Goal: Transaction & Acquisition: Purchase product/service

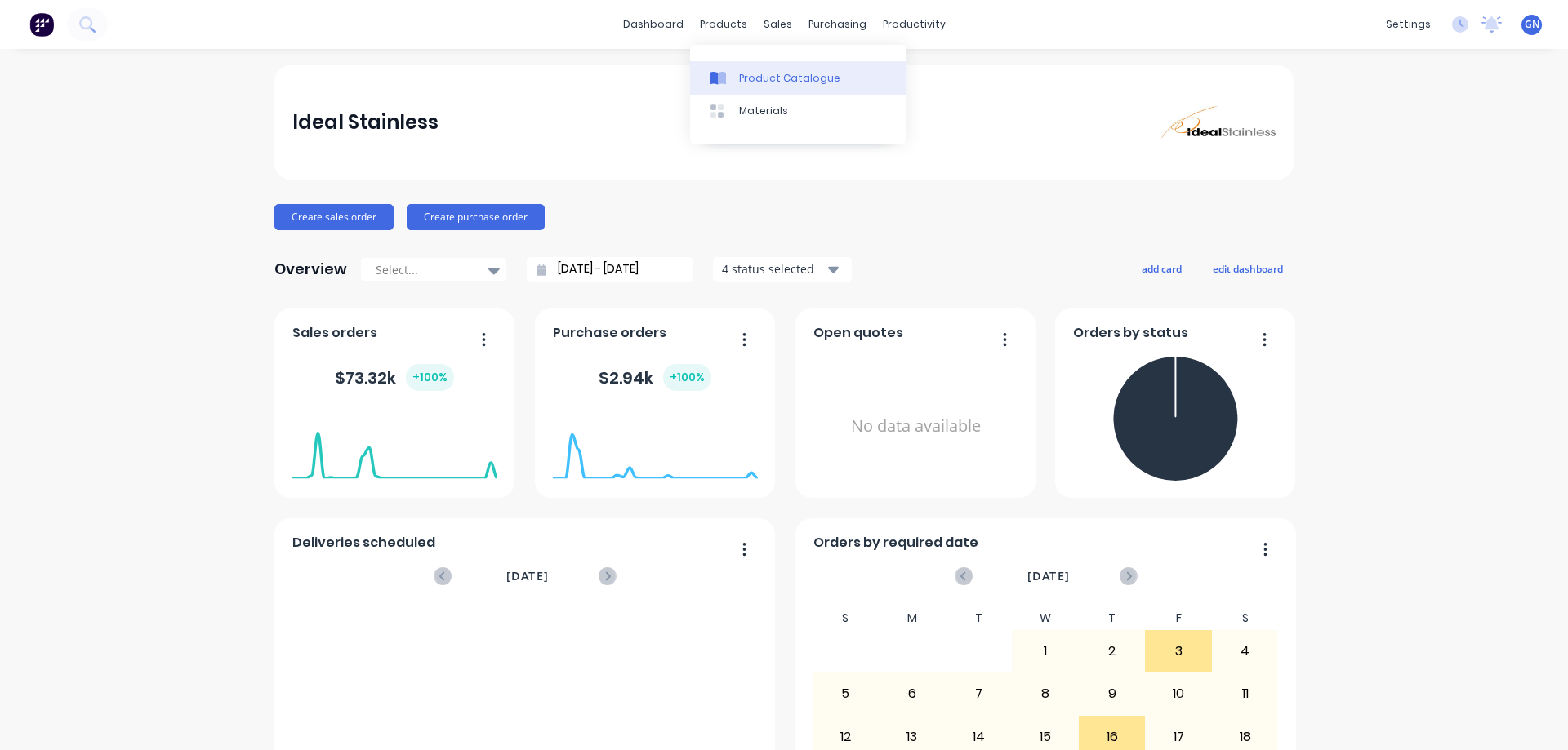
click at [757, 71] on div "Product Catalogue" at bounding box center [790, 78] width 101 height 14
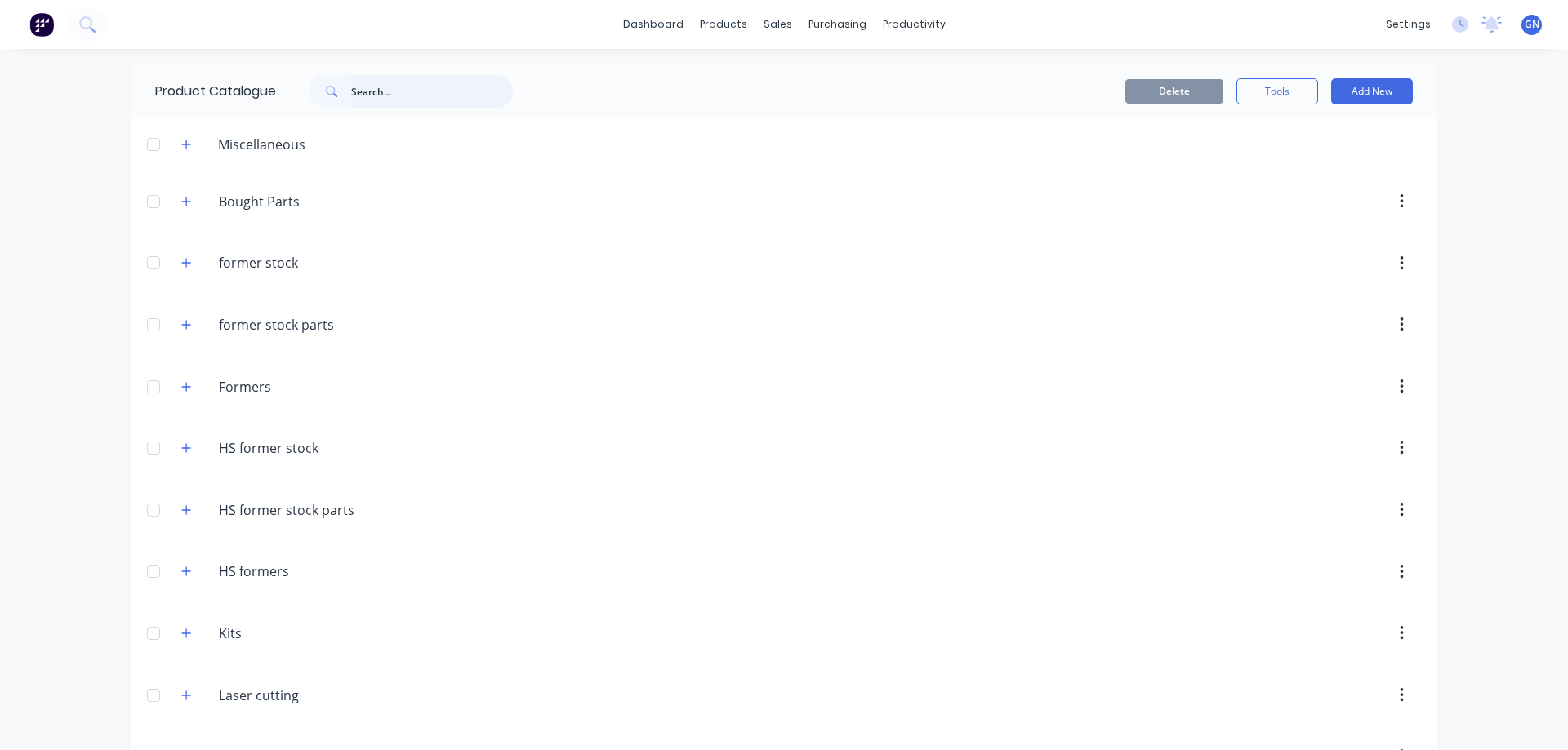
click at [412, 92] on input "text" at bounding box center [432, 91] width 162 height 32
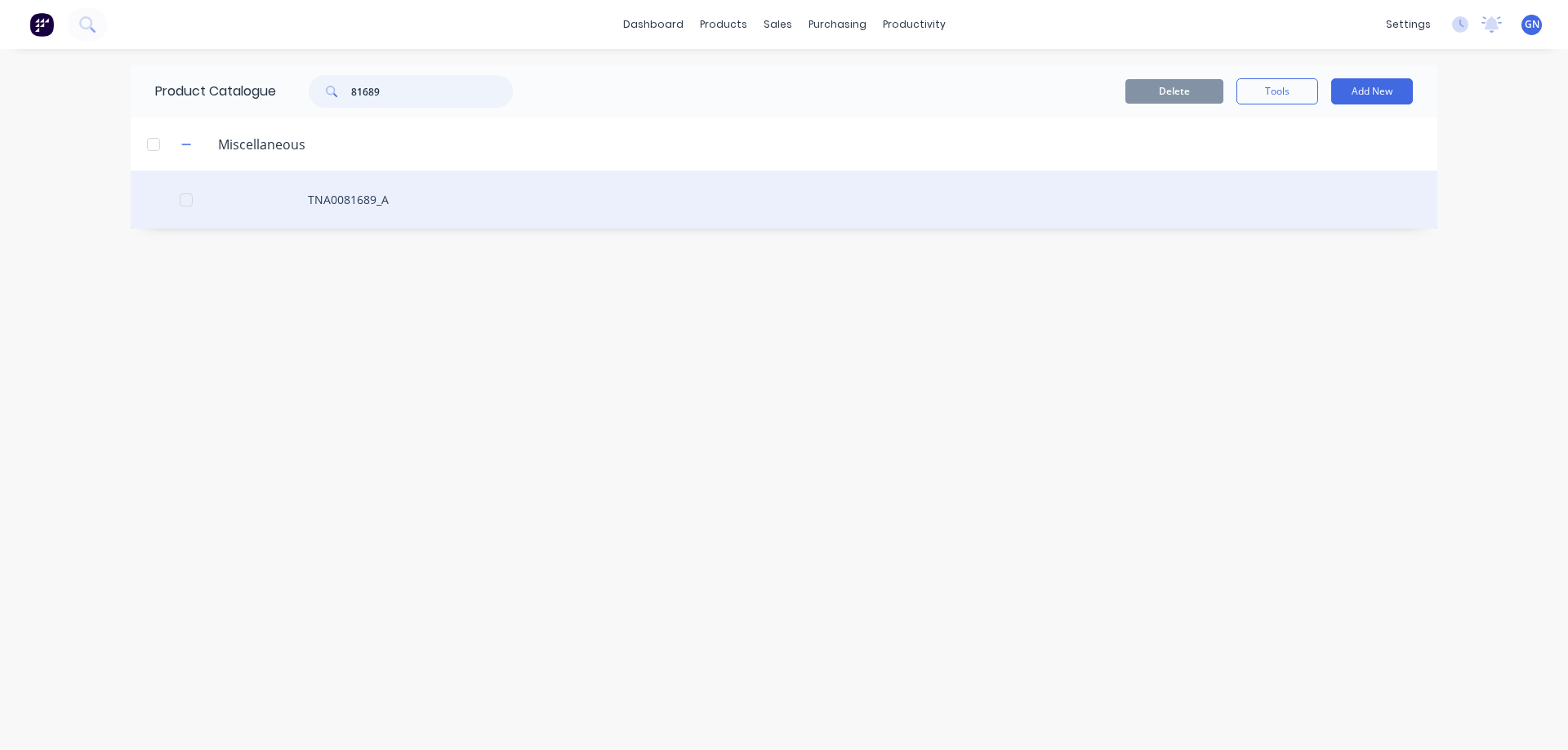
type input "81689"
click at [360, 201] on div "TNA0081689_A" at bounding box center [784, 200] width 1307 height 58
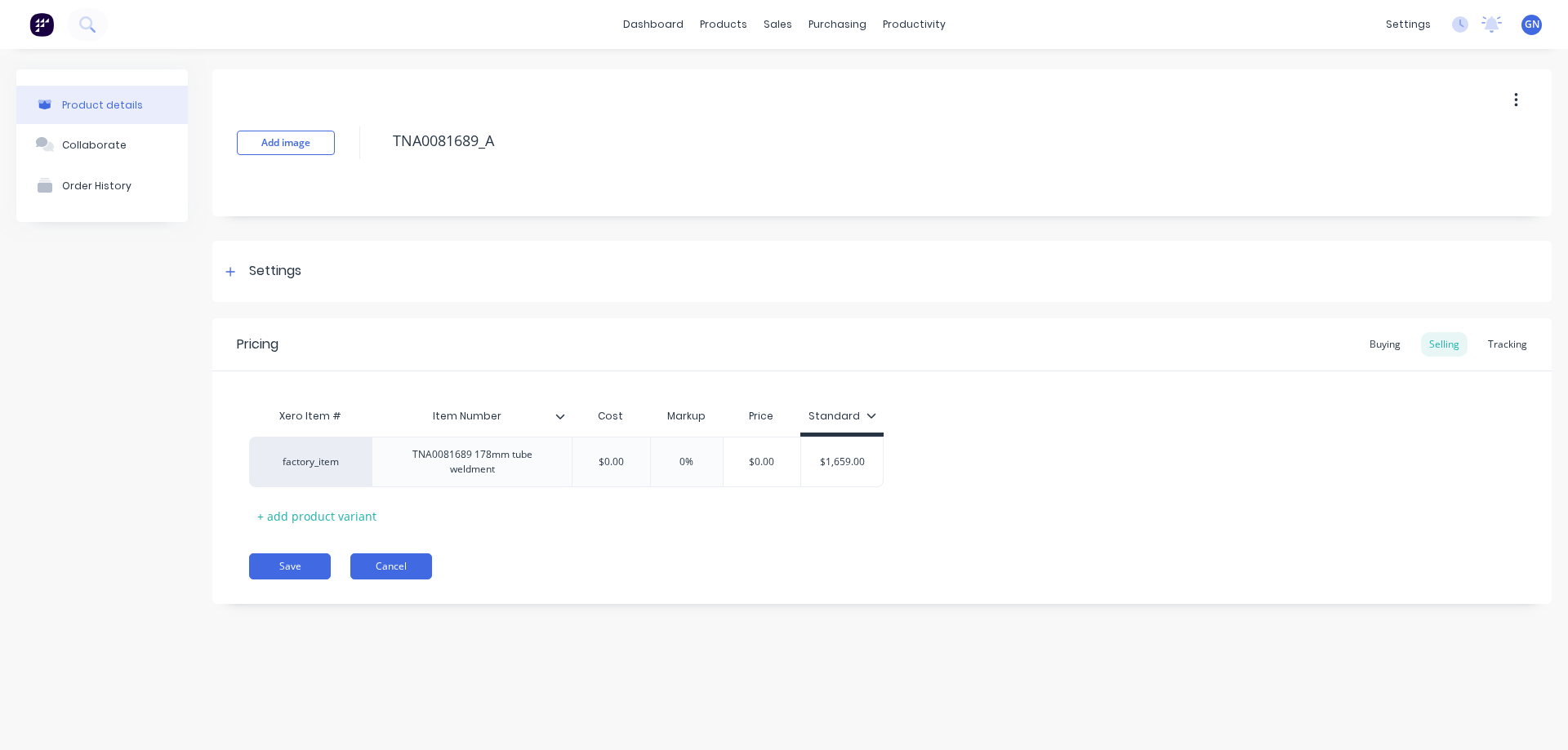
click at [386, 566] on button "Cancel" at bounding box center [391, 566] width 82 height 26
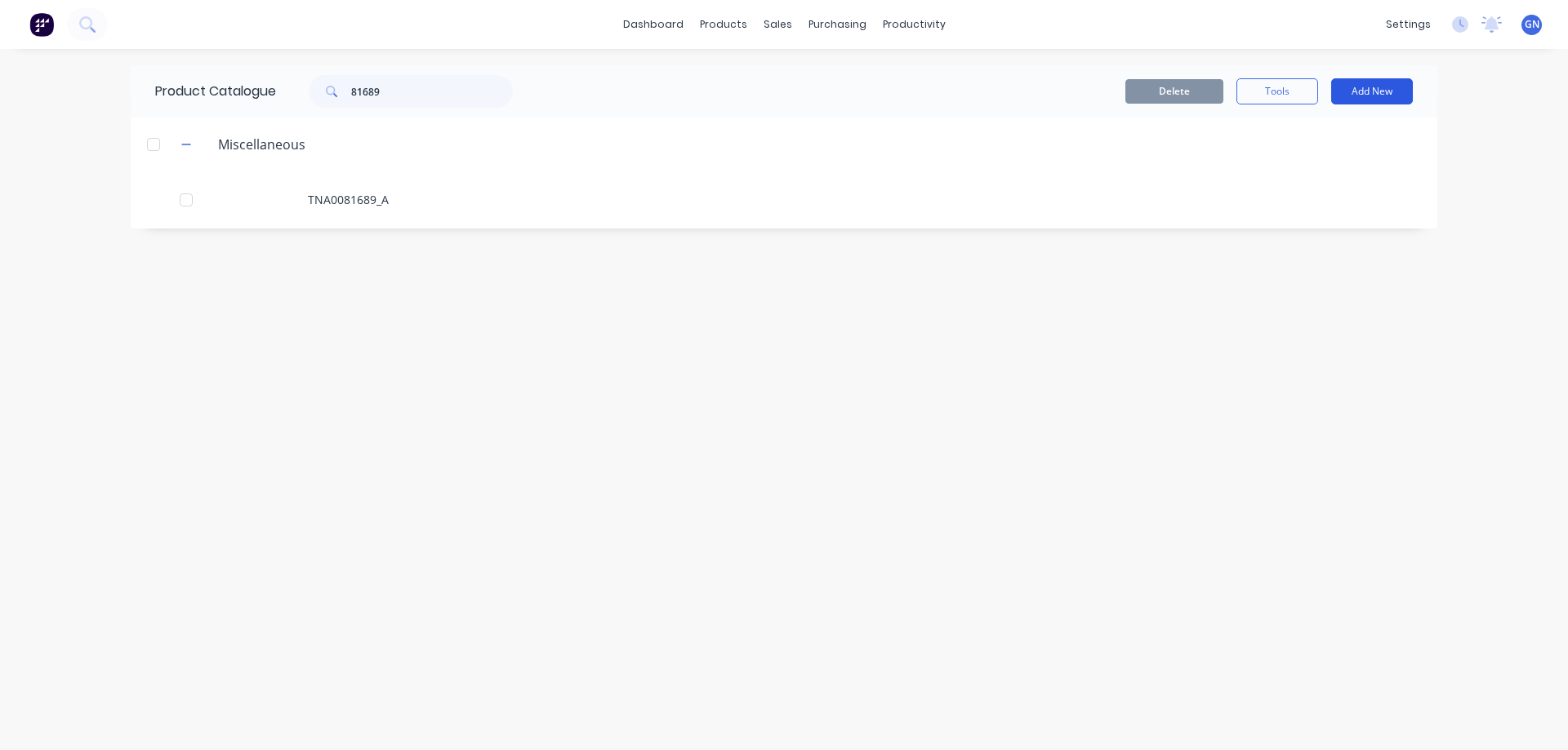
click at [1360, 93] on button "Add New" at bounding box center [1371, 91] width 82 height 26
click at [1290, 164] on div "Product" at bounding box center [1335, 166] width 126 height 24
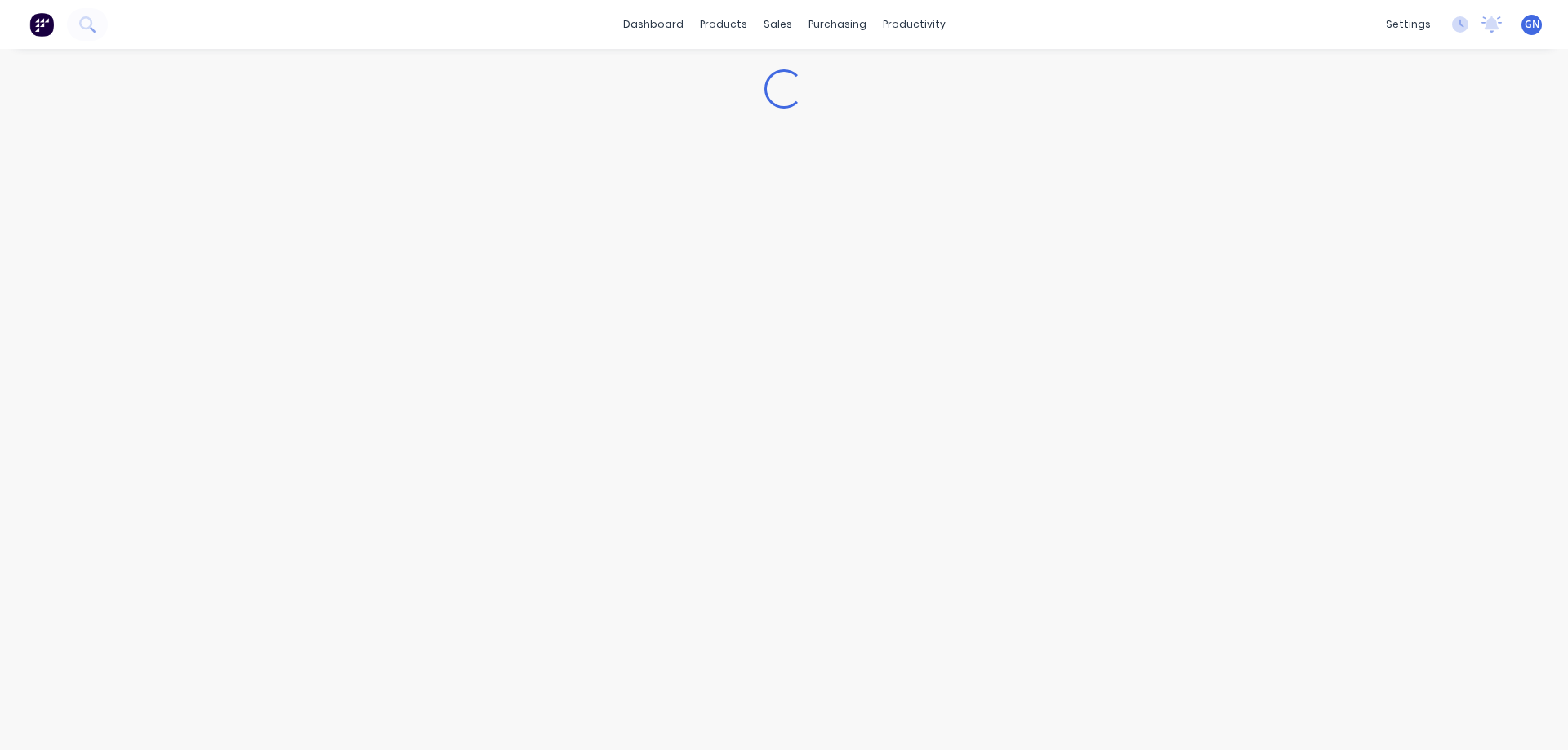
type textarea "x"
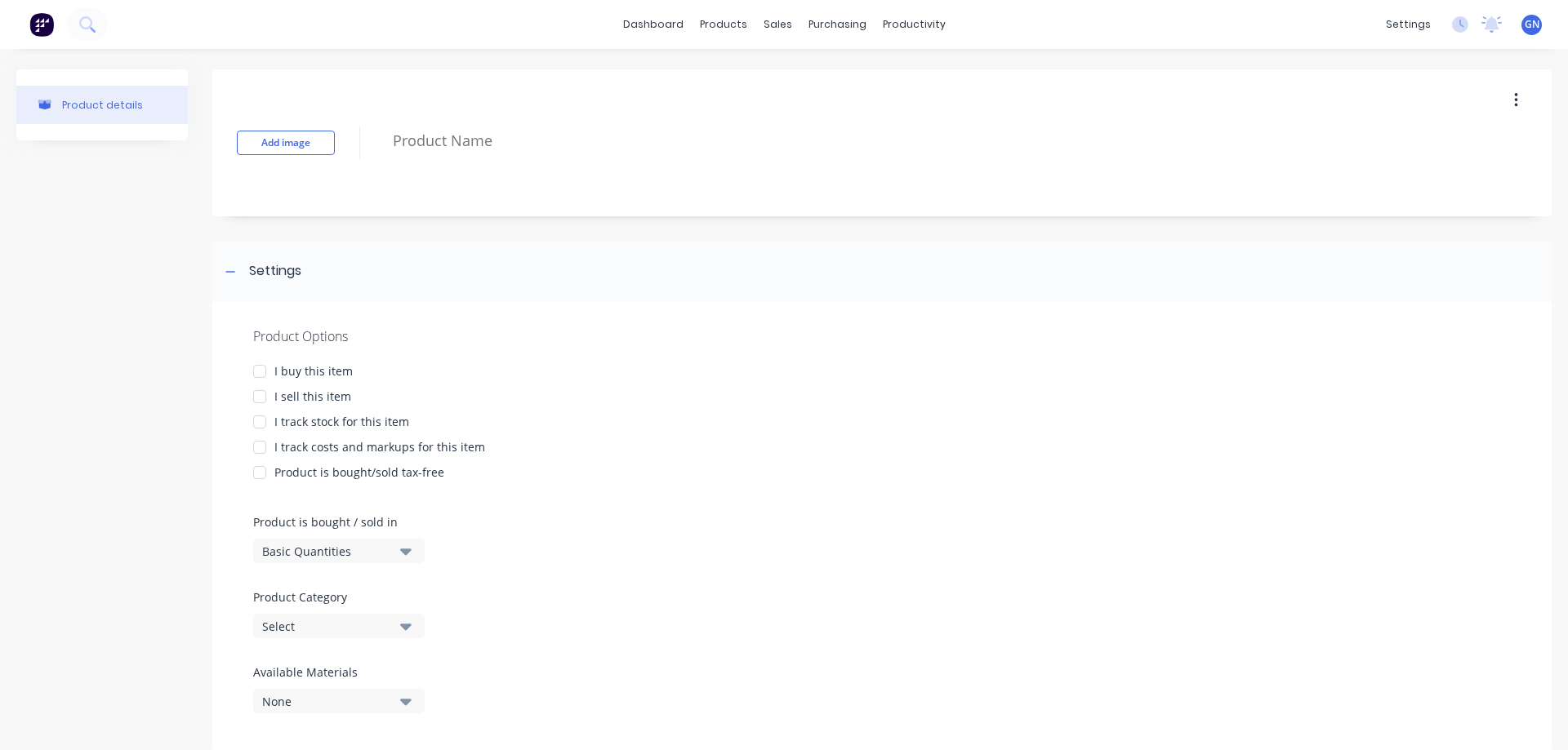
click at [1507, 99] on button "button" at bounding box center [1515, 100] width 38 height 30
click at [761, 75] on div "Product Catalogue" at bounding box center [790, 78] width 101 height 14
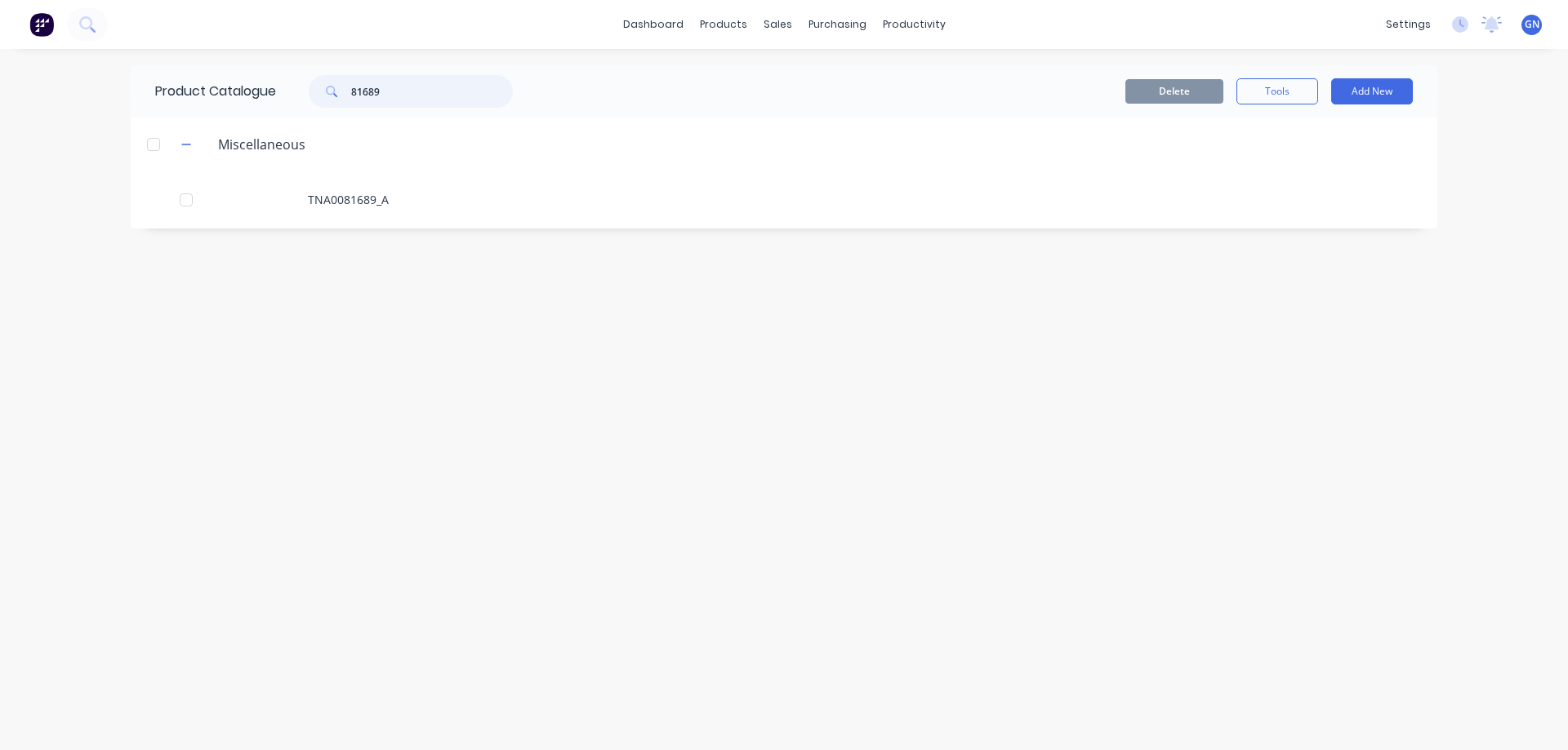
drag, startPoint x: 402, startPoint y: 94, endPoint x: 328, endPoint y: 93, distance: 74.0
click at [328, 93] on div "81689" at bounding box center [411, 91] width 204 height 32
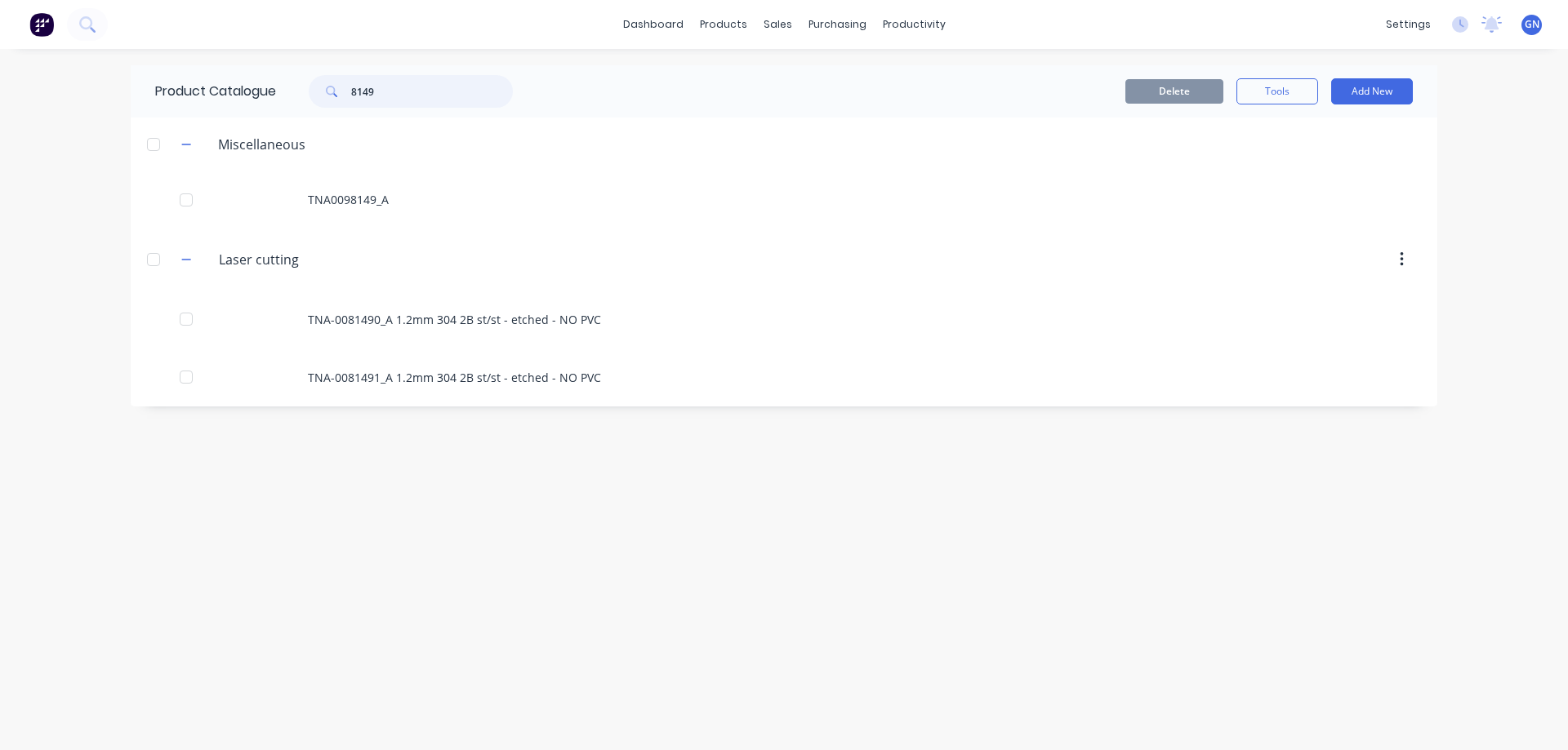
click at [371, 87] on input "8149" at bounding box center [432, 91] width 162 height 32
click at [409, 95] on input "81489" at bounding box center [432, 91] width 162 height 32
click at [355, 88] on input "814" at bounding box center [432, 91] width 162 height 32
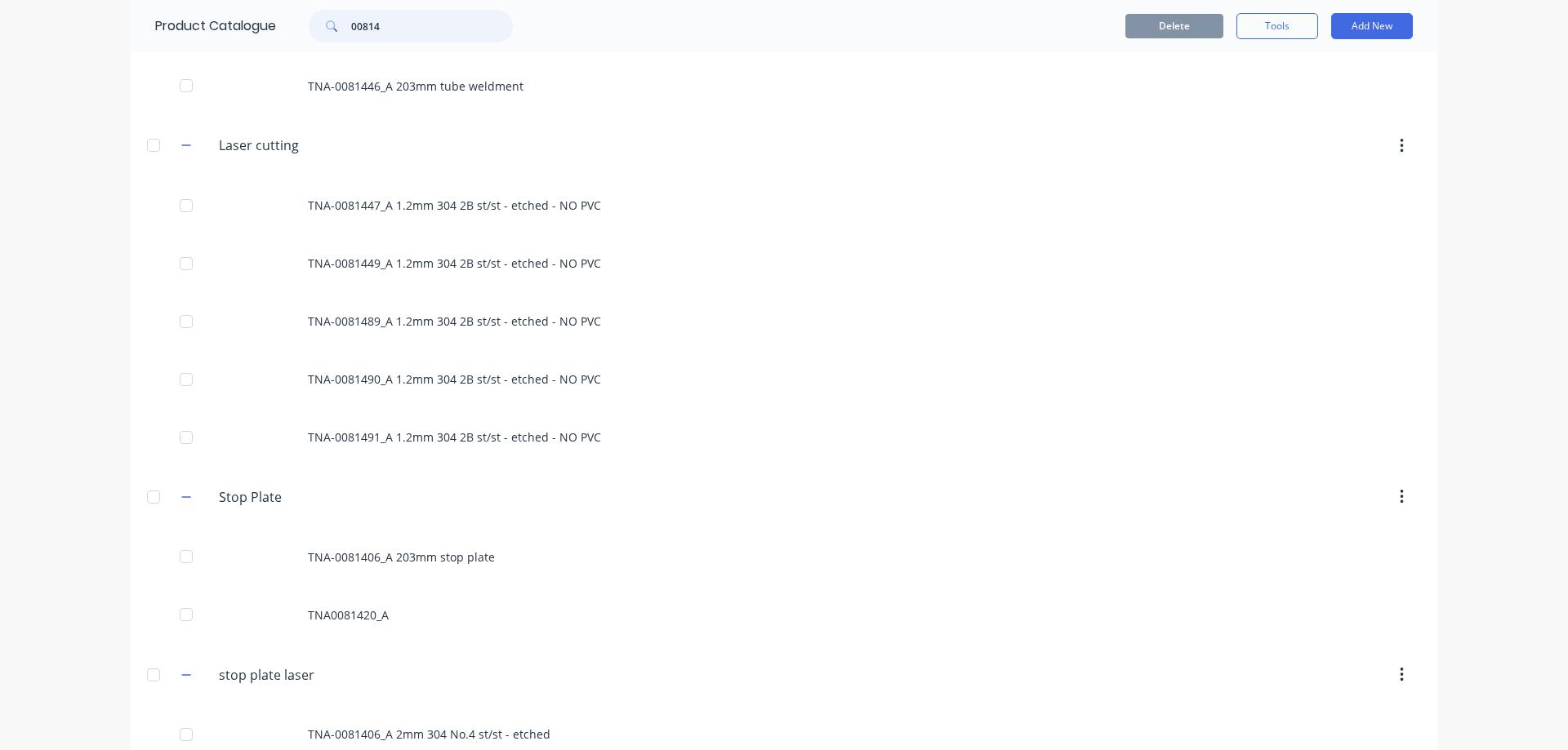
scroll to position [726, 0]
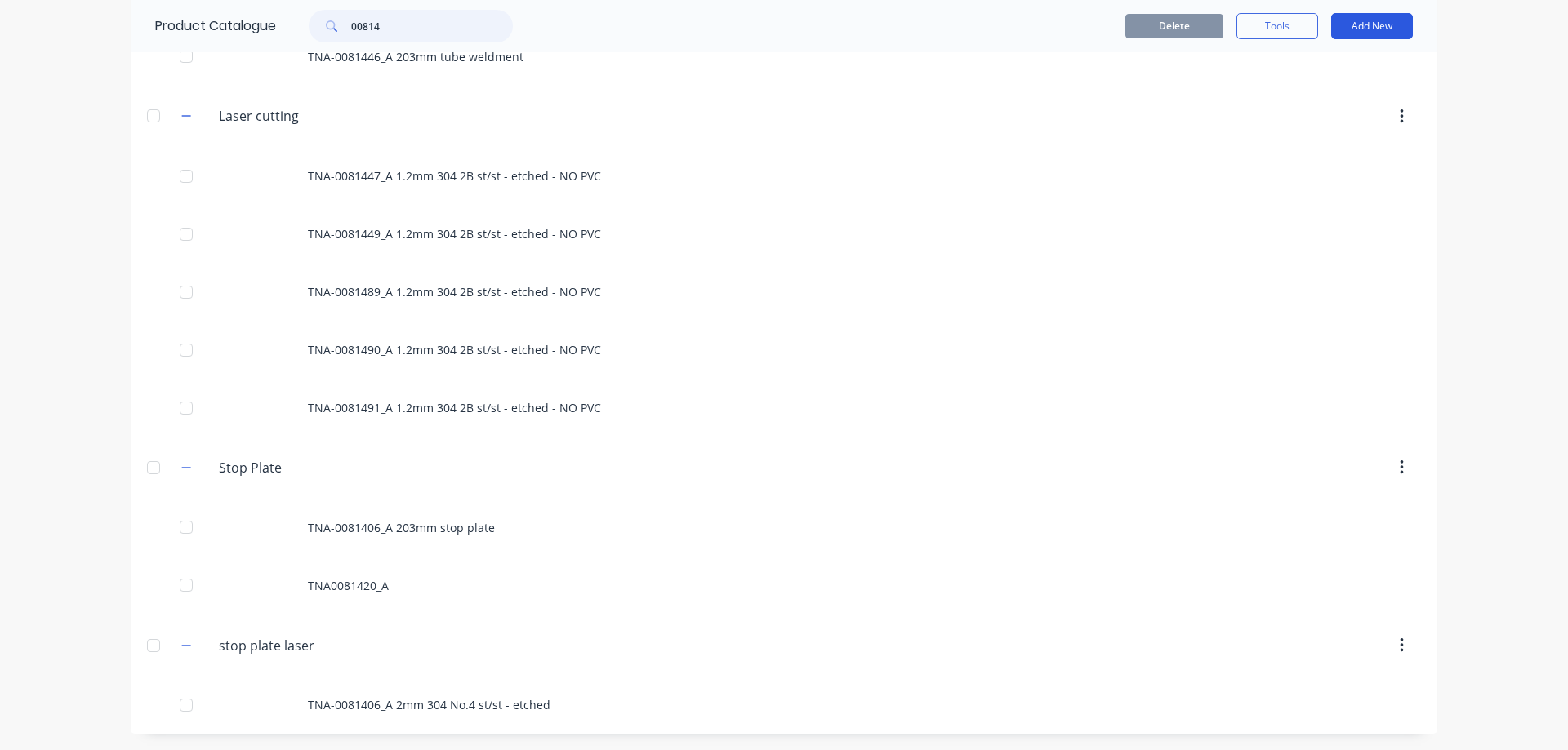
type input "00814"
click at [1355, 26] on button "Add New" at bounding box center [1371, 26] width 82 height 26
click at [1309, 137] on div "Product Kit" at bounding box center [1335, 134] width 126 height 24
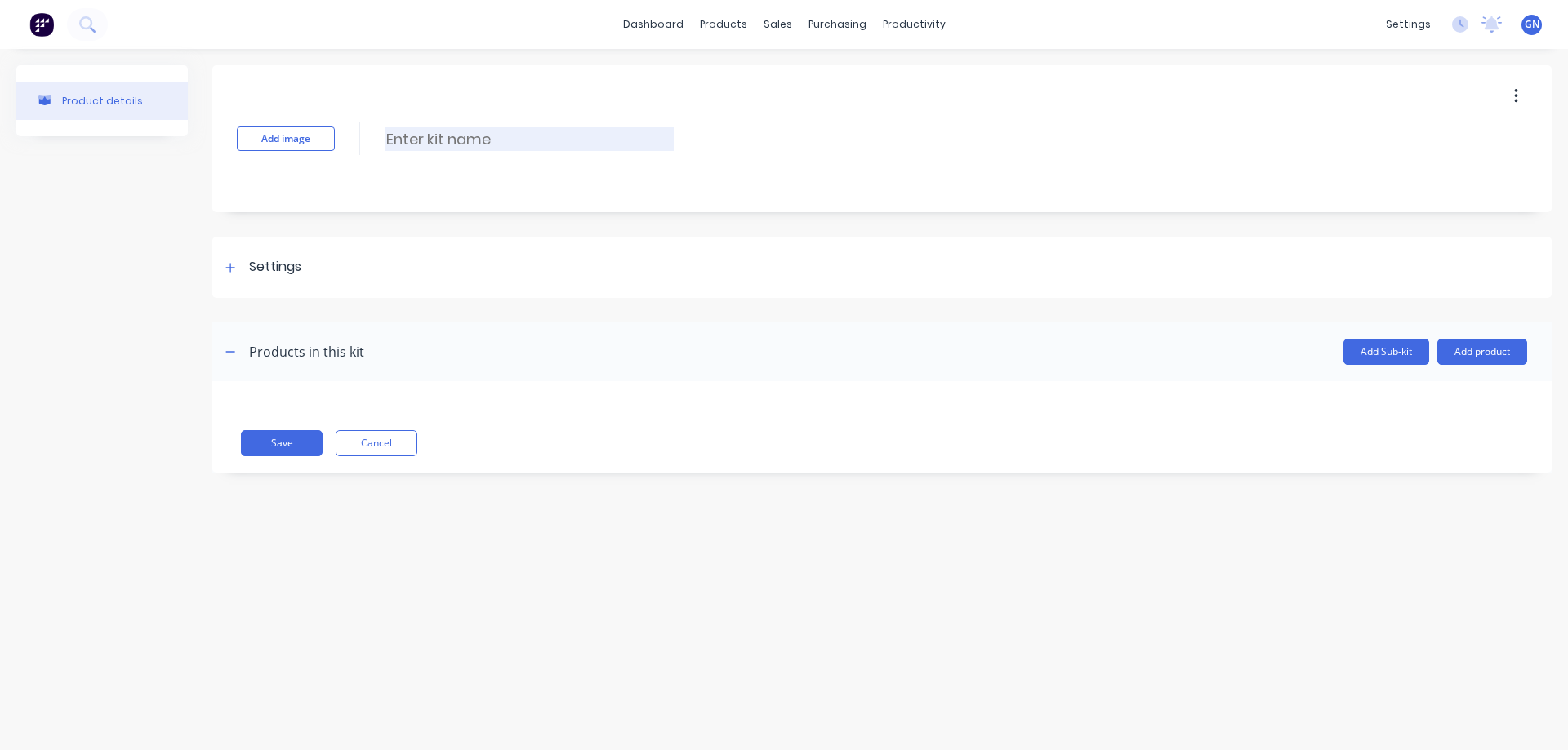
click at [455, 142] on input at bounding box center [529, 139] width 289 height 24
paste input "TNA0081689 178mm tube weldment"
click at [413, 141] on input "TNA0081689 178mm tube weldment" at bounding box center [529, 139] width 289 height 24
click at [474, 141] on input "TNA-0081689 178mm tube weldment" at bounding box center [529, 139] width 289 height 24
click at [479, 139] on input "TNA-0081689 178mm tube weldment" at bounding box center [529, 139] width 289 height 24
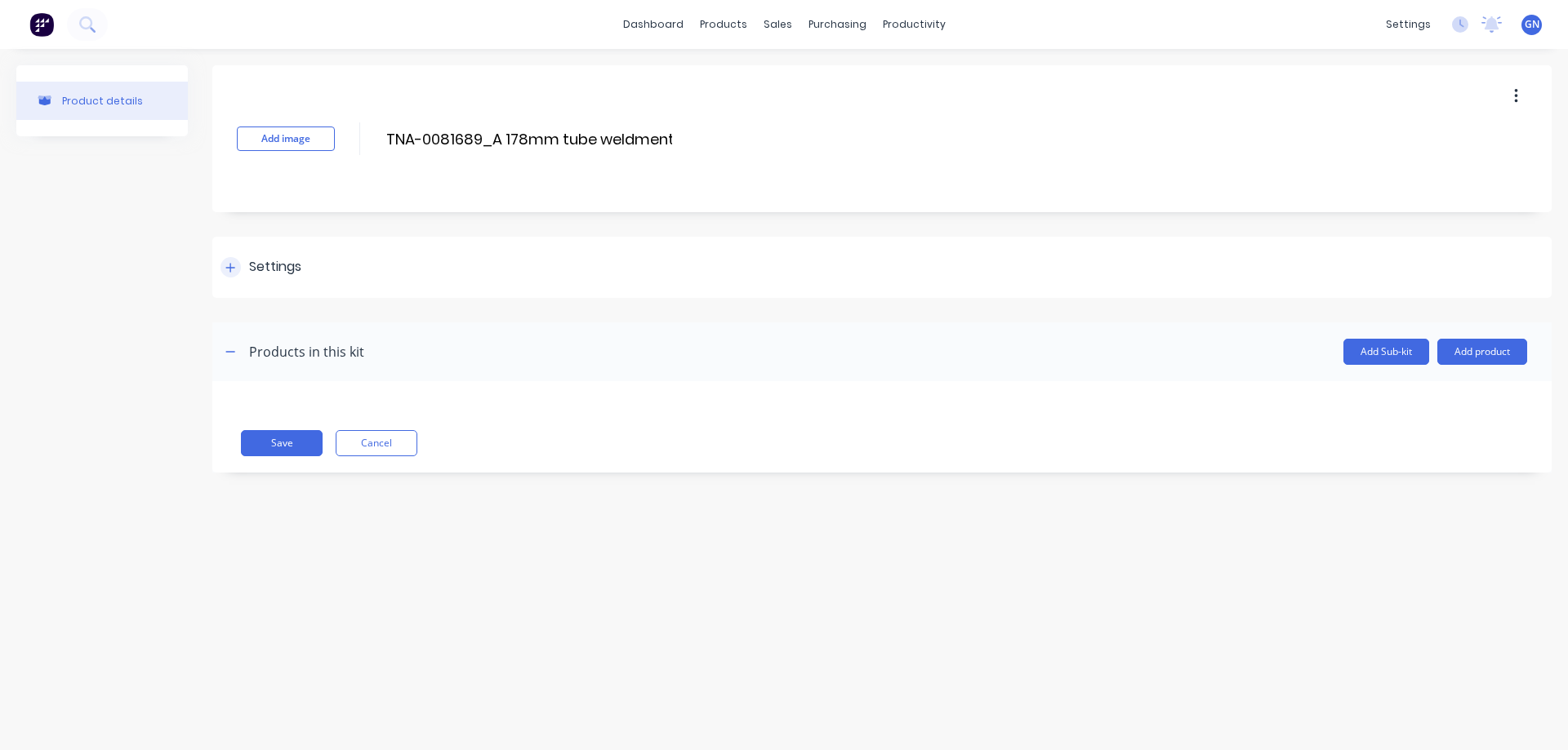
type input "TNA-0081689_A 178mm tube weldment"
click at [229, 263] on icon at bounding box center [231, 267] width 10 height 11
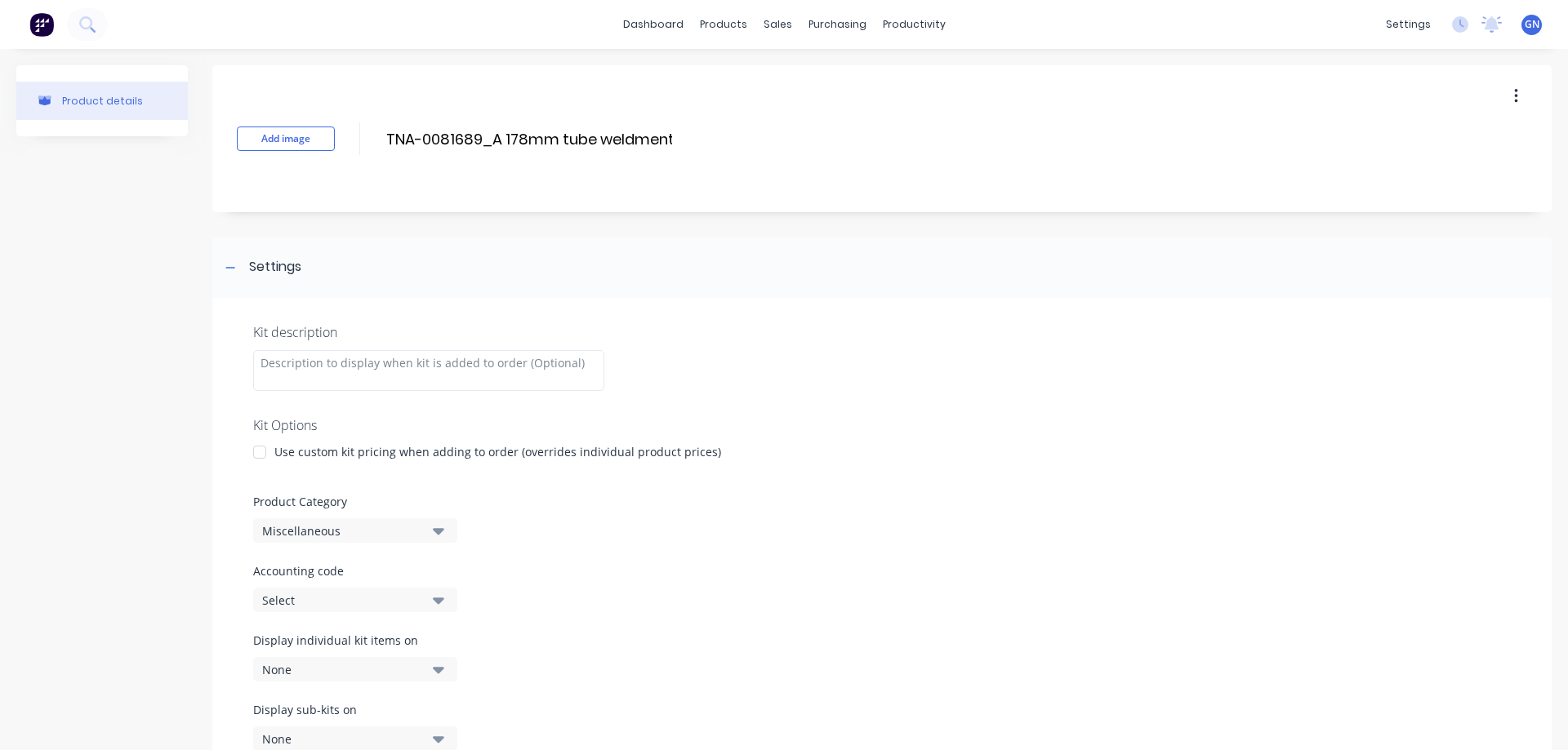
click at [256, 456] on div at bounding box center [259, 452] width 32 height 32
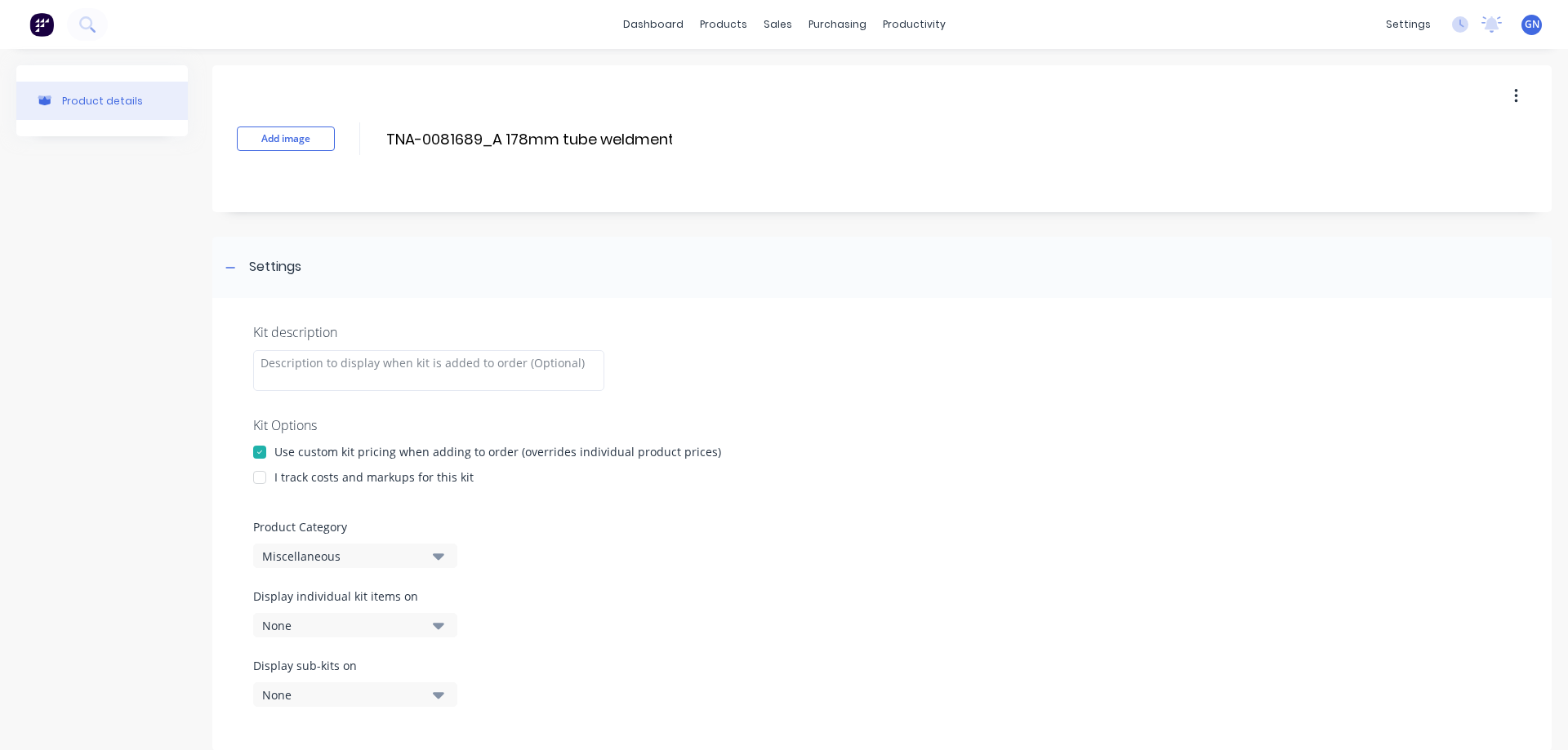
click at [259, 477] on div at bounding box center [259, 477] width 32 height 32
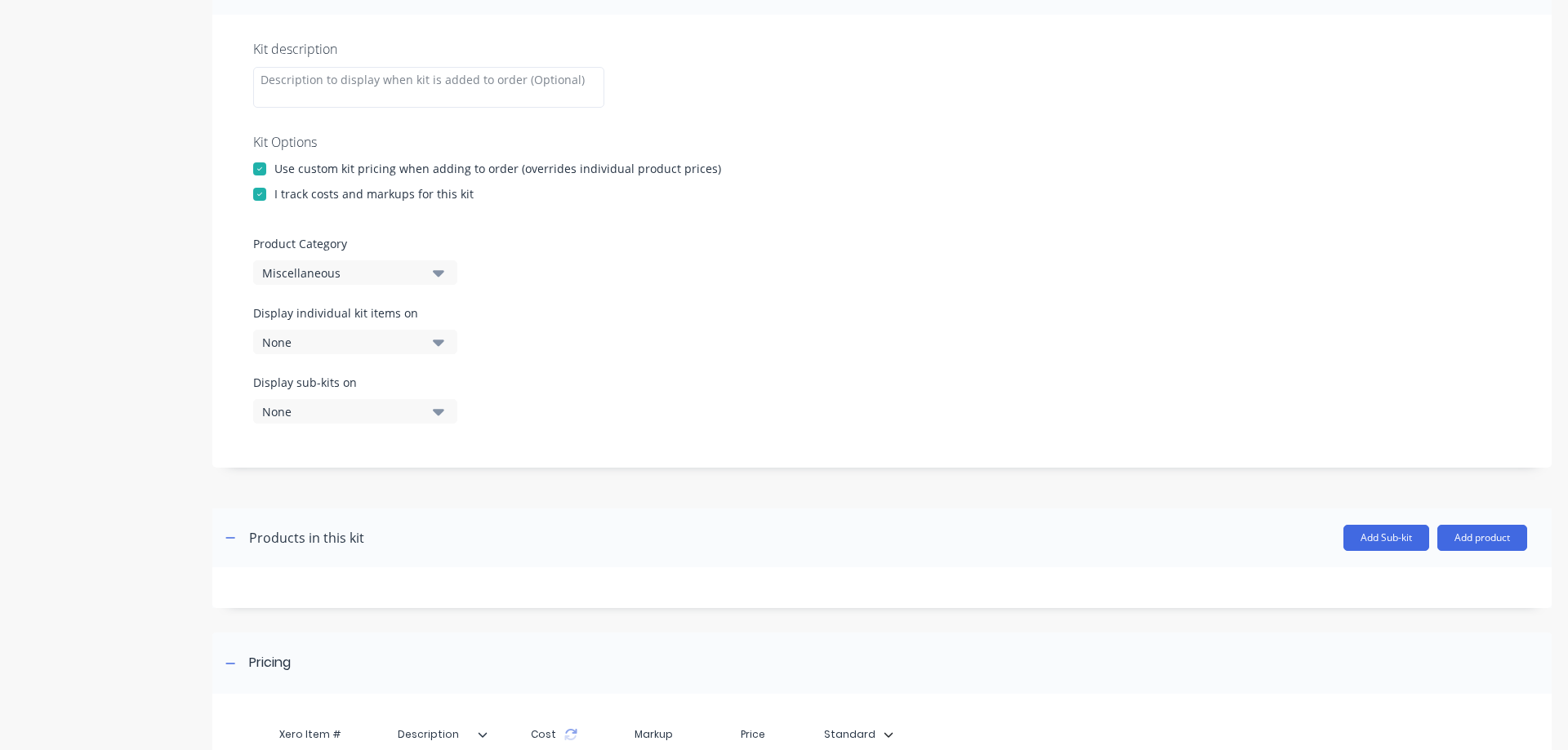
scroll to position [327, 0]
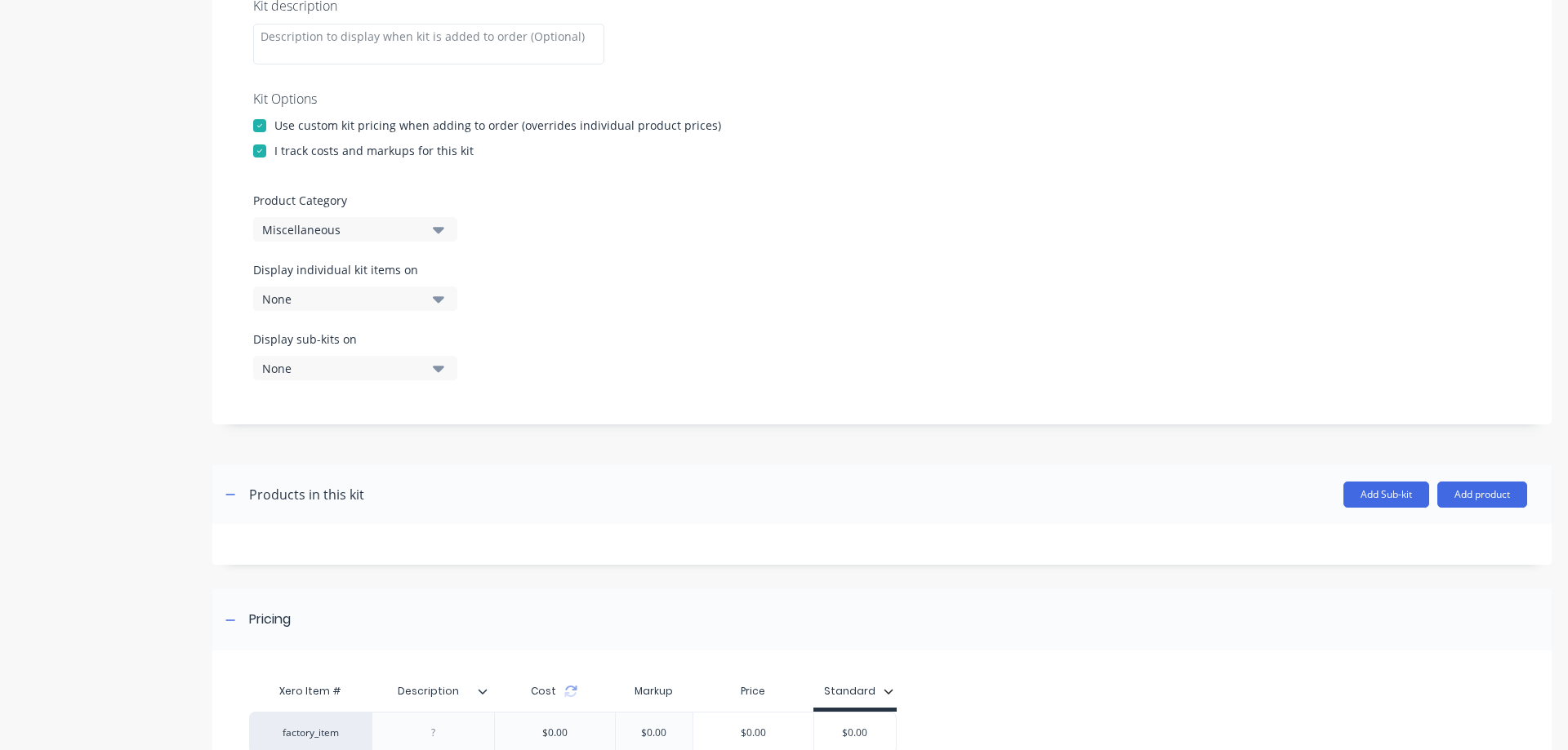
click at [277, 233] on div "Miscellaneous" at bounding box center [341, 230] width 158 height 17
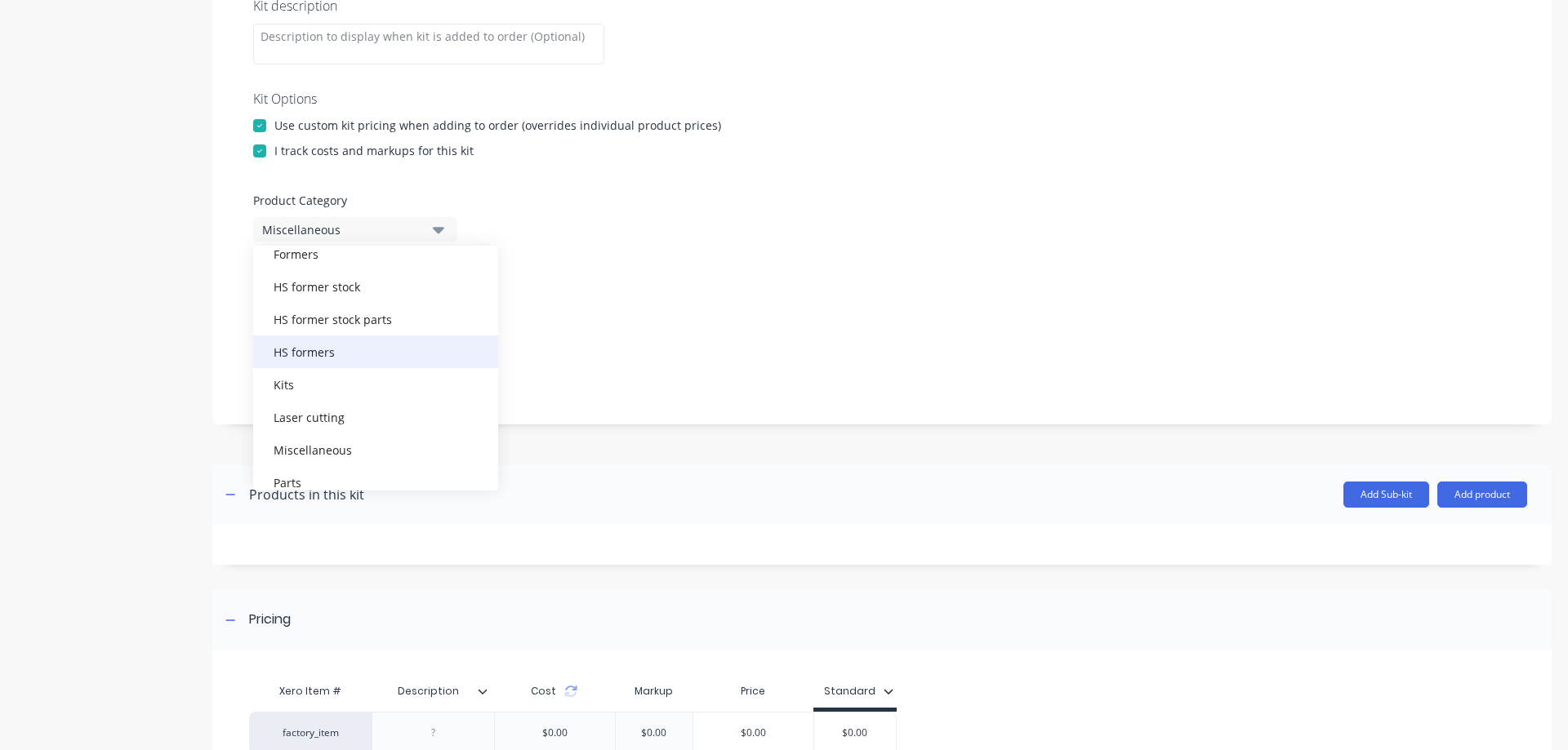
click at [299, 354] on div "HS formers" at bounding box center [376, 351] width 245 height 32
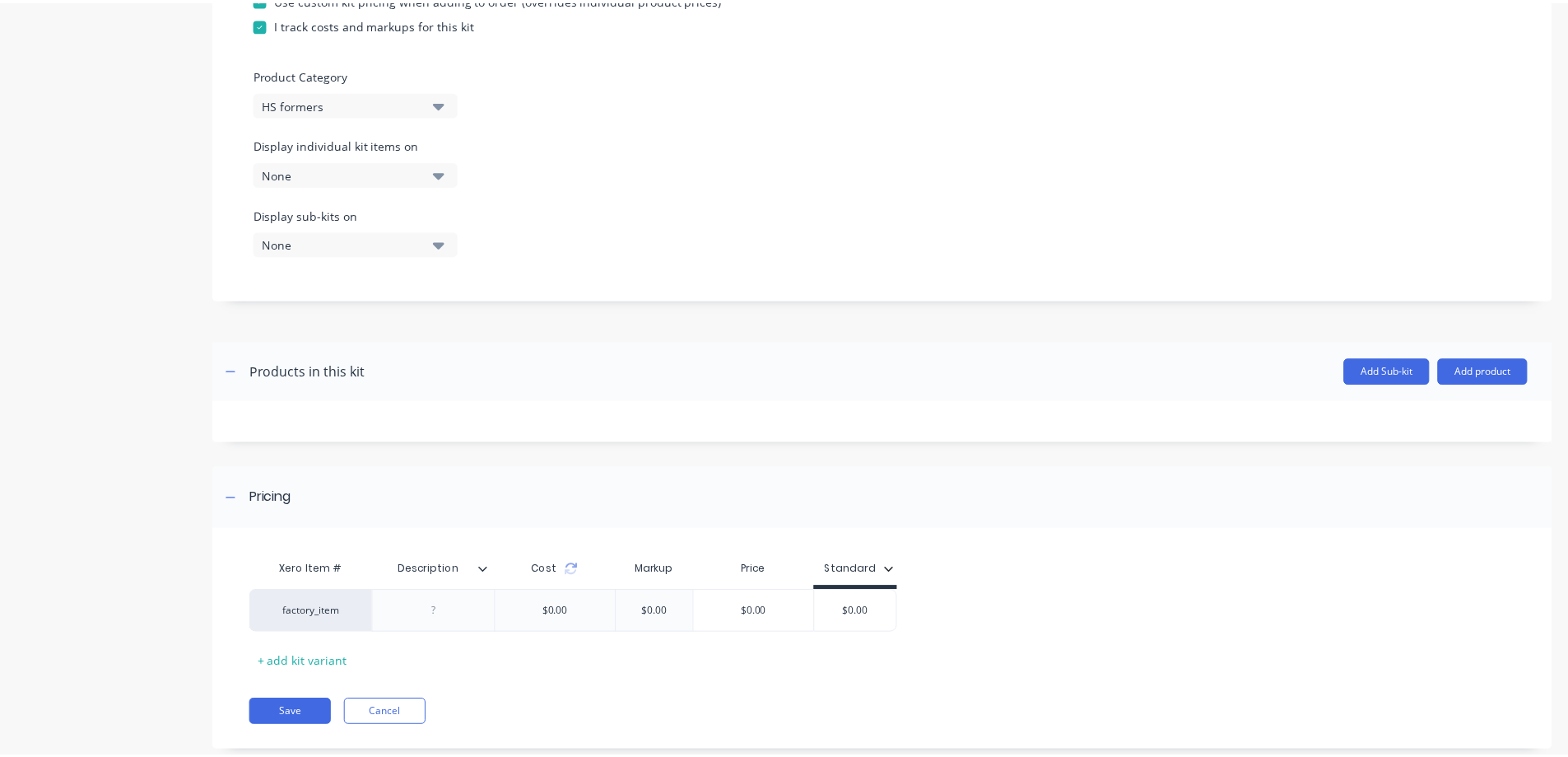
scroll to position [493, 0]
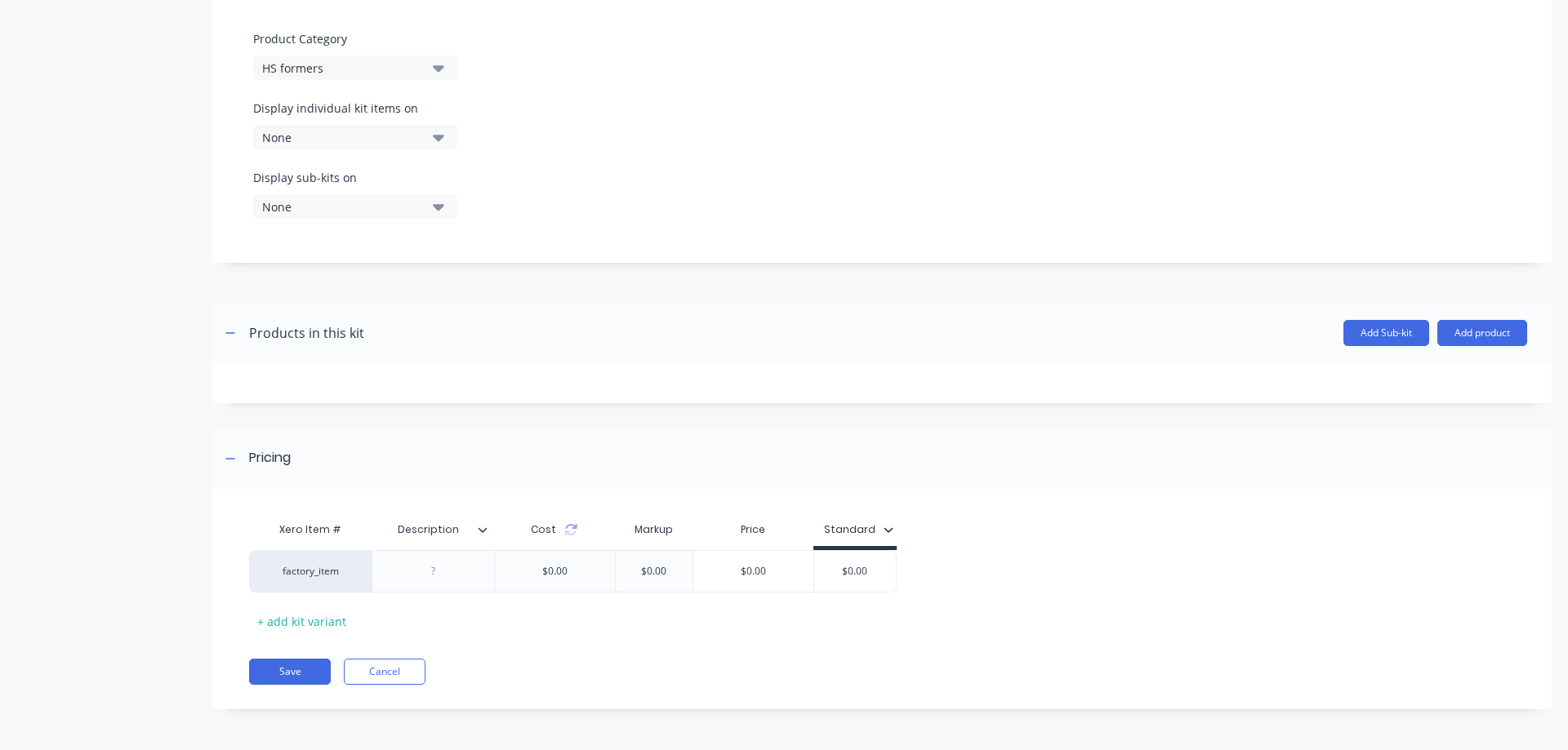
click at [481, 531] on icon at bounding box center [482, 530] width 9 height 5
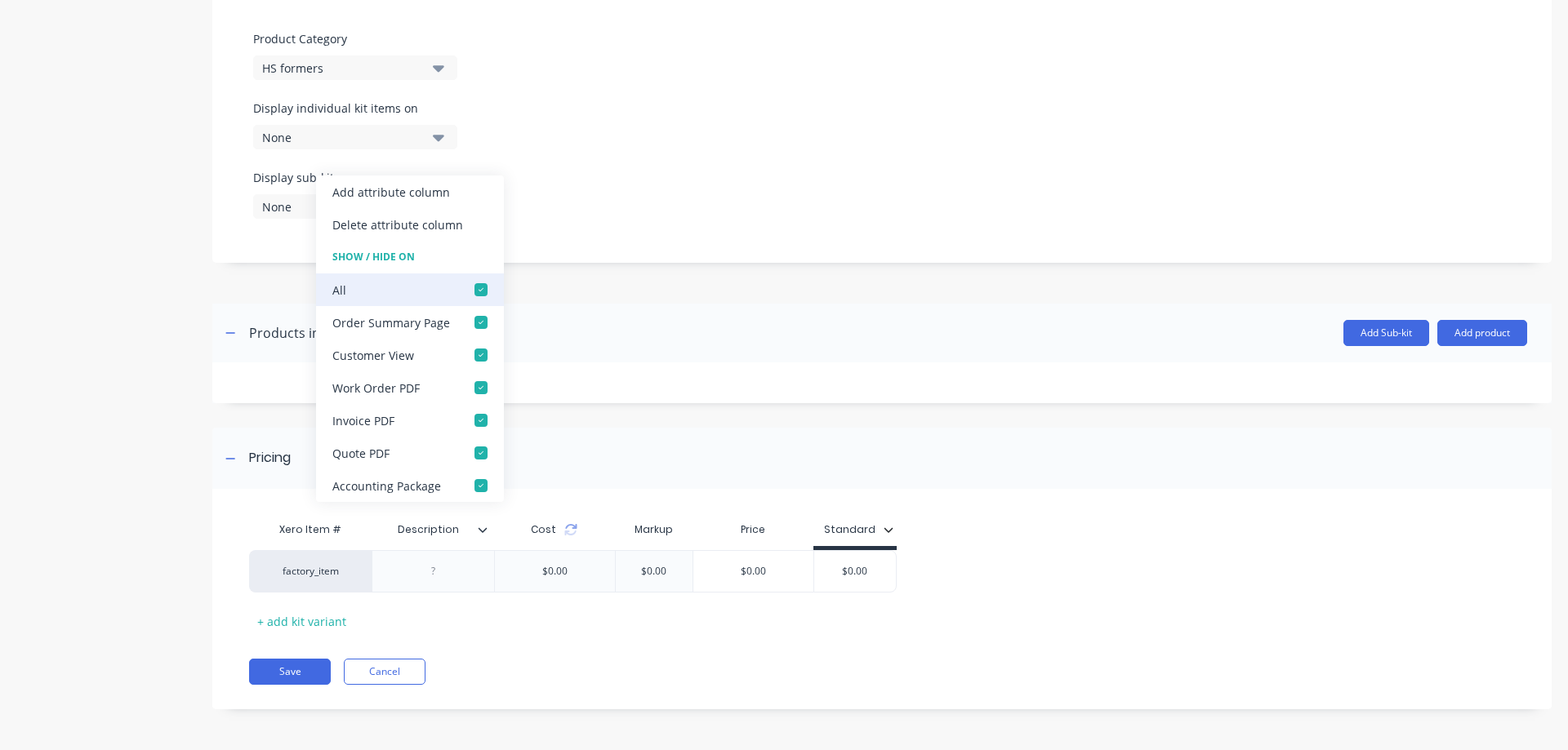
click at [478, 291] on div at bounding box center [481, 290] width 32 height 32
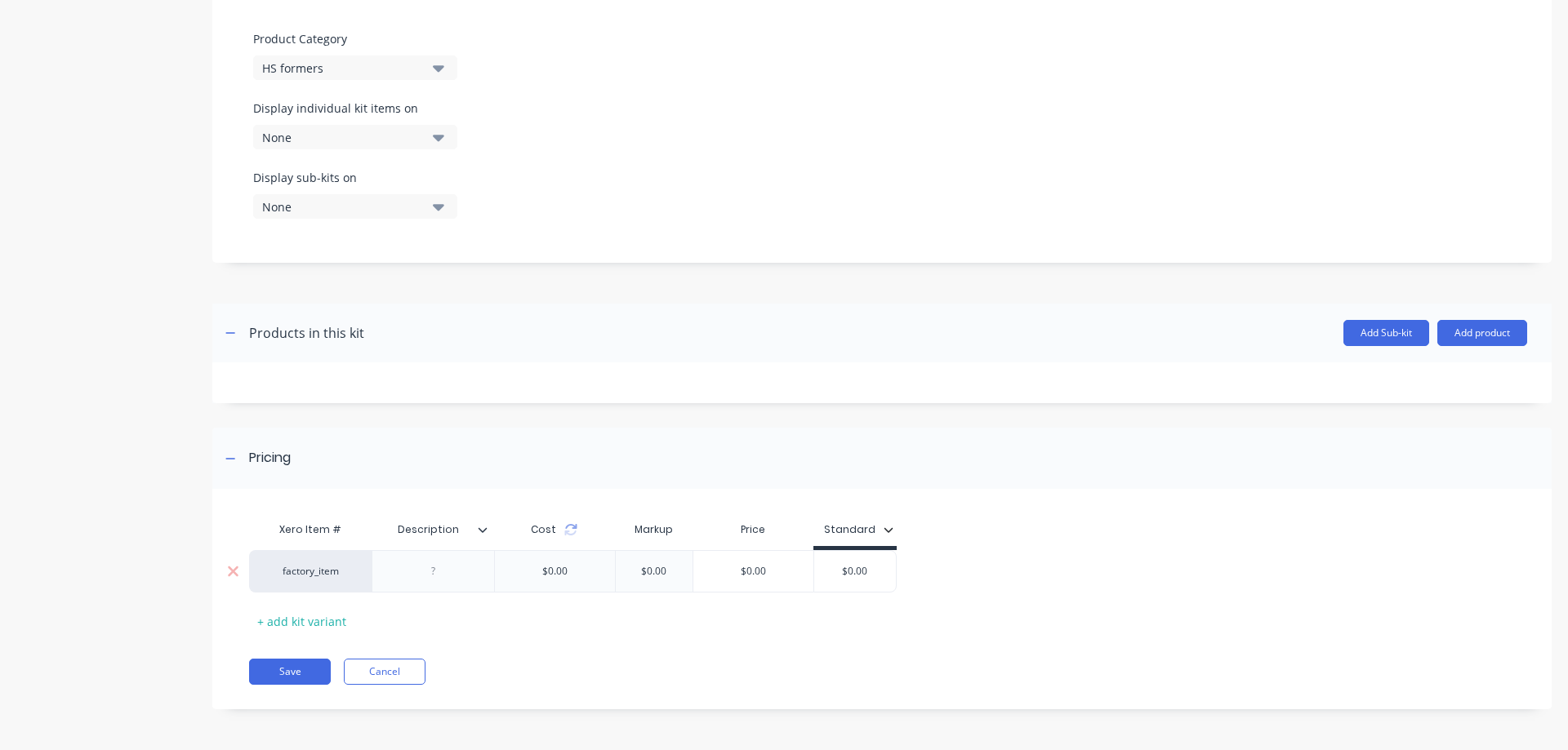
drag, startPoint x: 875, startPoint y: 576, endPoint x: 834, endPoint y: 571, distance: 41.3
click at [834, 571] on input "$0.00" at bounding box center [855, 571] width 82 height 14
type input "1659"
click at [1471, 332] on button "Add product" at bounding box center [1482, 332] width 90 height 26
click at [1405, 373] on div "Product catalogue" at bounding box center [1450, 375] width 126 height 24
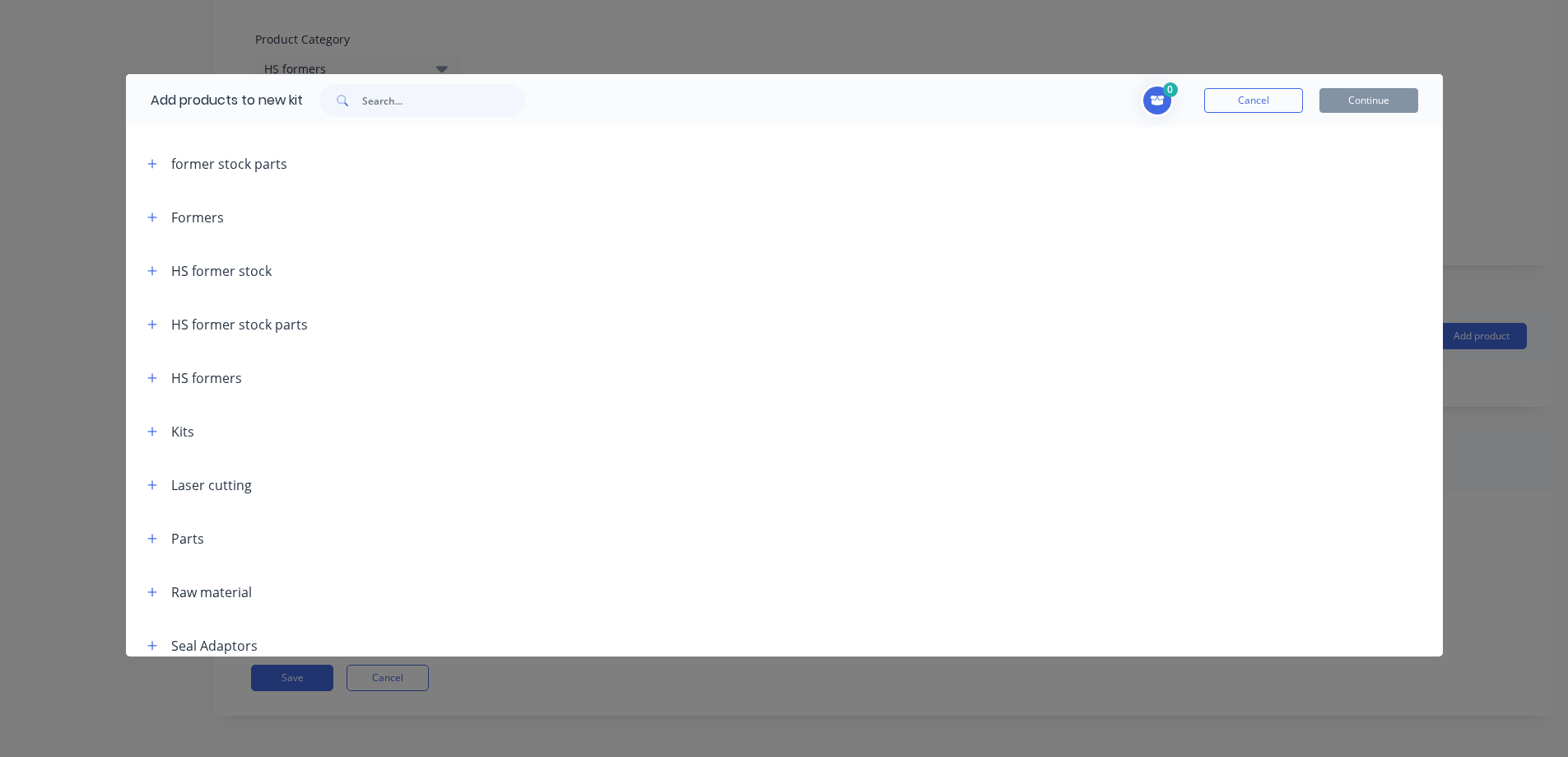
scroll to position [275, 0]
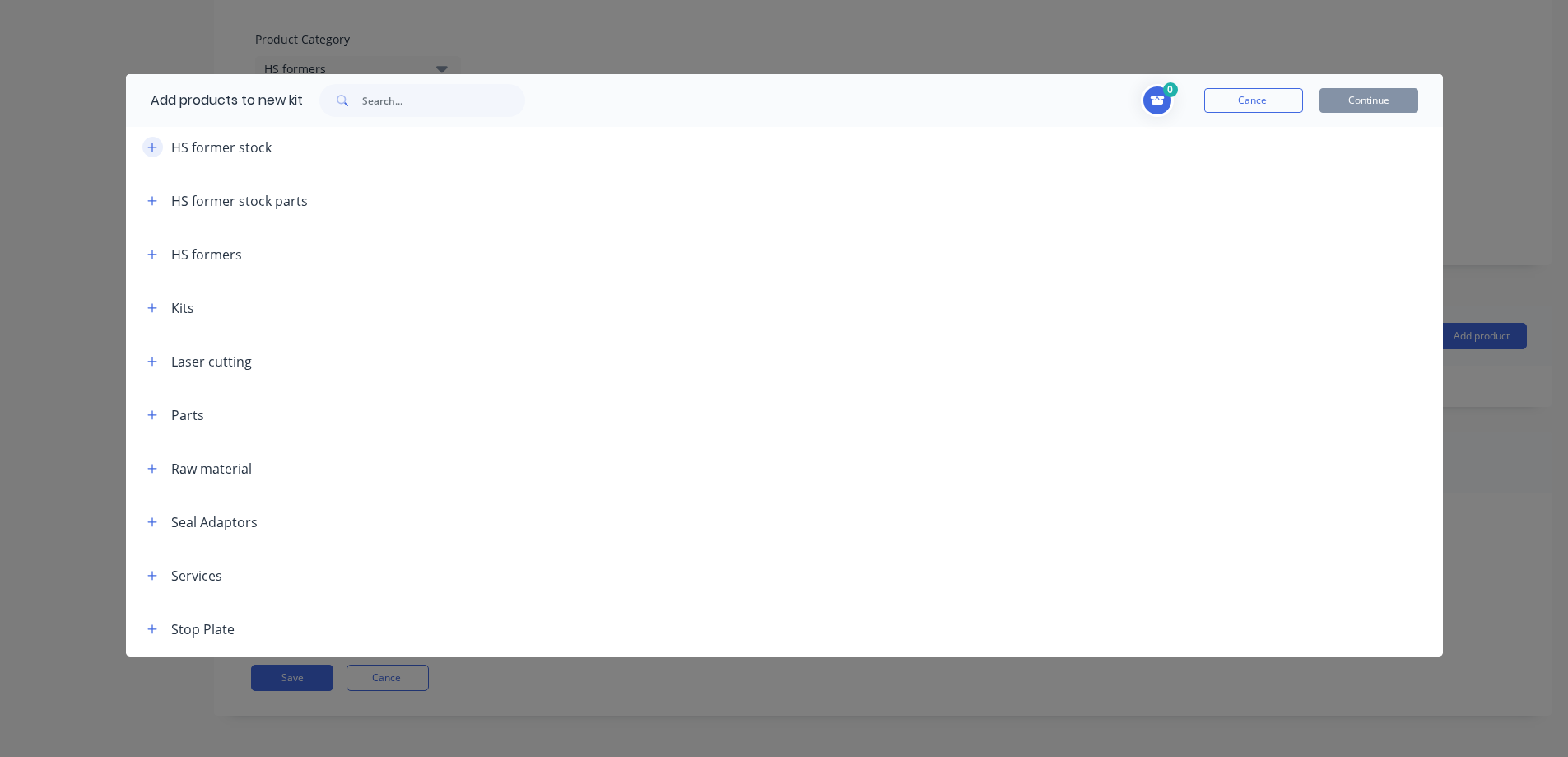
click at [154, 147] on icon "button" at bounding box center [152, 147] width 9 height 9
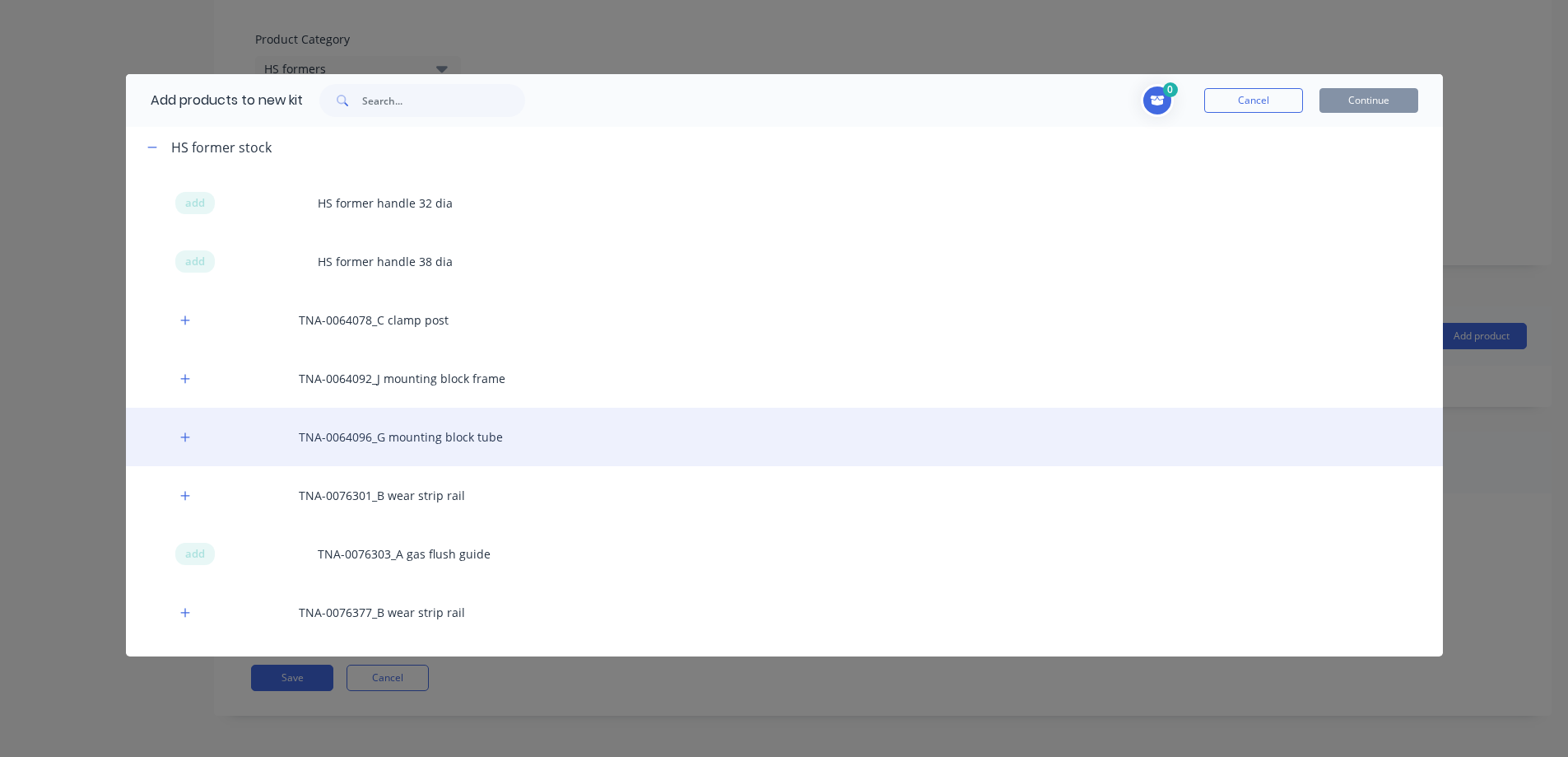
click at [376, 444] on div "TNA-0064096_G mounting block tube" at bounding box center [785, 437] width 1318 height 58
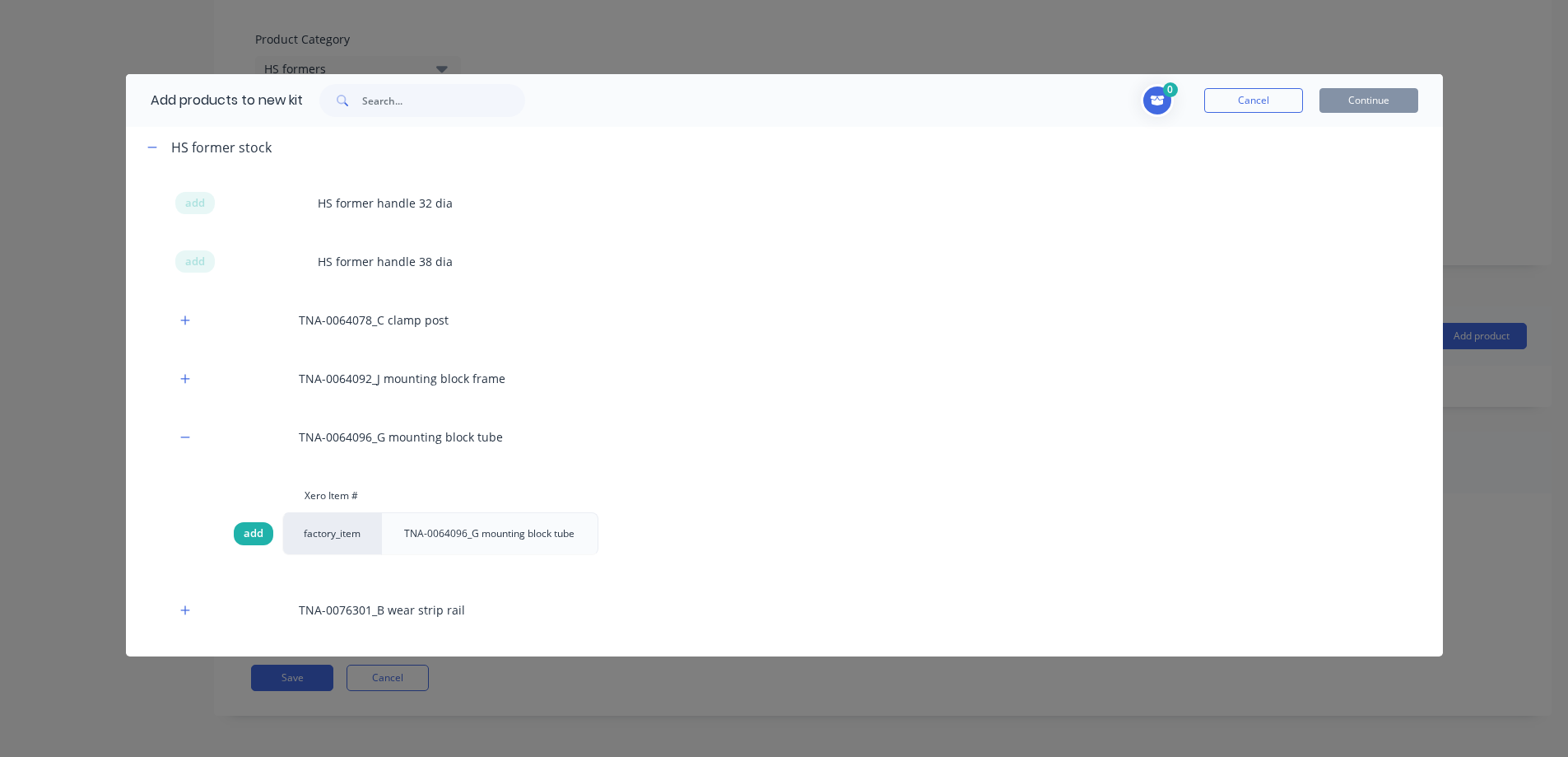
click at [258, 533] on span "add" at bounding box center [253, 533] width 20 height 16
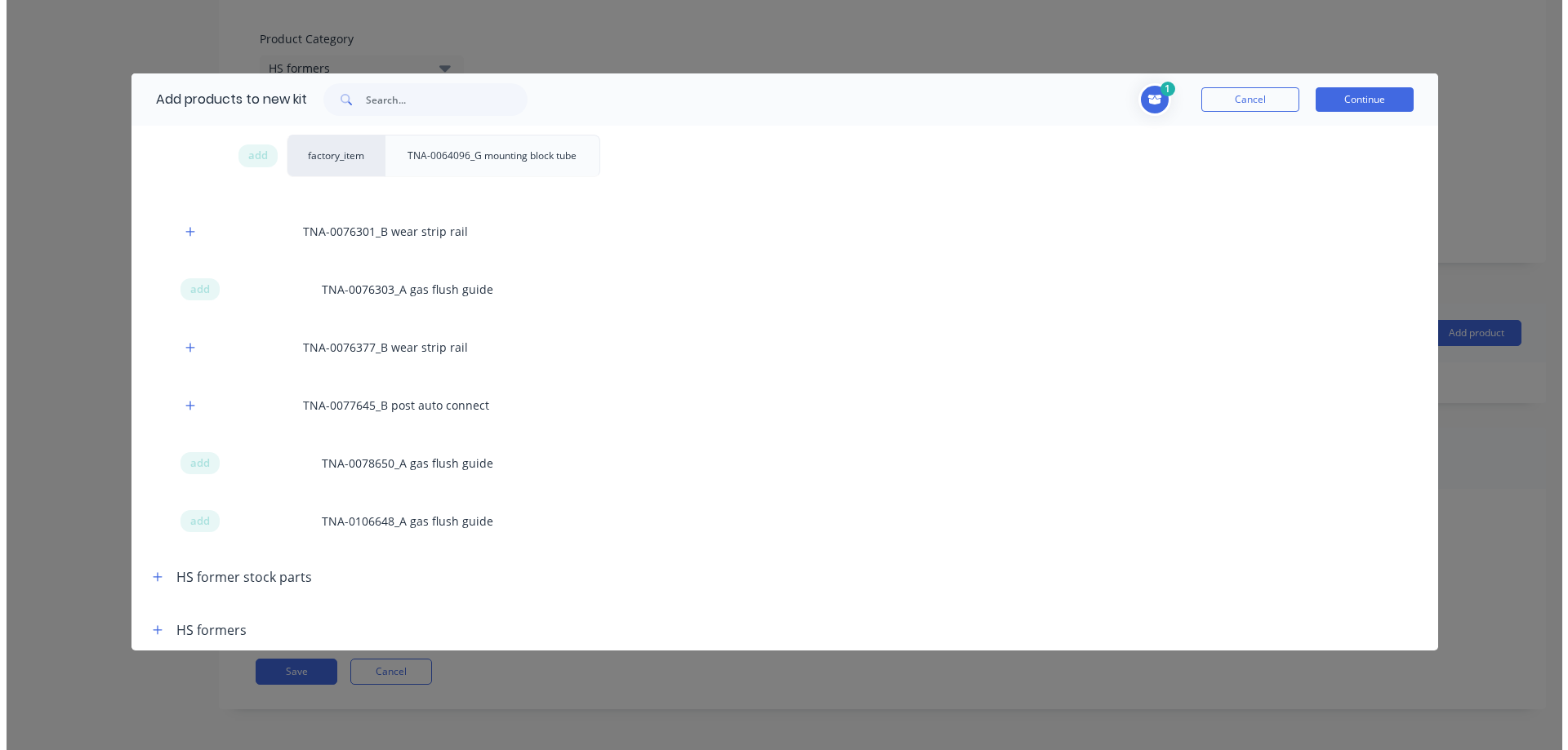
scroll to position [680, 0]
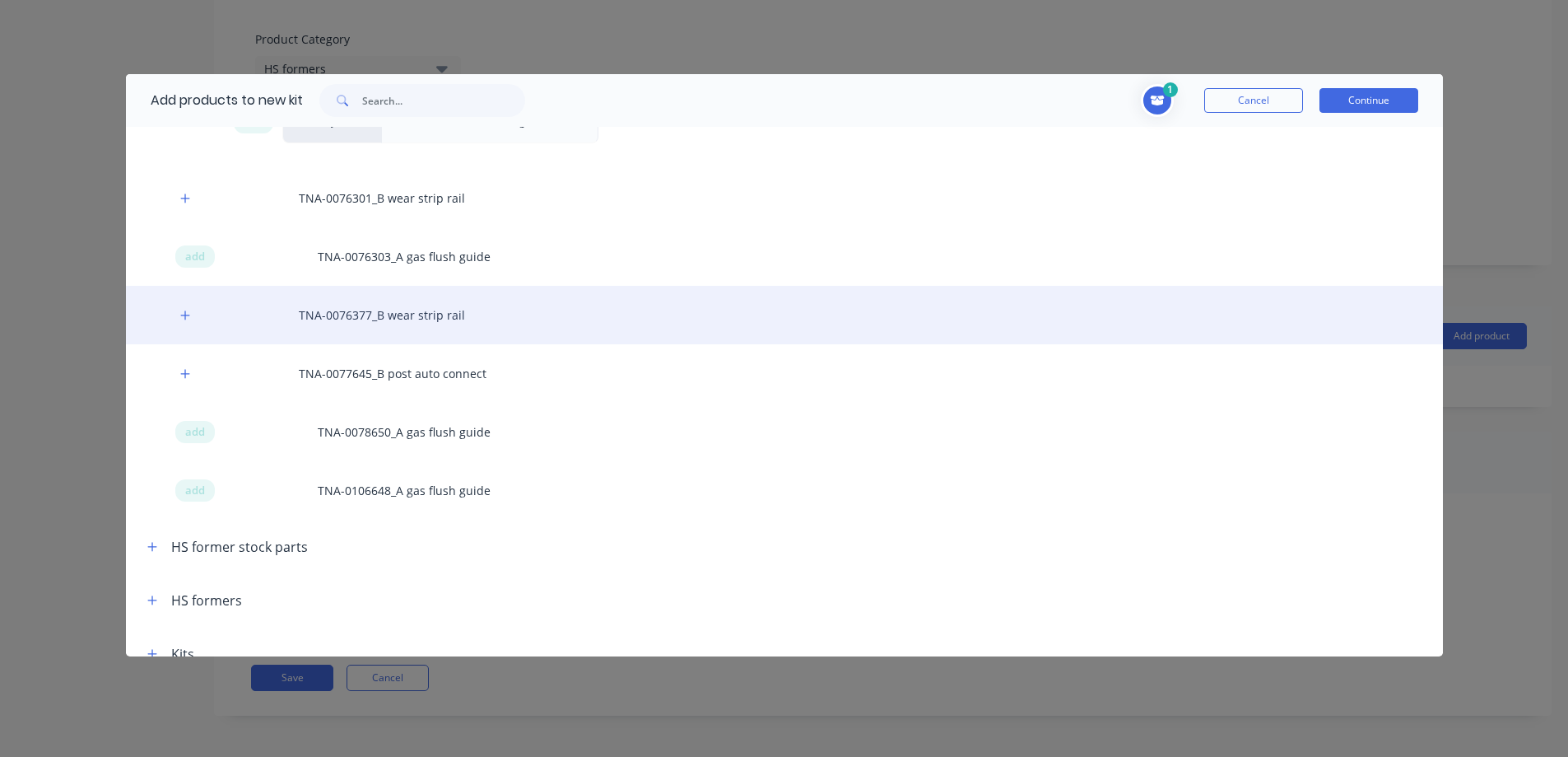
click at [400, 320] on div "TNA-0076377_B wear strip rail" at bounding box center [785, 315] width 1318 height 58
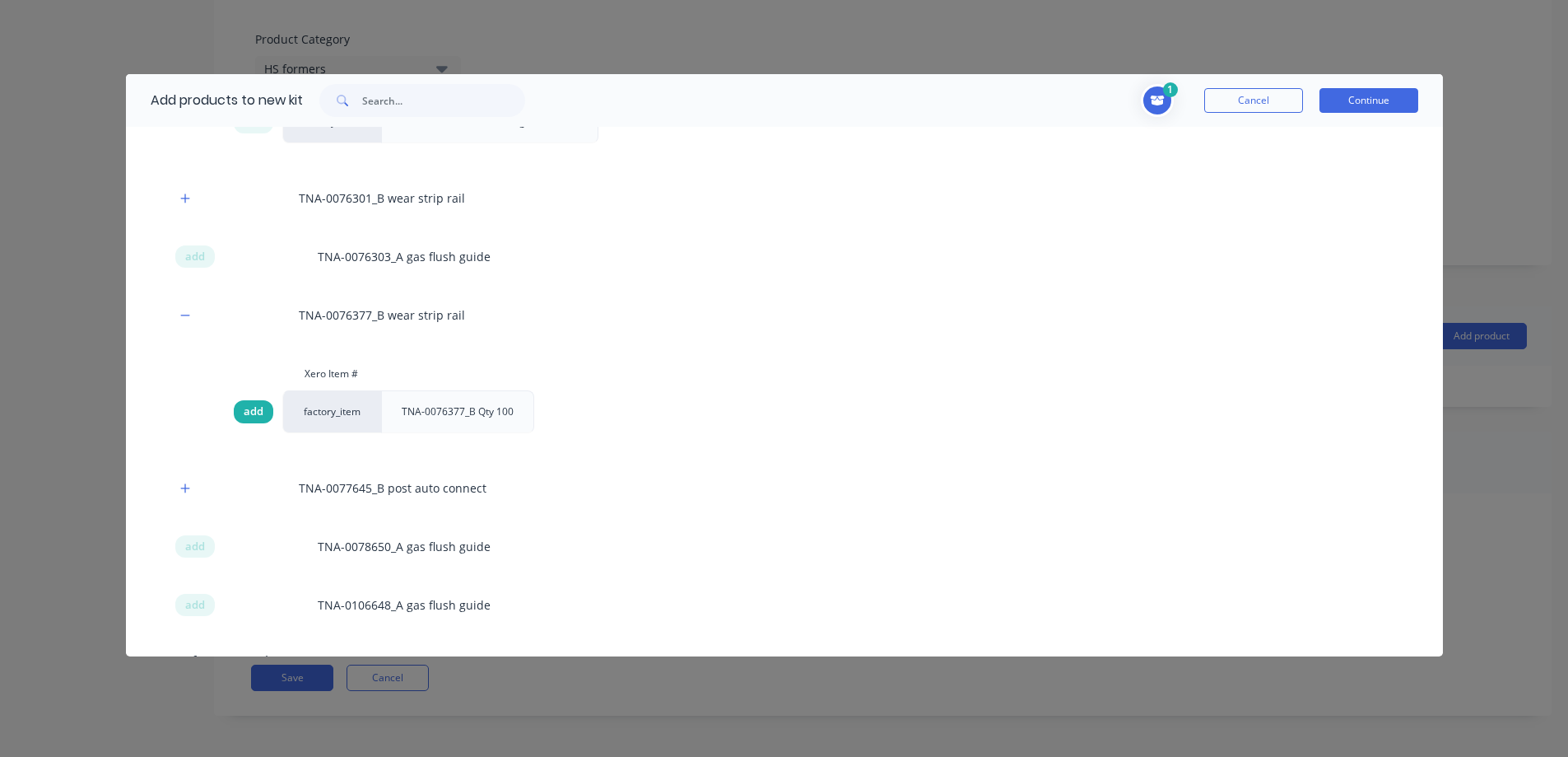
click at [256, 412] on span "add" at bounding box center [253, 411] width 20 height 16
click at [256, 414] on span "add" at bounding box center [253, 411] width 20 height 16
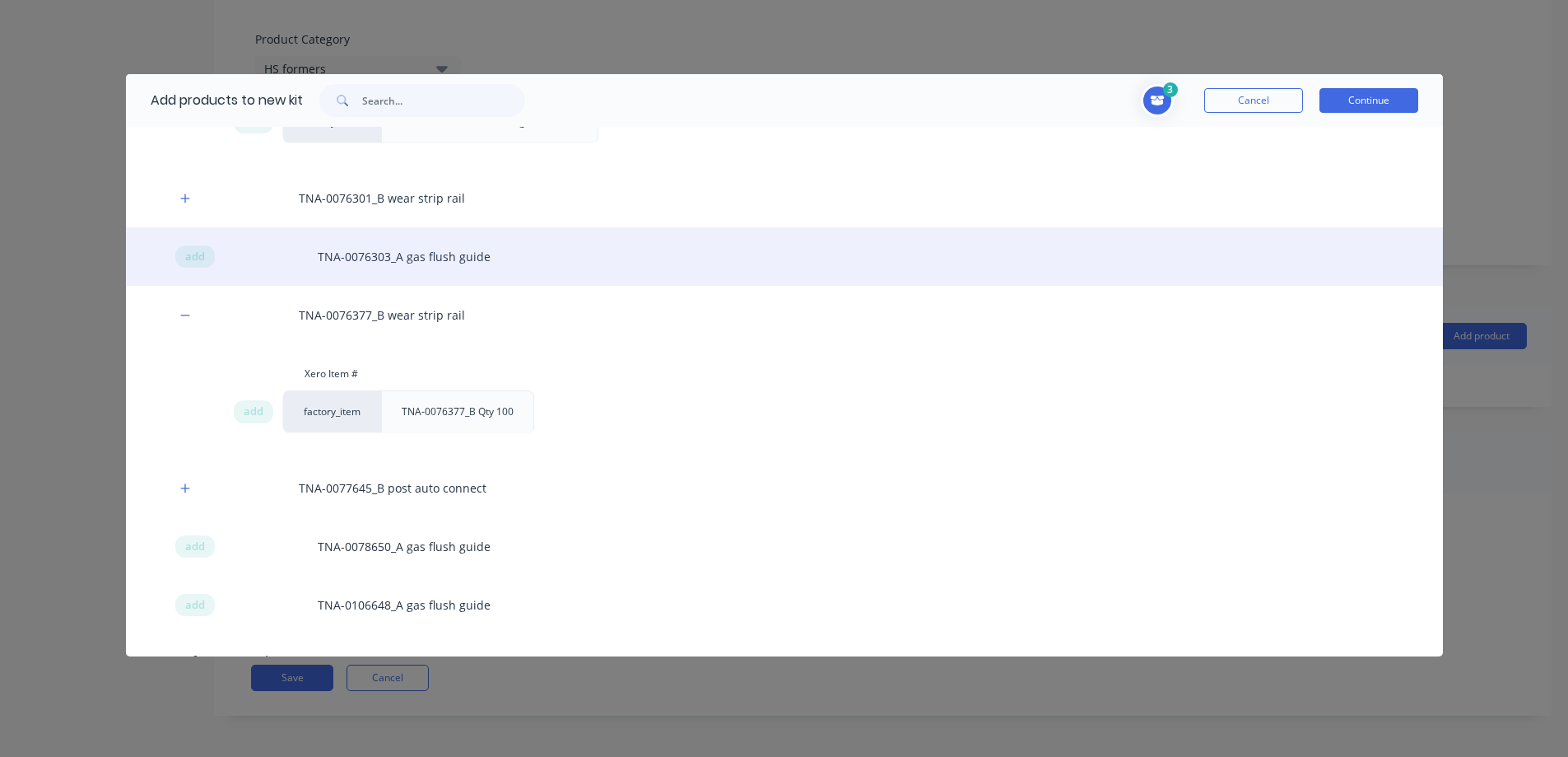
click at [355, 259] on div "add TNA-0076303_A gas flush guide" at bounding box center [785, 257] width 1318 height 58
click at [203, 256] on span "add" at bounding box center [195, 257] width 20 height 16
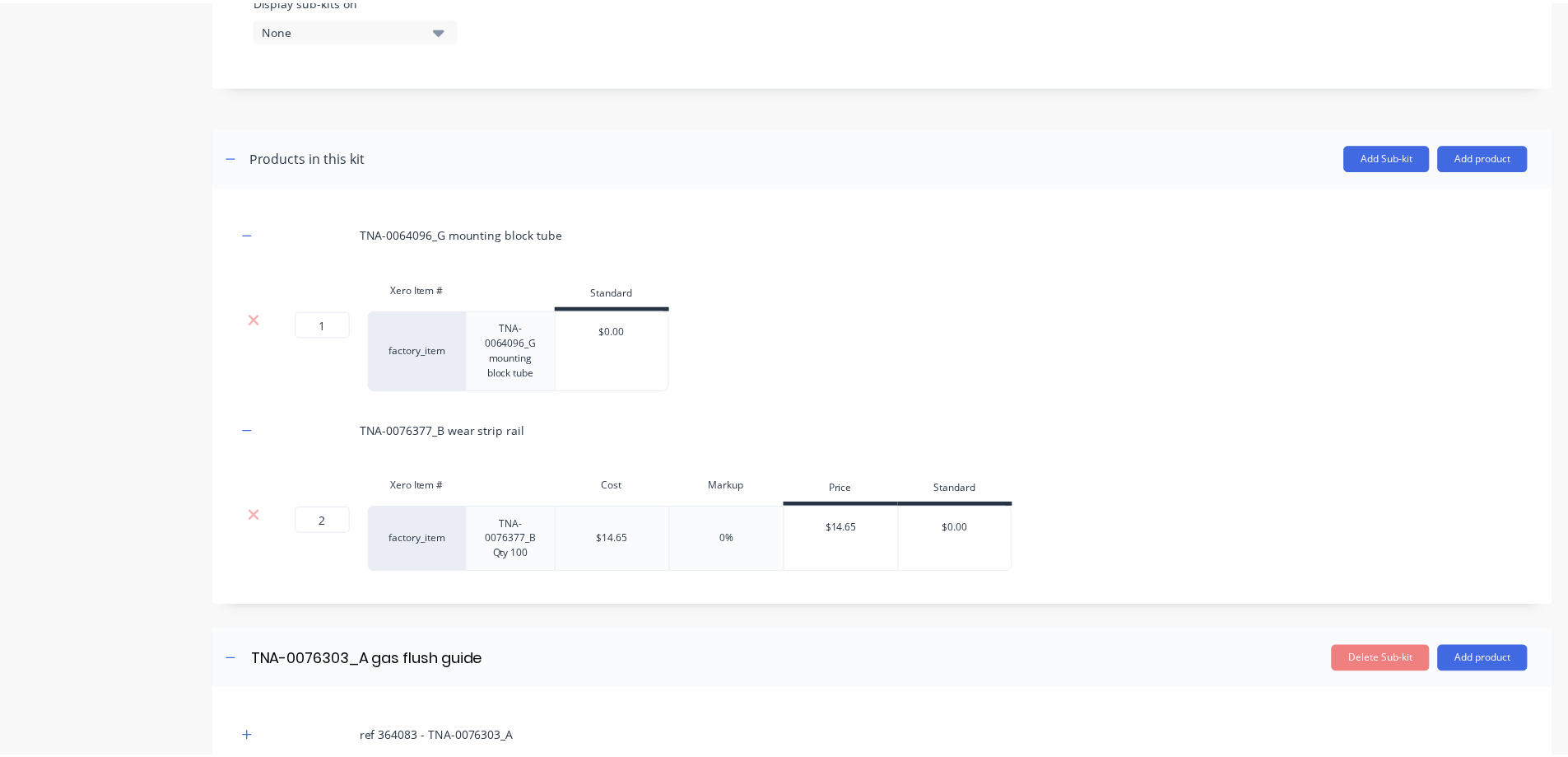
scroll to position [718, 0]
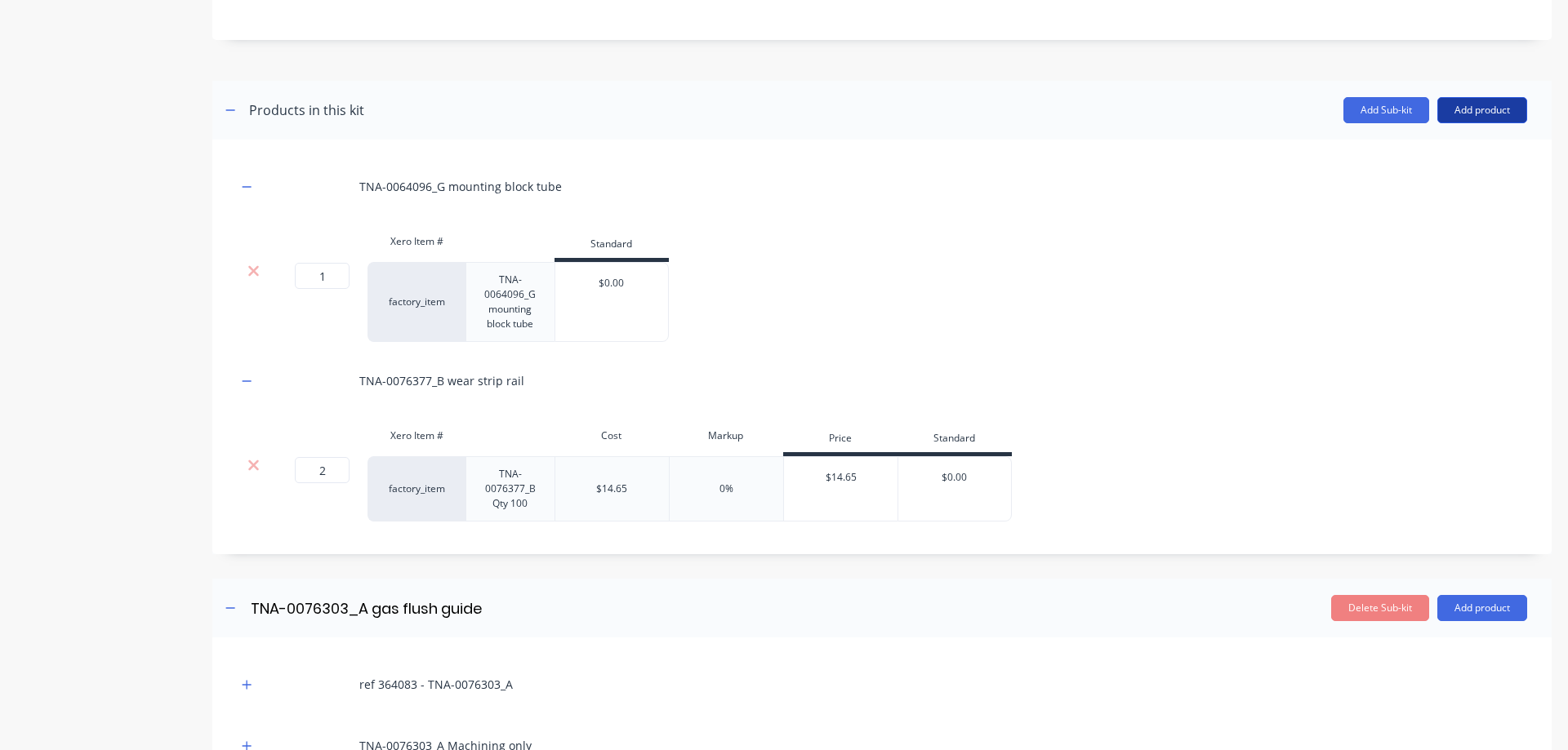
click at [1452, 109] on button "Add product" at bounding box center [1482, 110] width 90 height 26
click at [1442, 146] on div "Product catalogue" at bounding box center [1450, 152] width 126 height 24
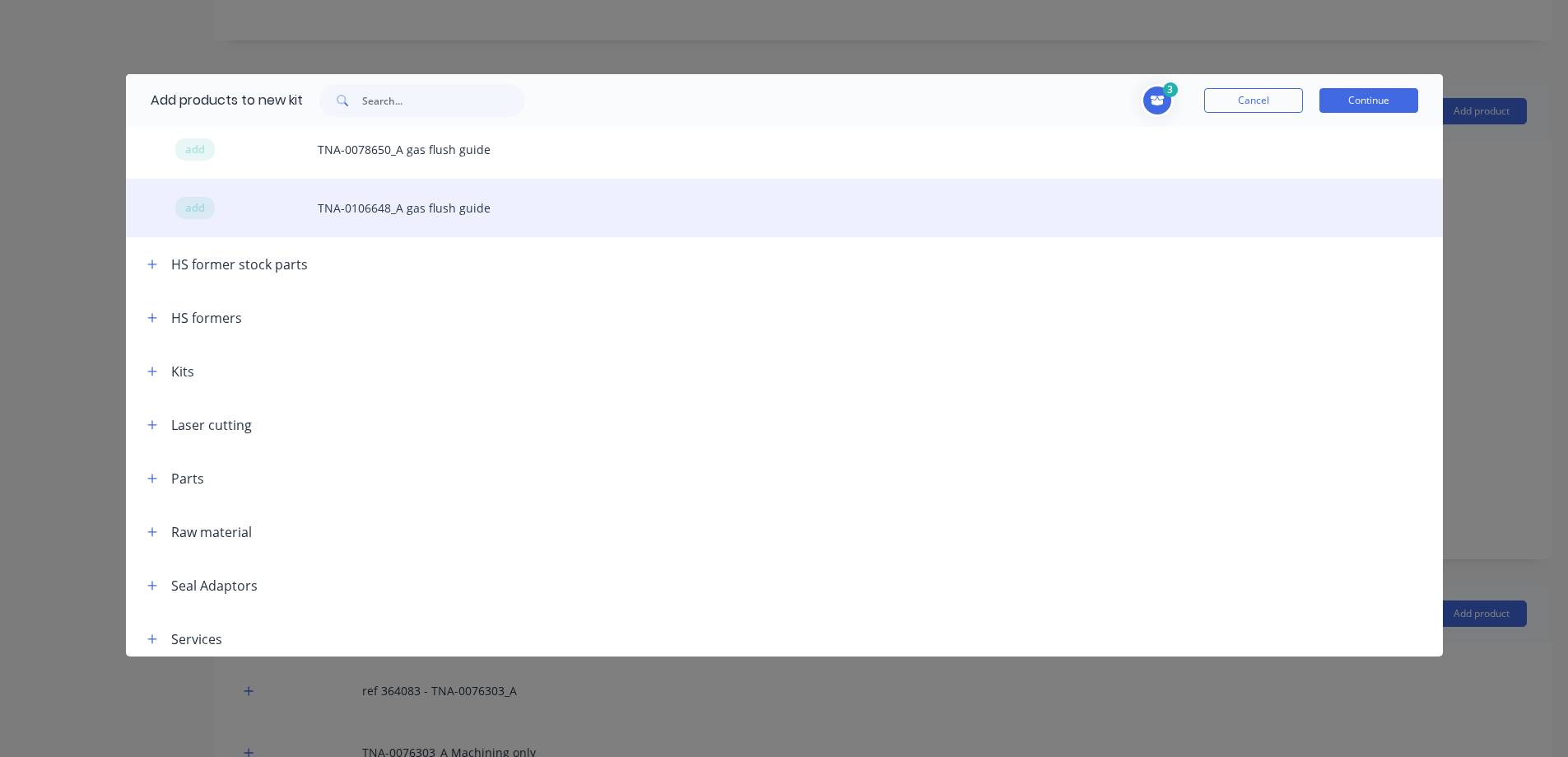
scroll to position [1180, 0]
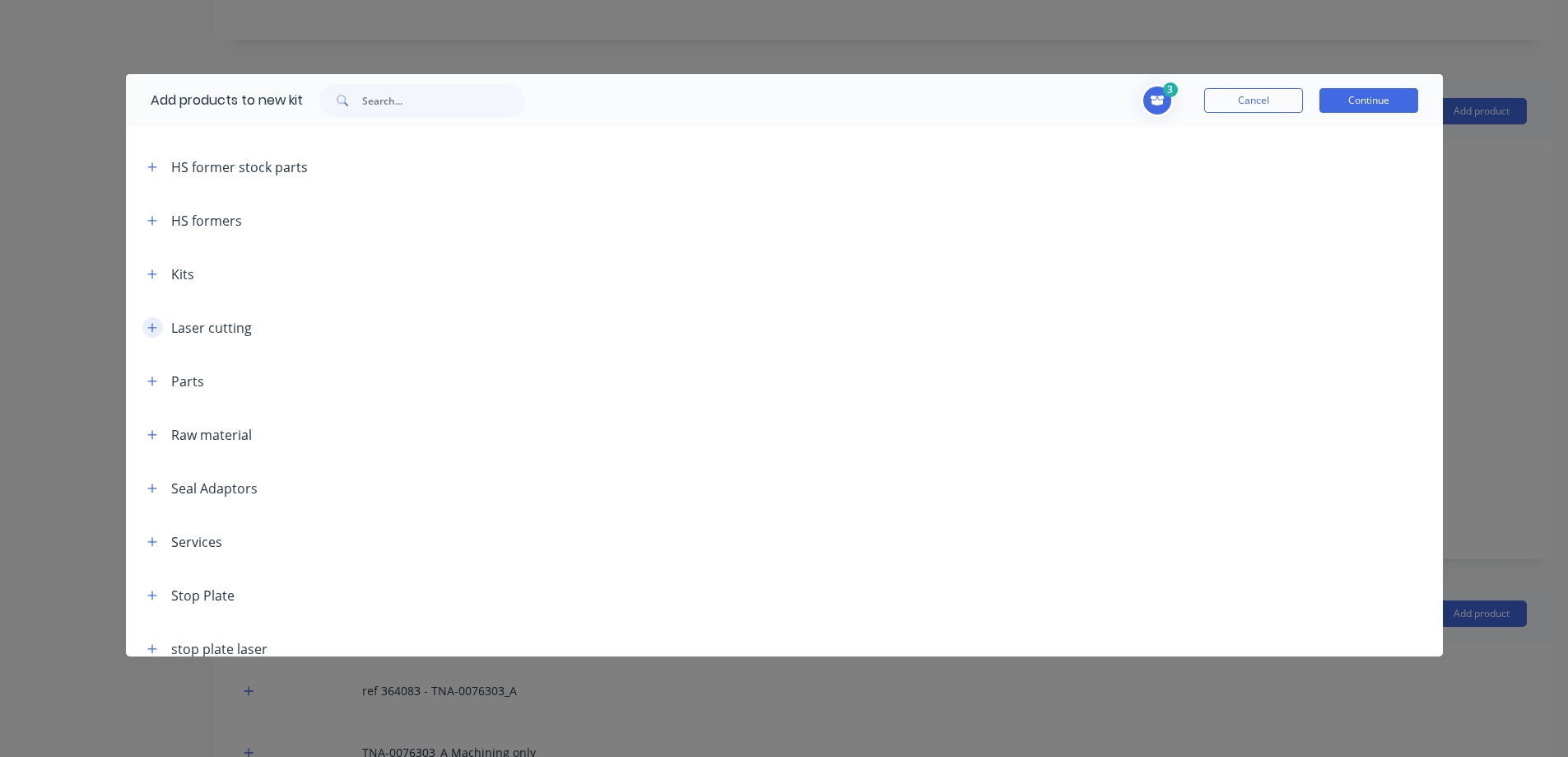
click at [154, 326] on icon "button" at bounding box center [153, 327] width 10 height 11
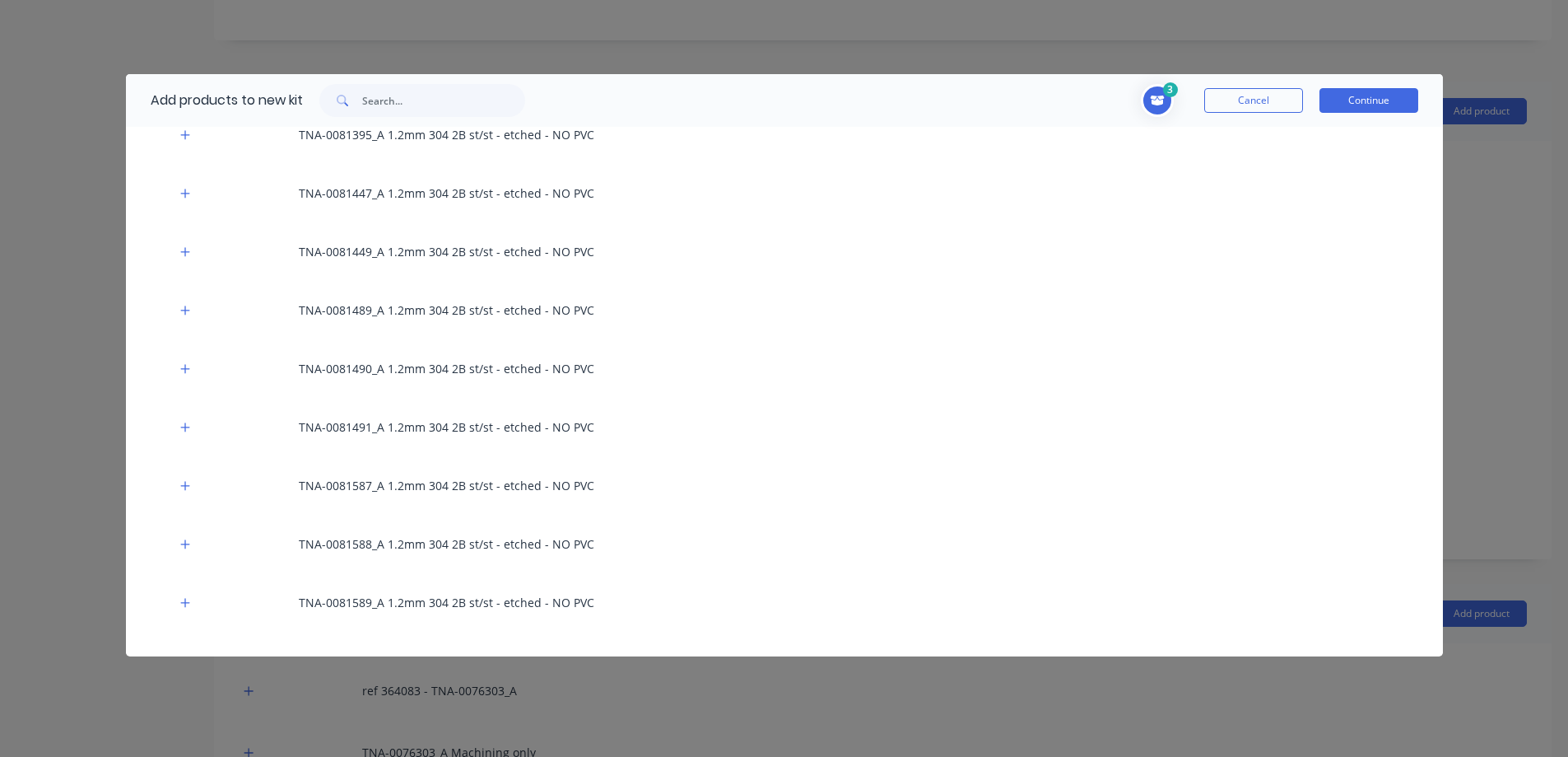
scroll to position [2746, 0]
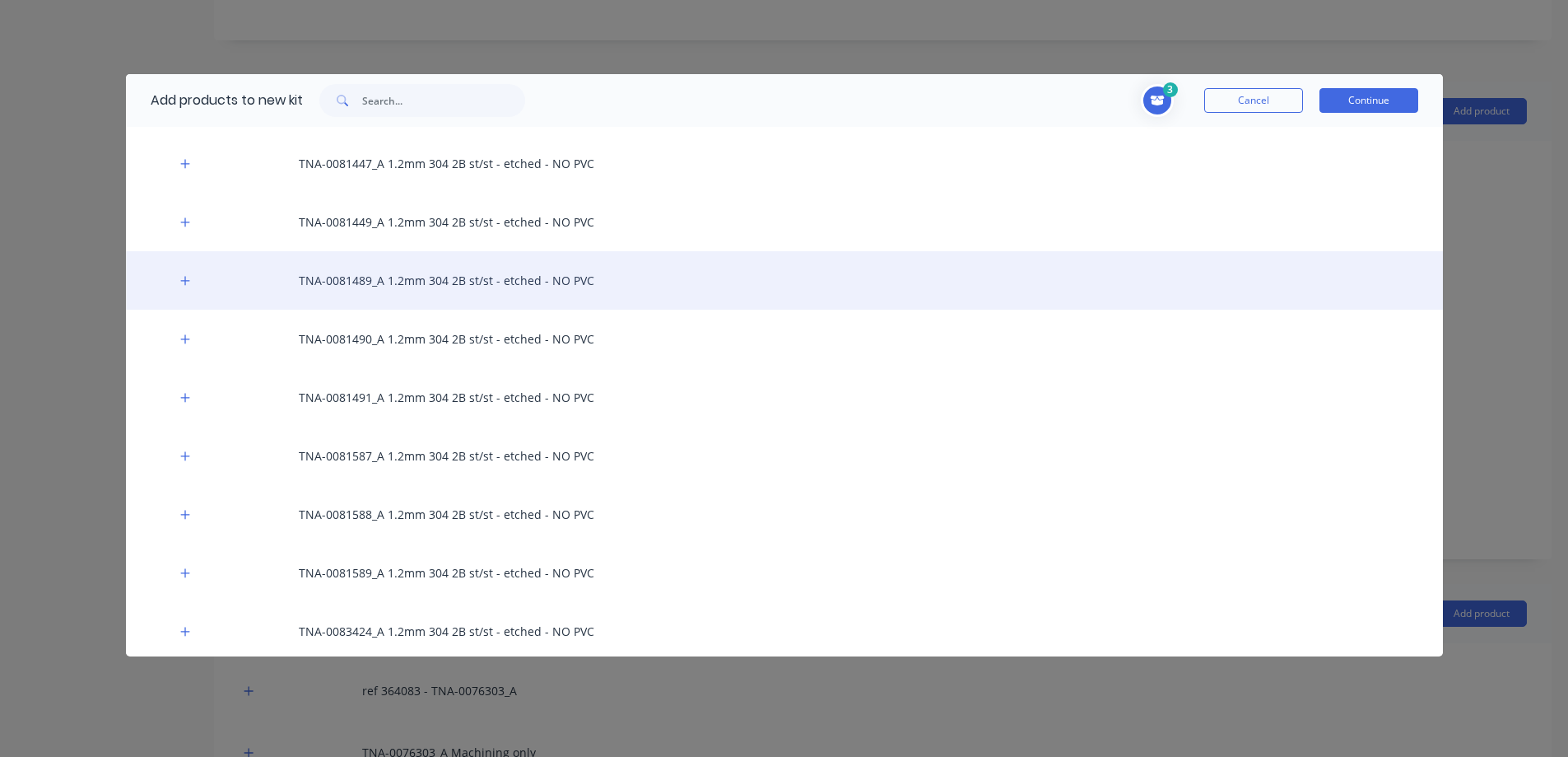
click at [425, 276] on div "TNA-0081489_A 1.2mm 304 2B st/st - etched - NO PVC" at bounding box center [785, 281] width 1318 height 58
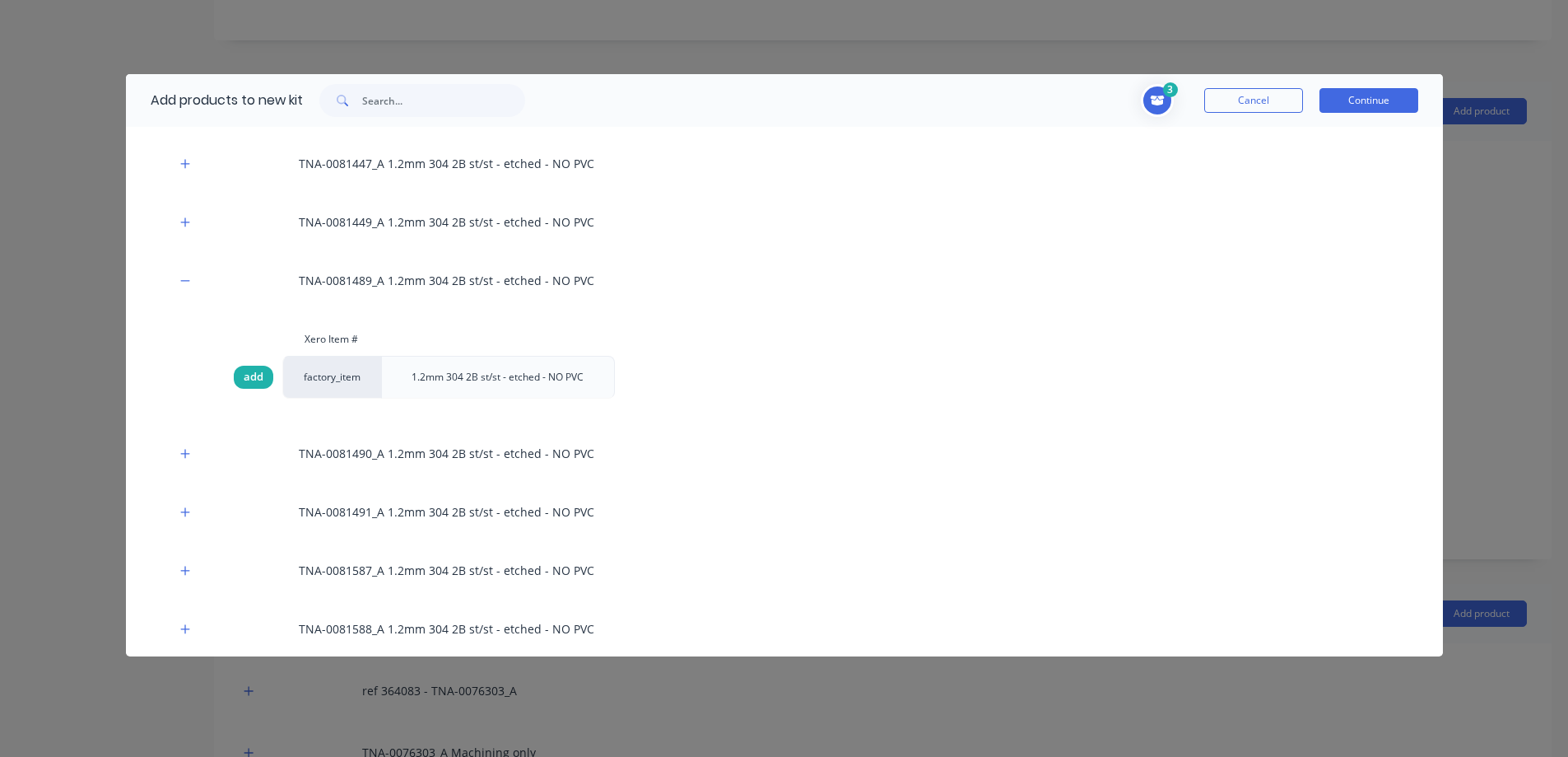
click at [257, 378] on span "add" at bounding box center [253, 377] width 20 height 16
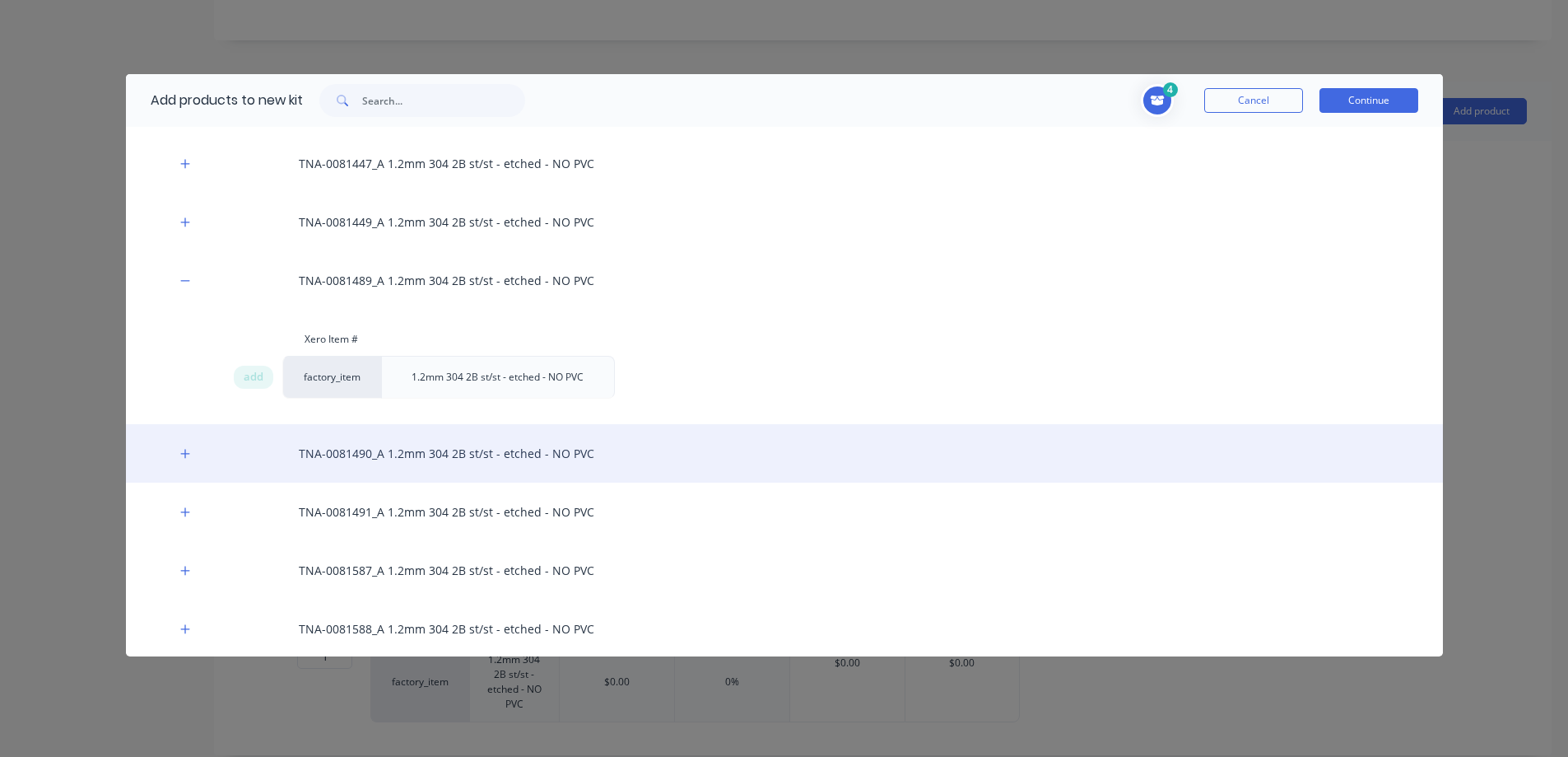
click at [388, 457] on div "TNA-0081490_A 1.2mm 304 2B st/st - etched - NO PVC" at bounding box center [785, 453] width 1318 height 58
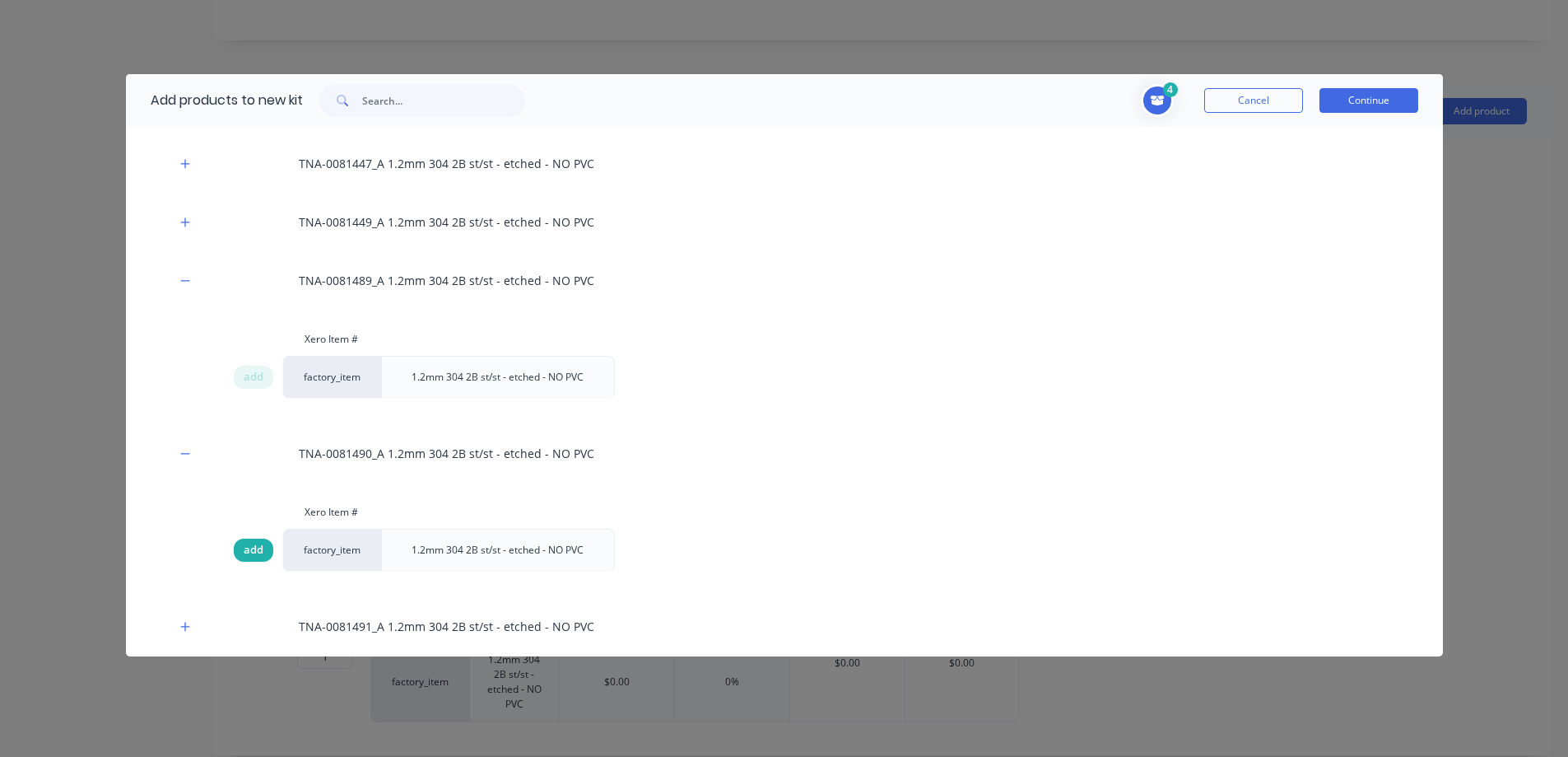
click at [256, 556] on span "add" at bounding box center [253, 550] width 20 height 16
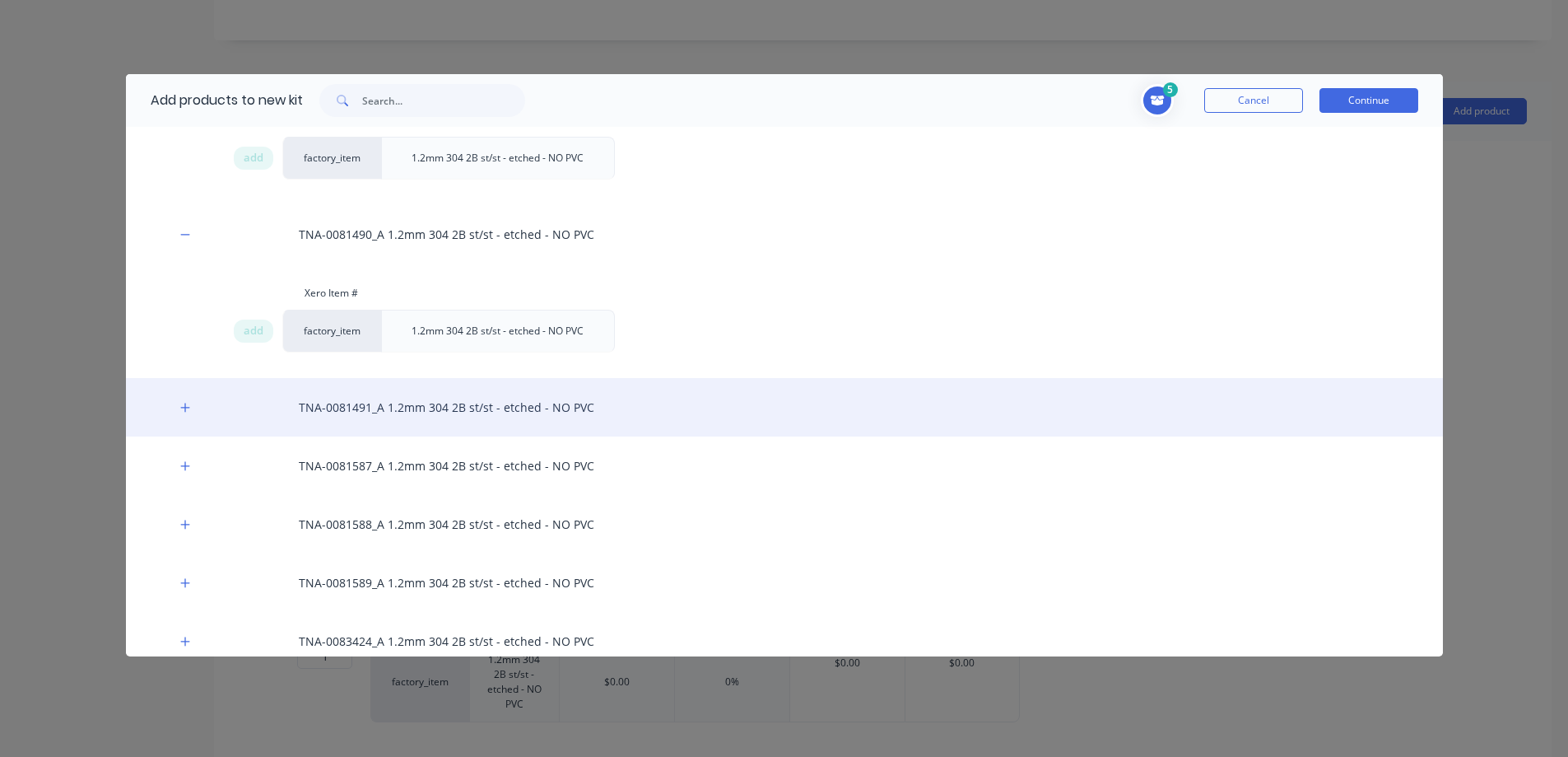
scroll to position [2993, 0]
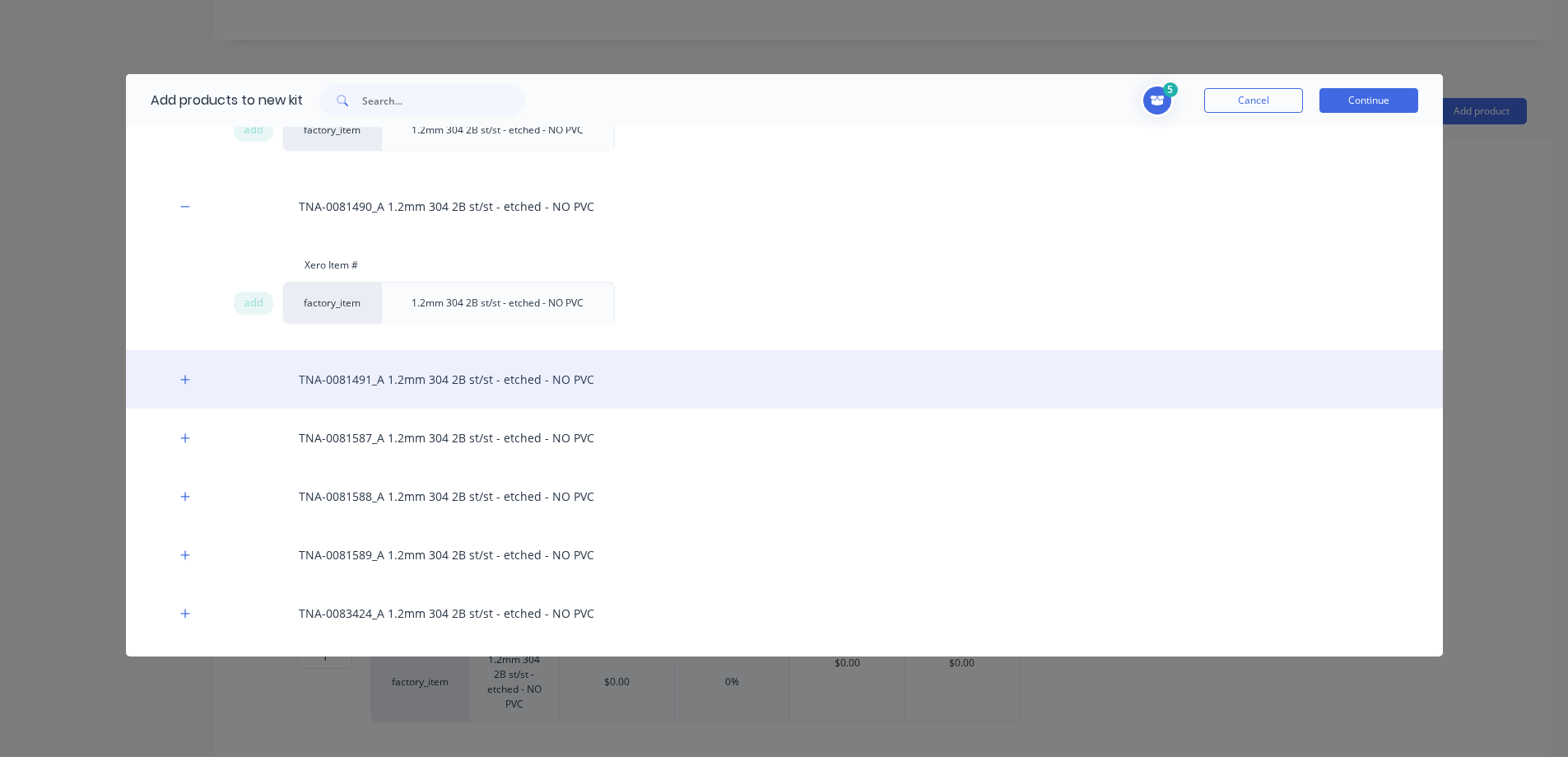
click at [409, 382] on div "TNA-0081491_A 1.2mm 304 2B st/st - etched - NO PVC" at bounding box center [785, 379] width 1318 height 58
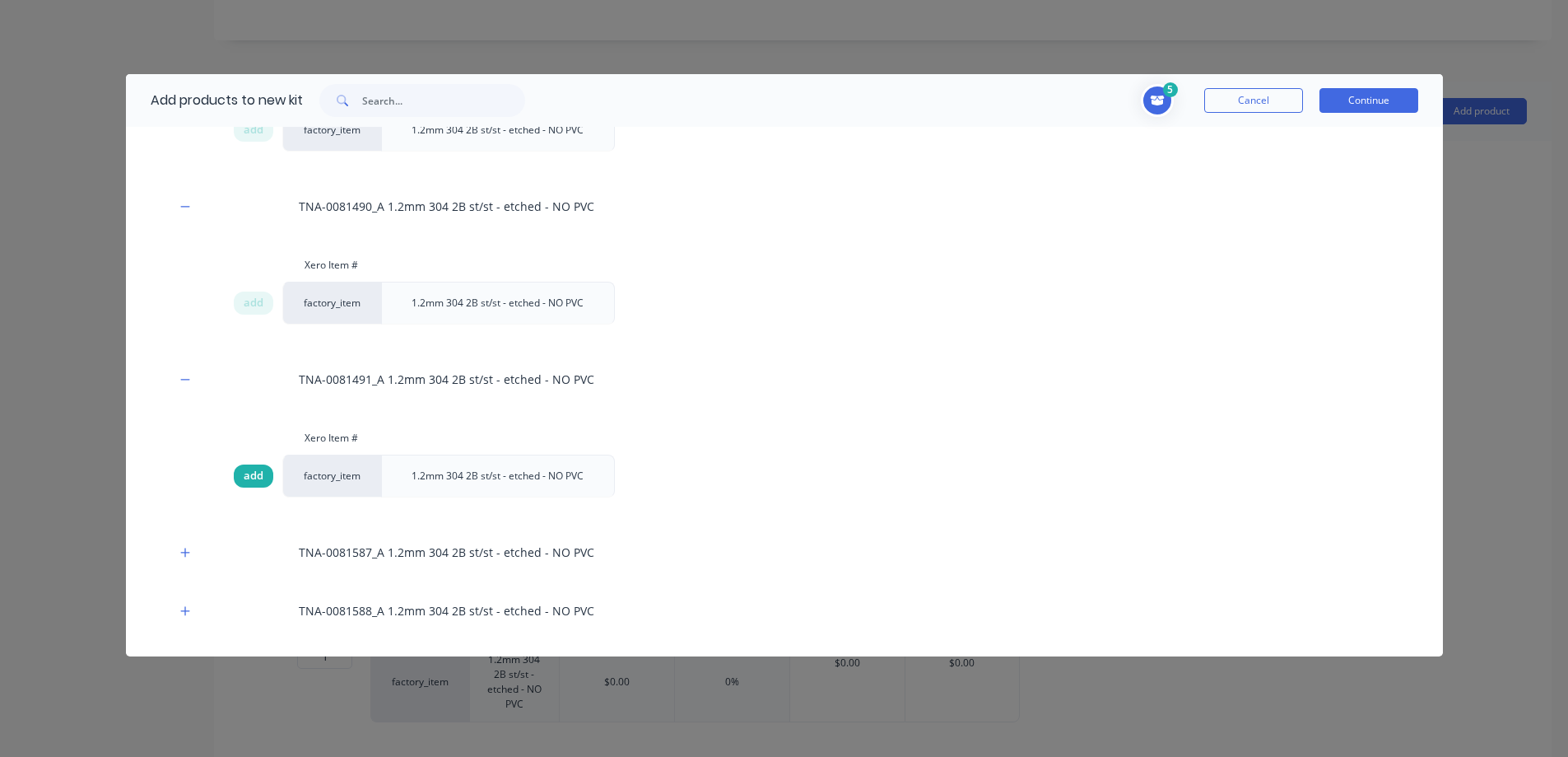
click at [256, 468] on span "add" at bounding box center [253, 475] width 20 height 16
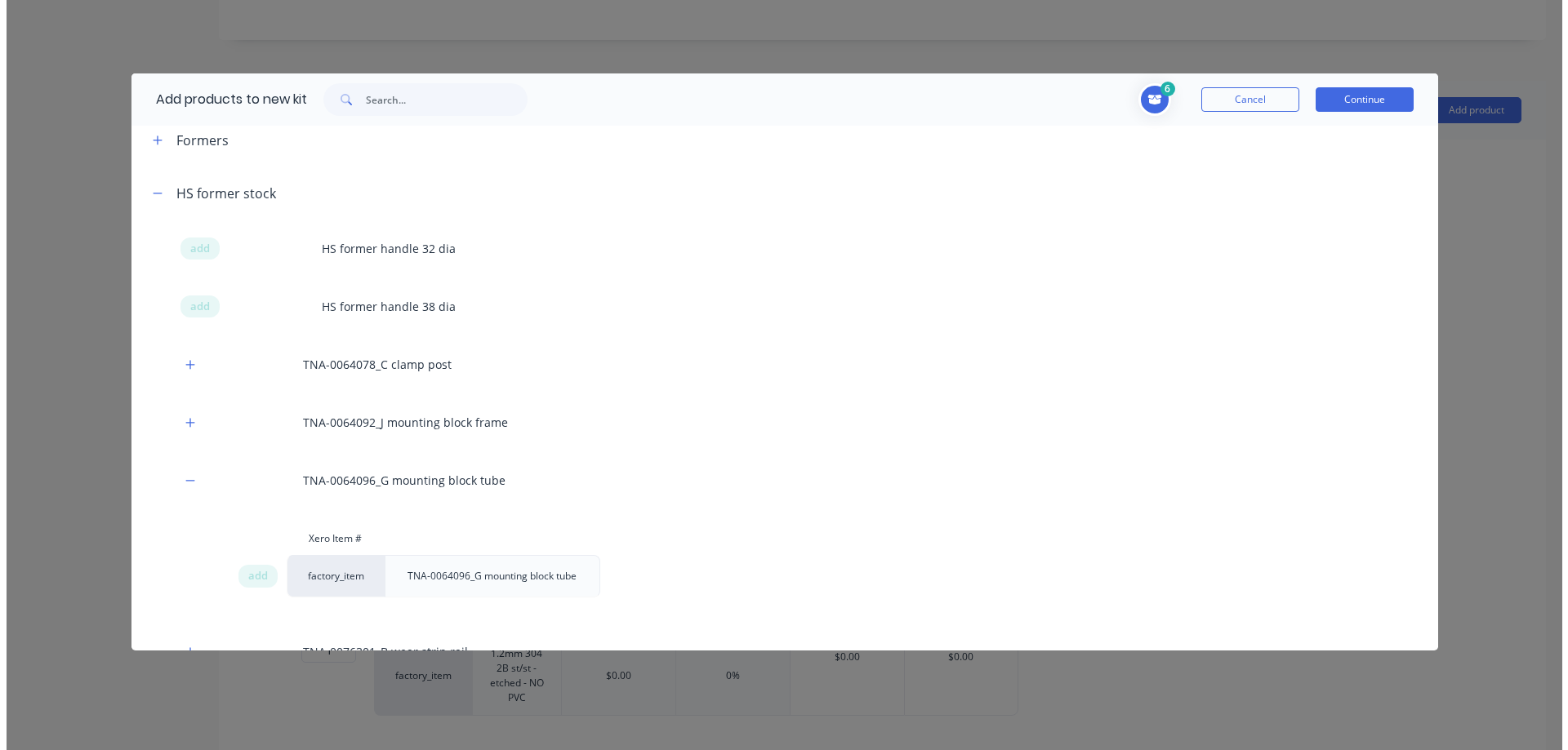
scroll to position [218, 0]
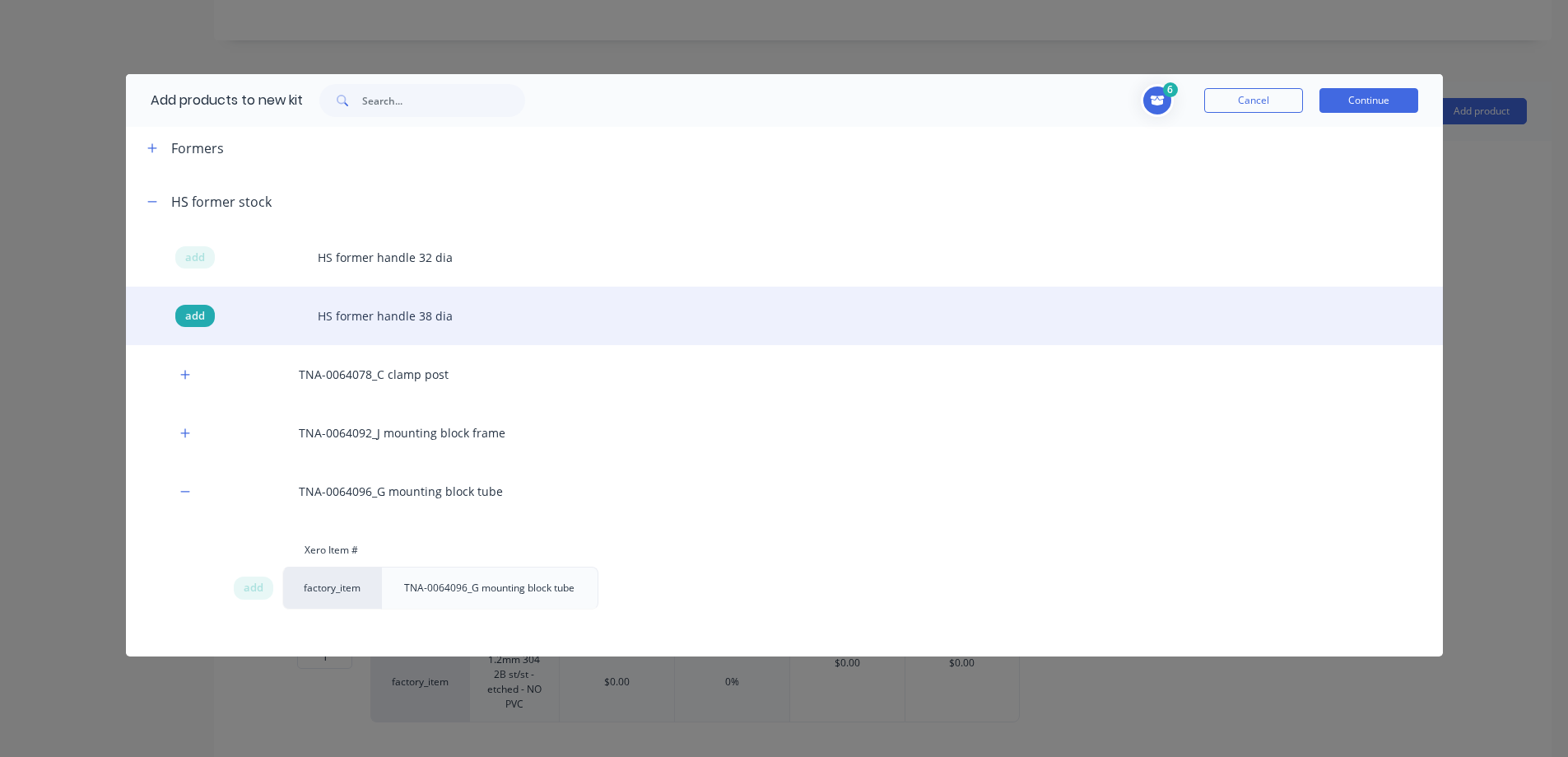
click at [194, 314] on span "add" at bounding box center [195, 316] width 20 height 16
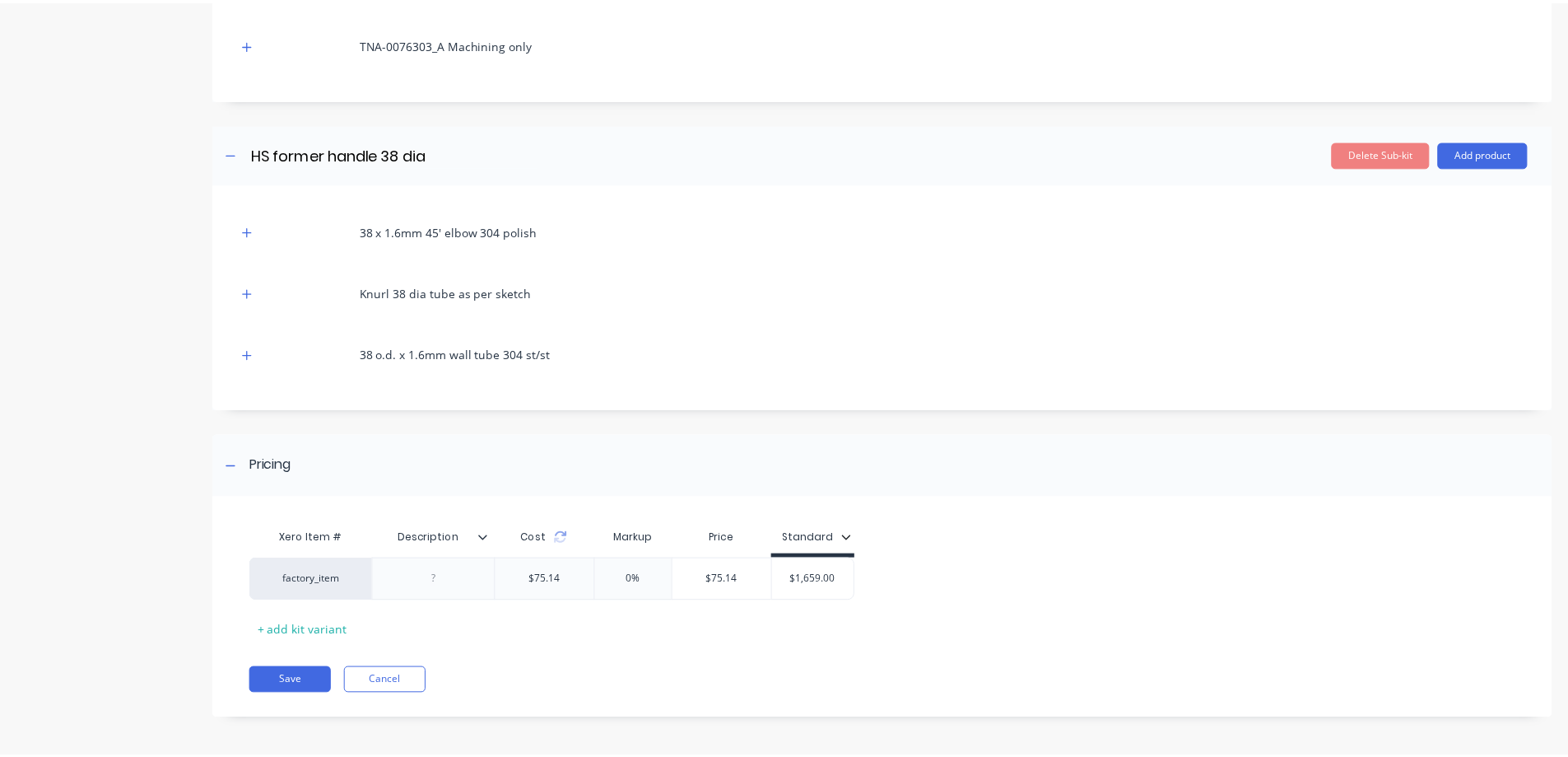
scroll to position [2018, 0]
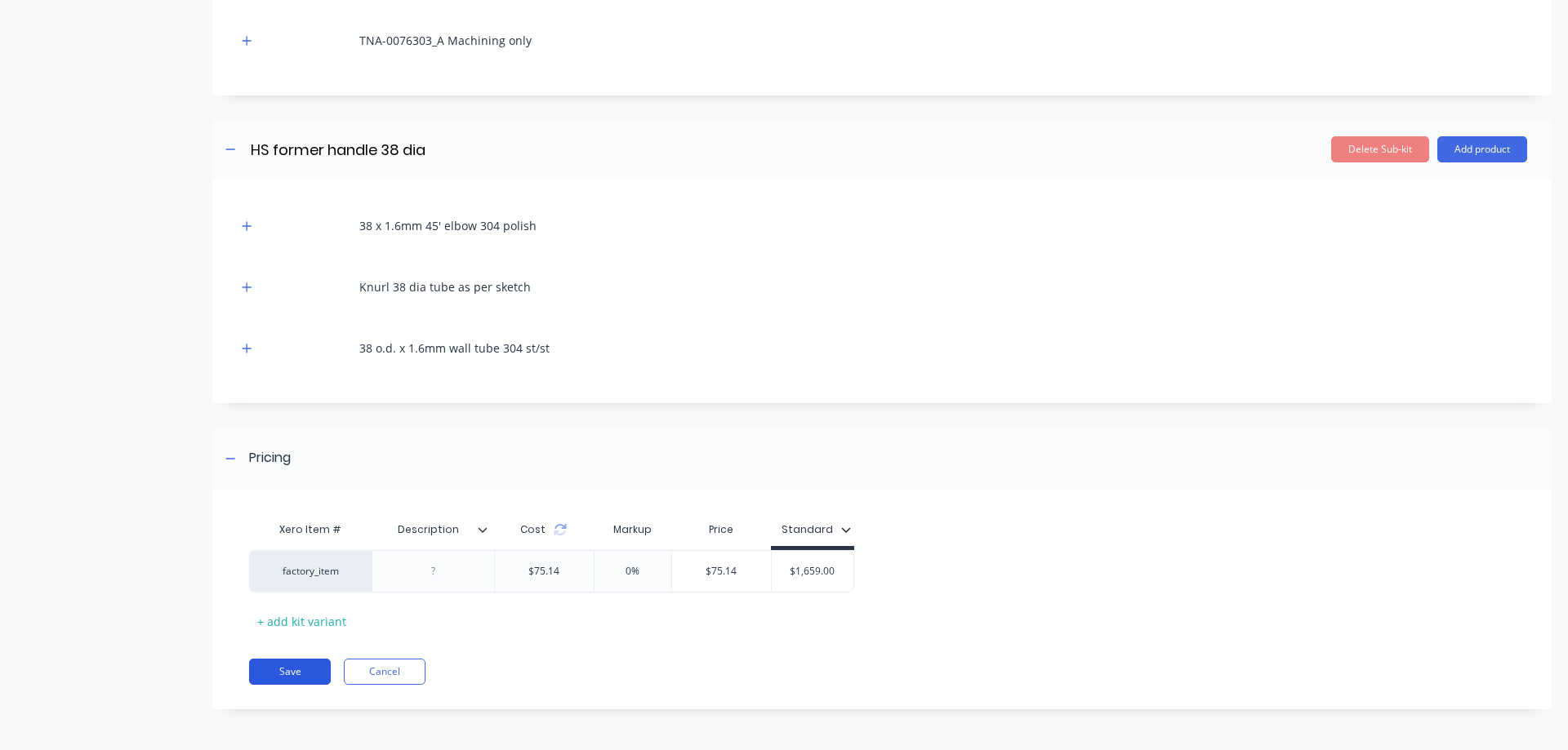
click at [289, 668] on button "Save" at bounding box center [290, 672] width 82 height 26
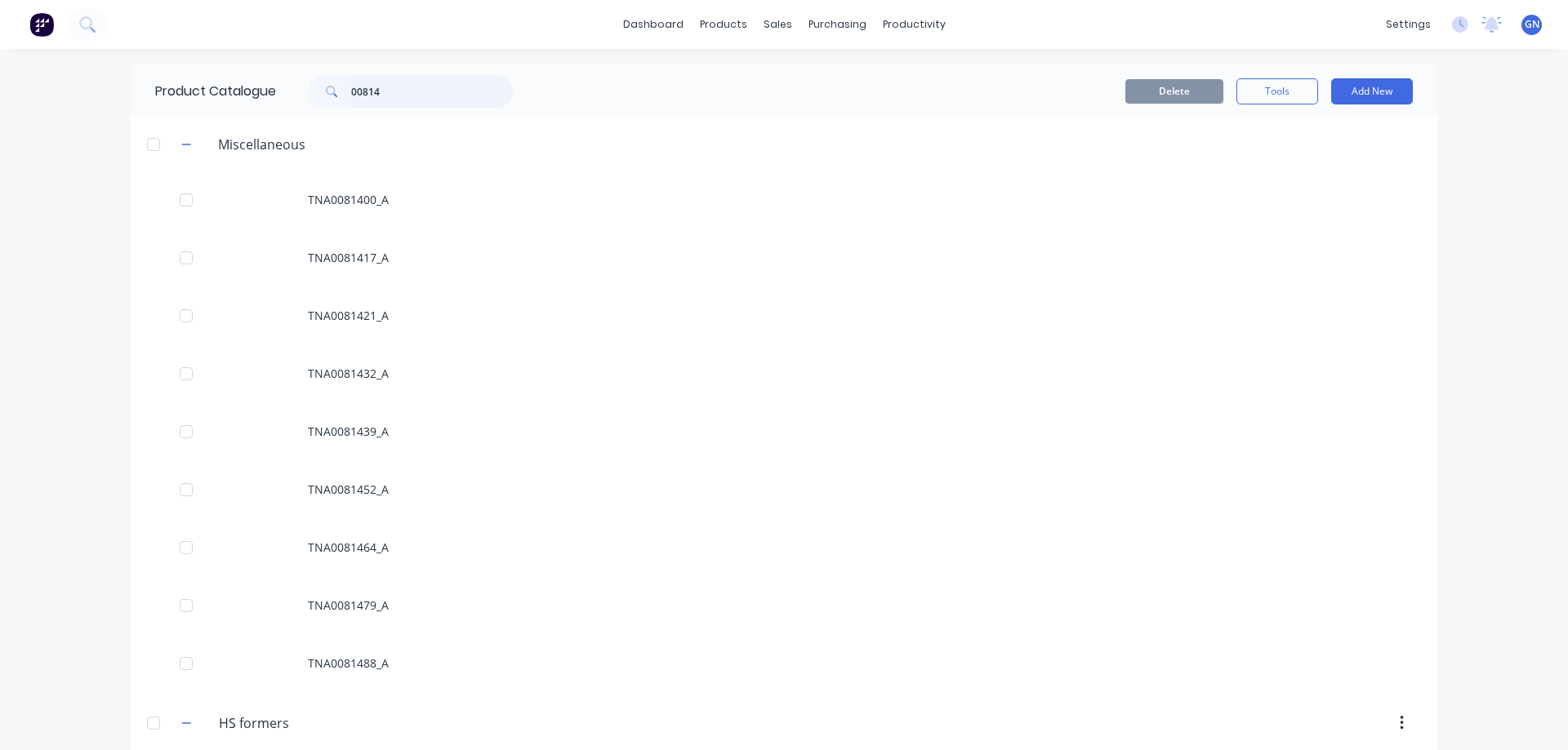
click at [386, 91] on input "00814" at bounding box center [432, 91] width 162 height 32
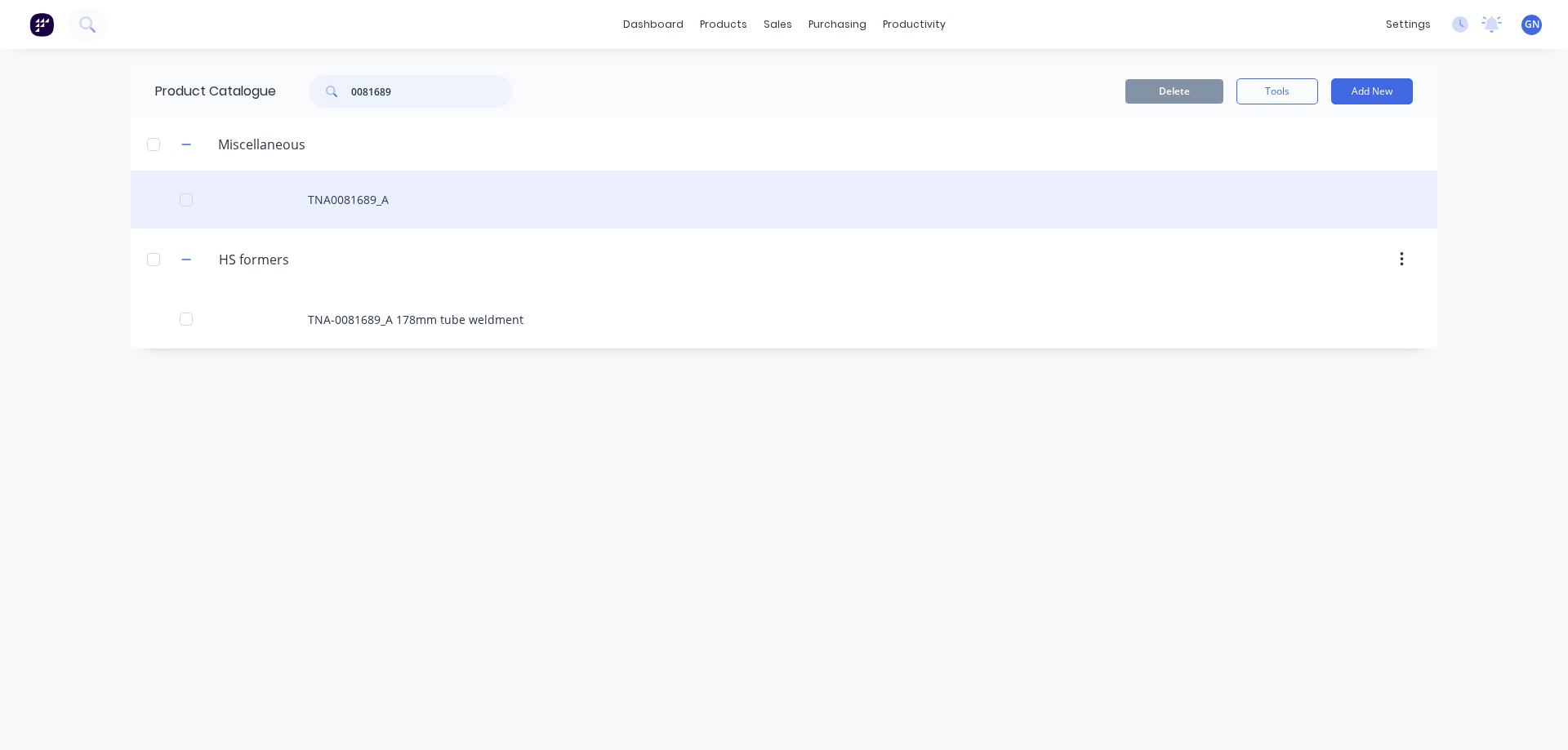
type input "0081689"
click at [336, 196] on div "TNA0081689_A" at bounding box center [784, 200] width 1307 height 58
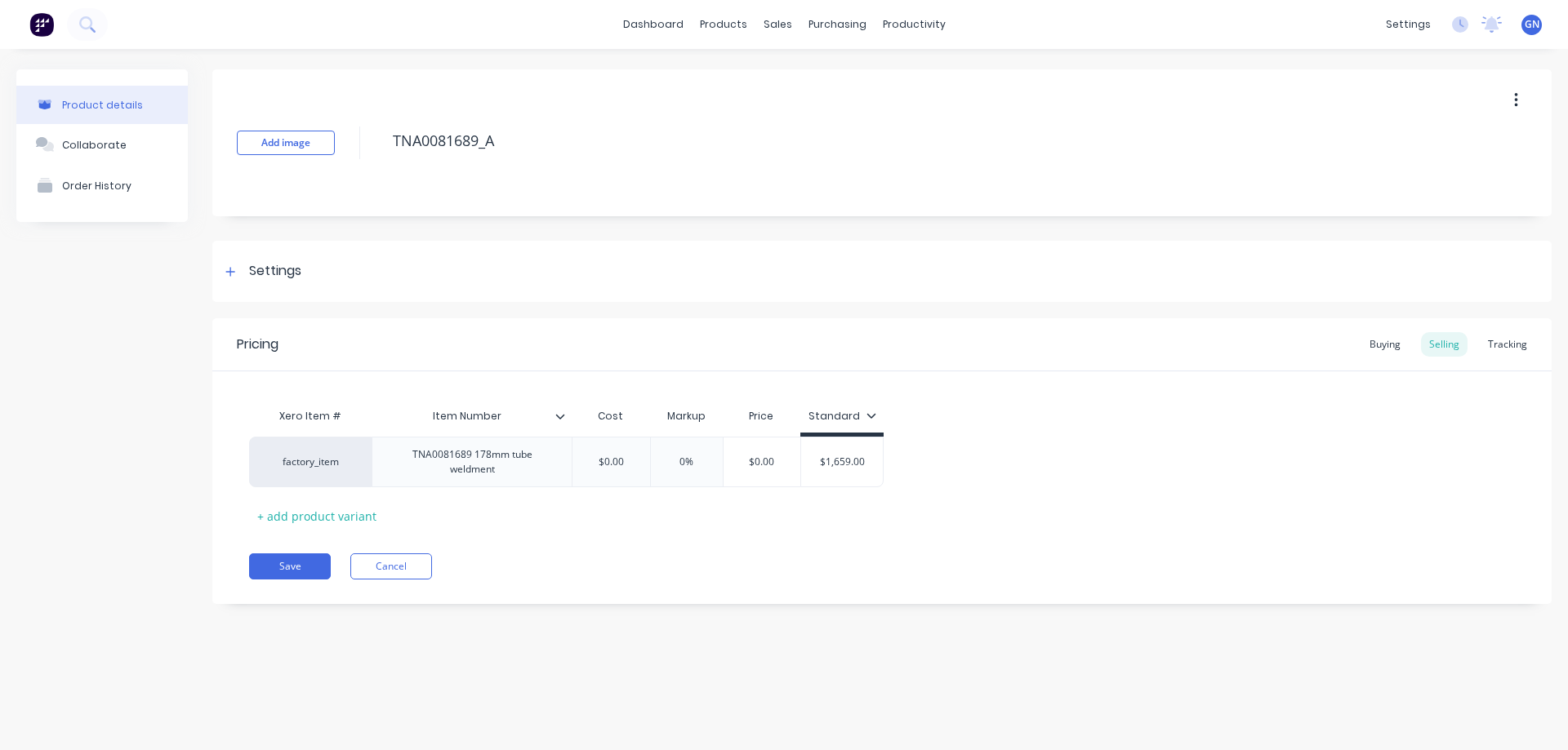
click at [1516, 98] on icon "button" at bounding box center [1515, 99] width 4 height 18
click at [1421, 181] on div "Delete" at bounding box center [1457, 176] width 126 height 24
type textarea "x"
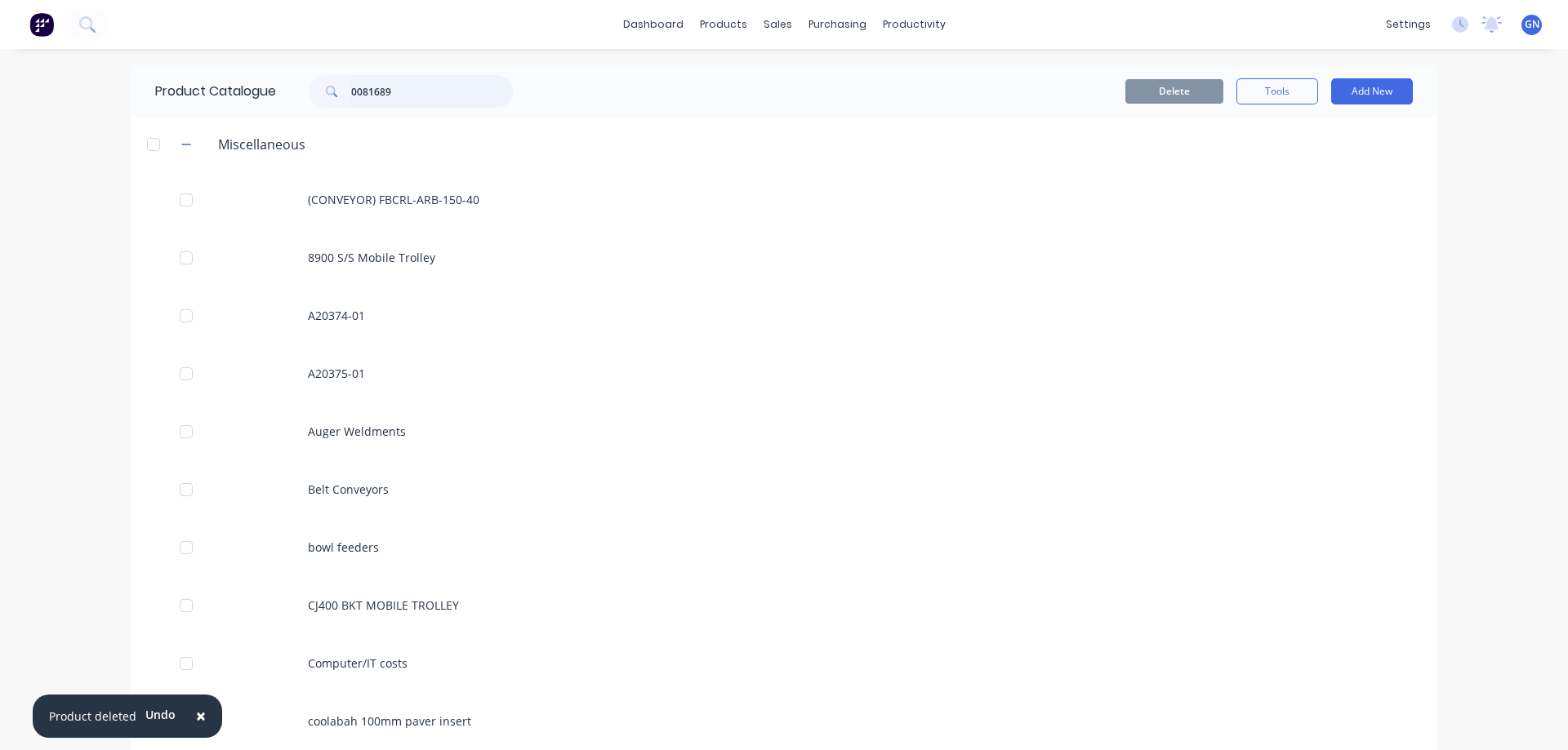
click at [403, 94] on input "0081689" at bounding box center [432, 91] width 162 height 32
type input "0081689"
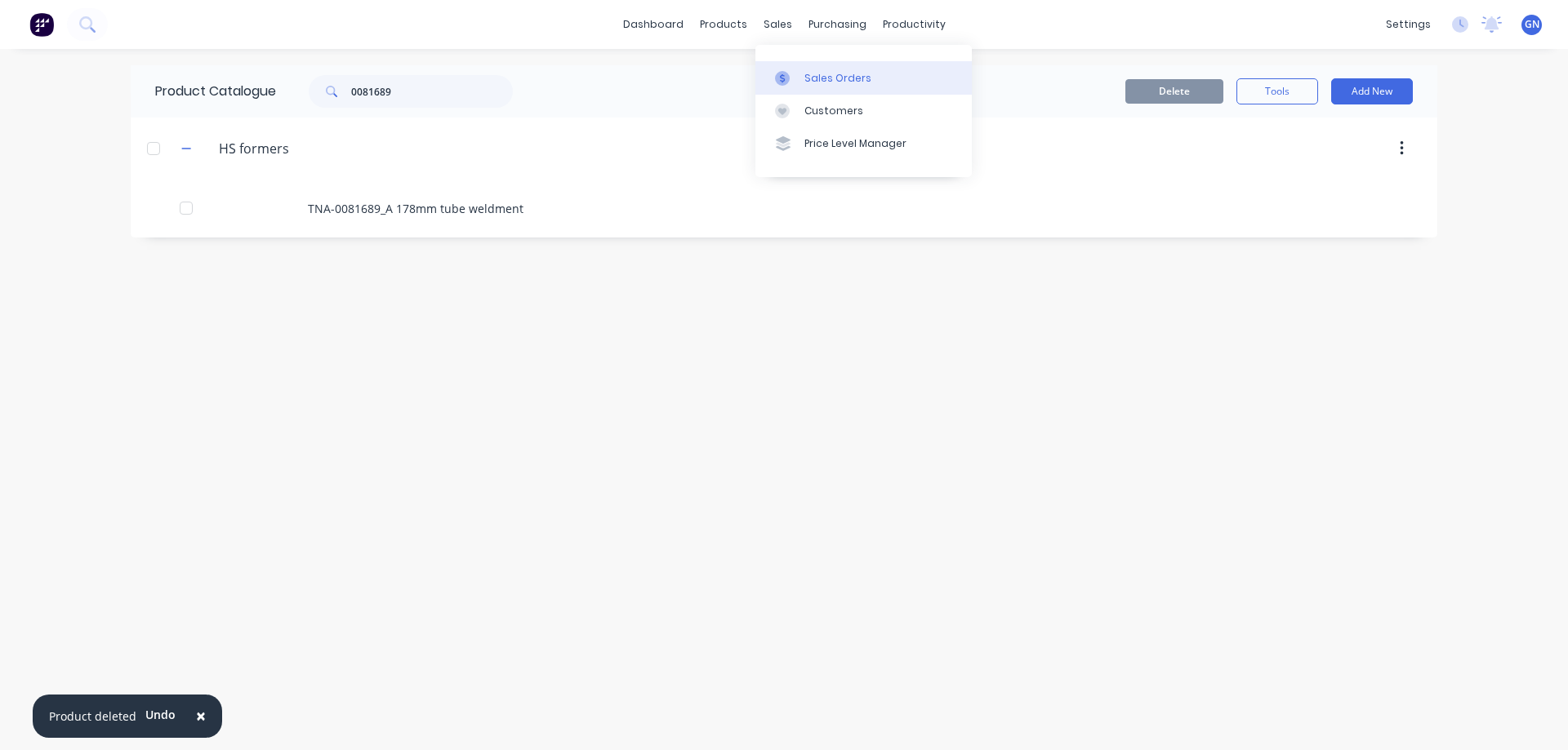
click at [826, 75] on div "Sales Orders" at bounding box center [837, 78] width 67 height 14
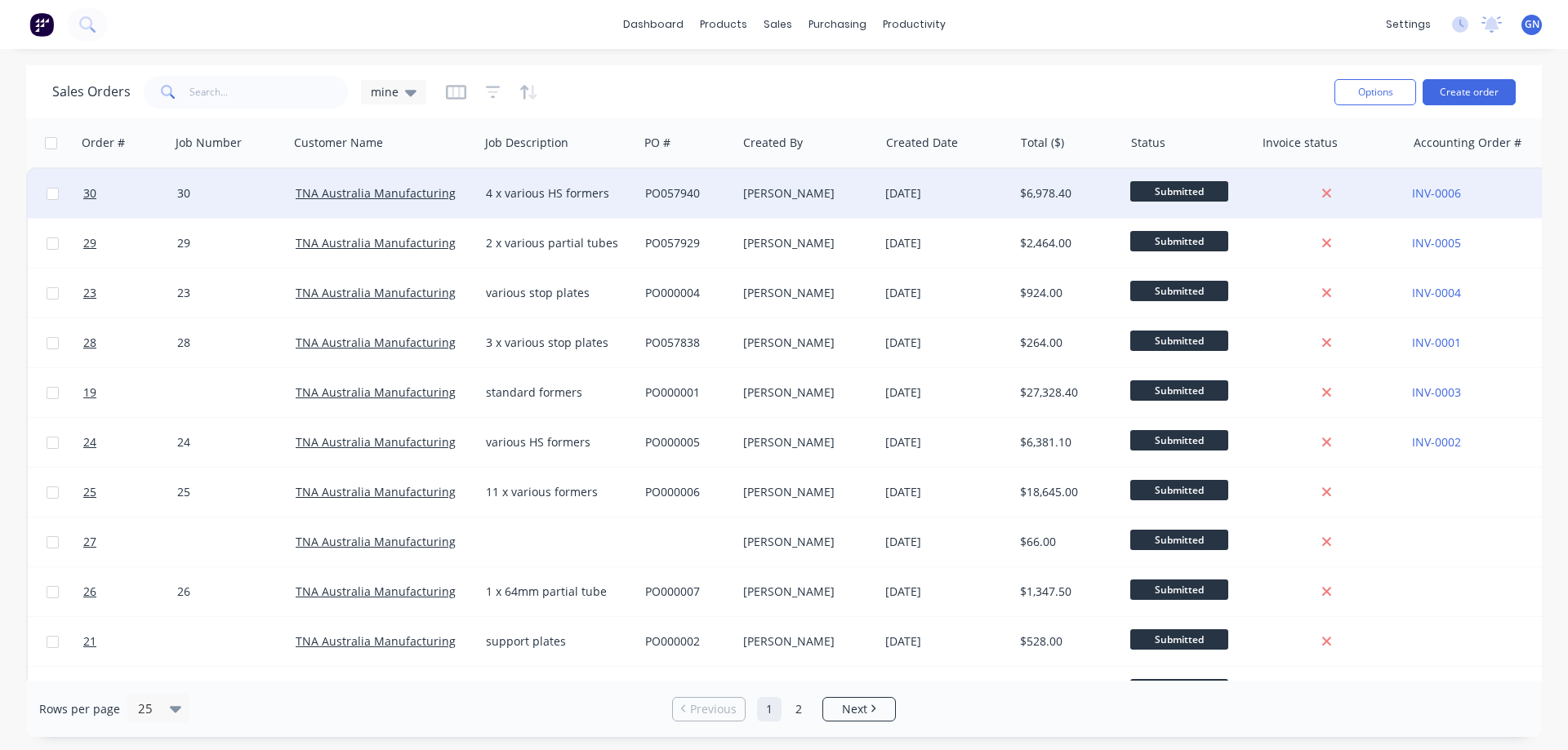
click at [807, 191] on div "[PERSON_NAME]" at bounding box center [804, 193] width 123 height 16
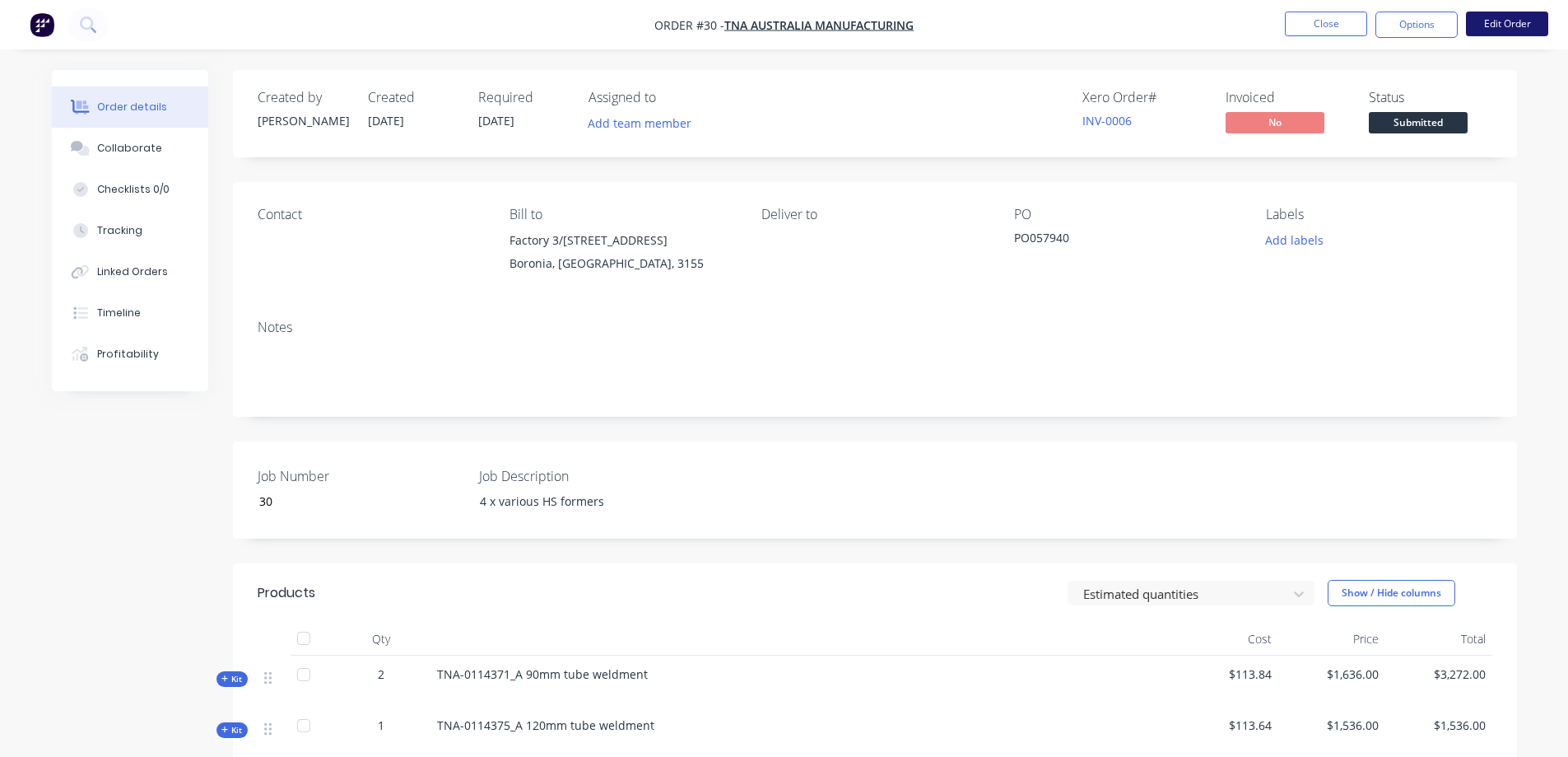
click at [1500, 24] on button "Edit Order" at bounding box center [1507, 23] width 82 height 25
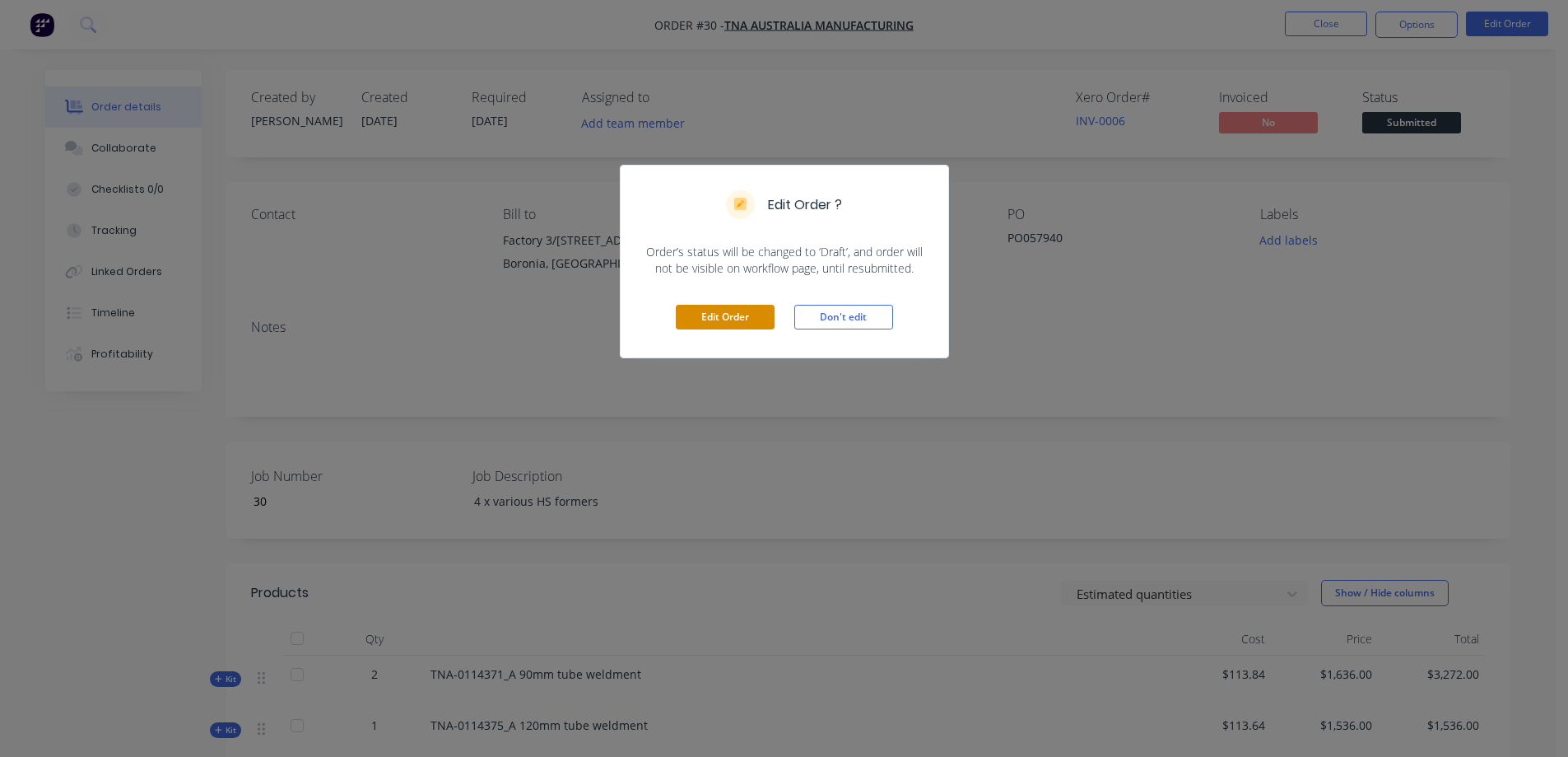
click at [727, 318] on button "Edit Order" at bounding box center [725, 317] width 99 height 25
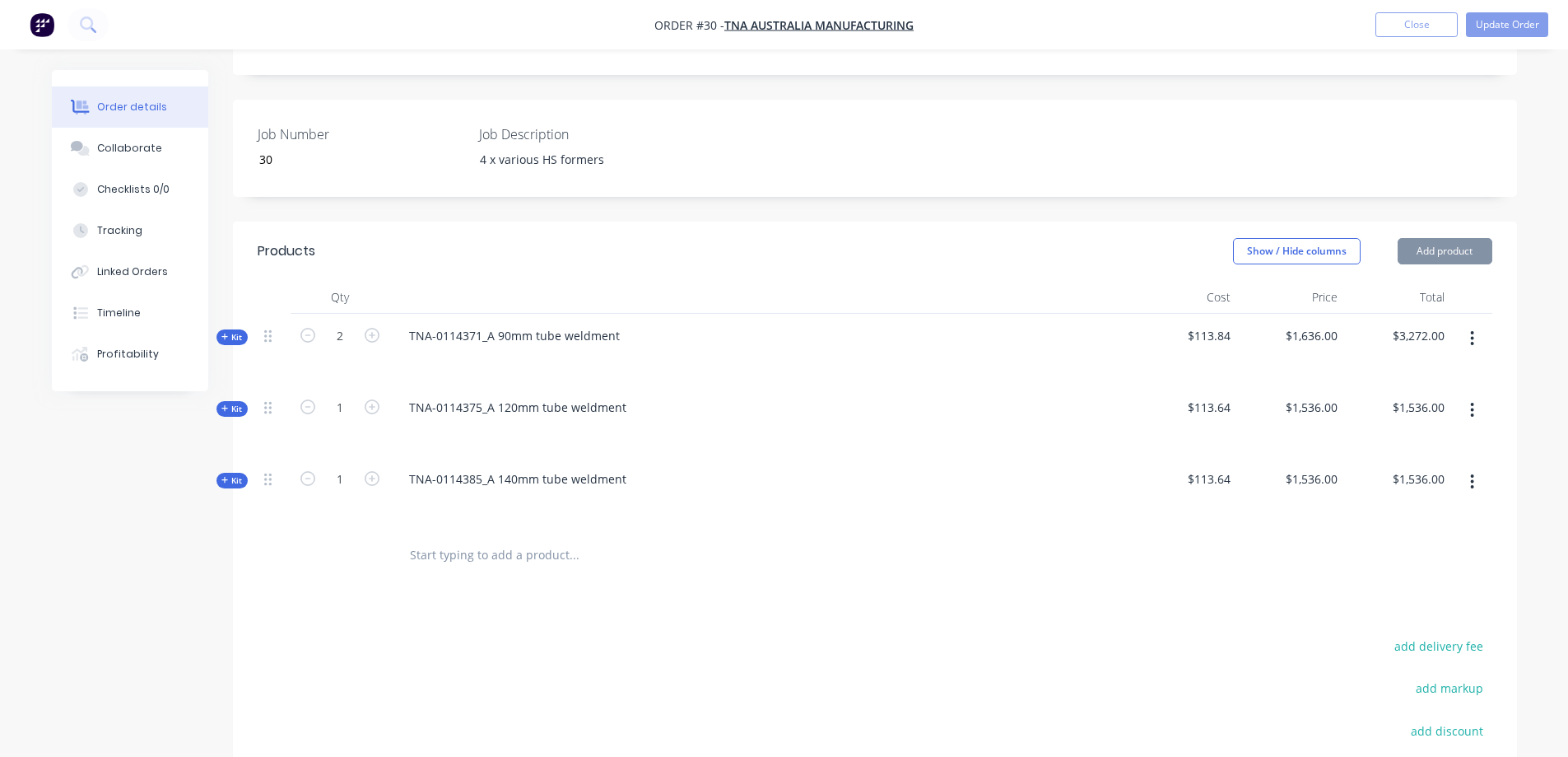
scroll to position [467, 0]
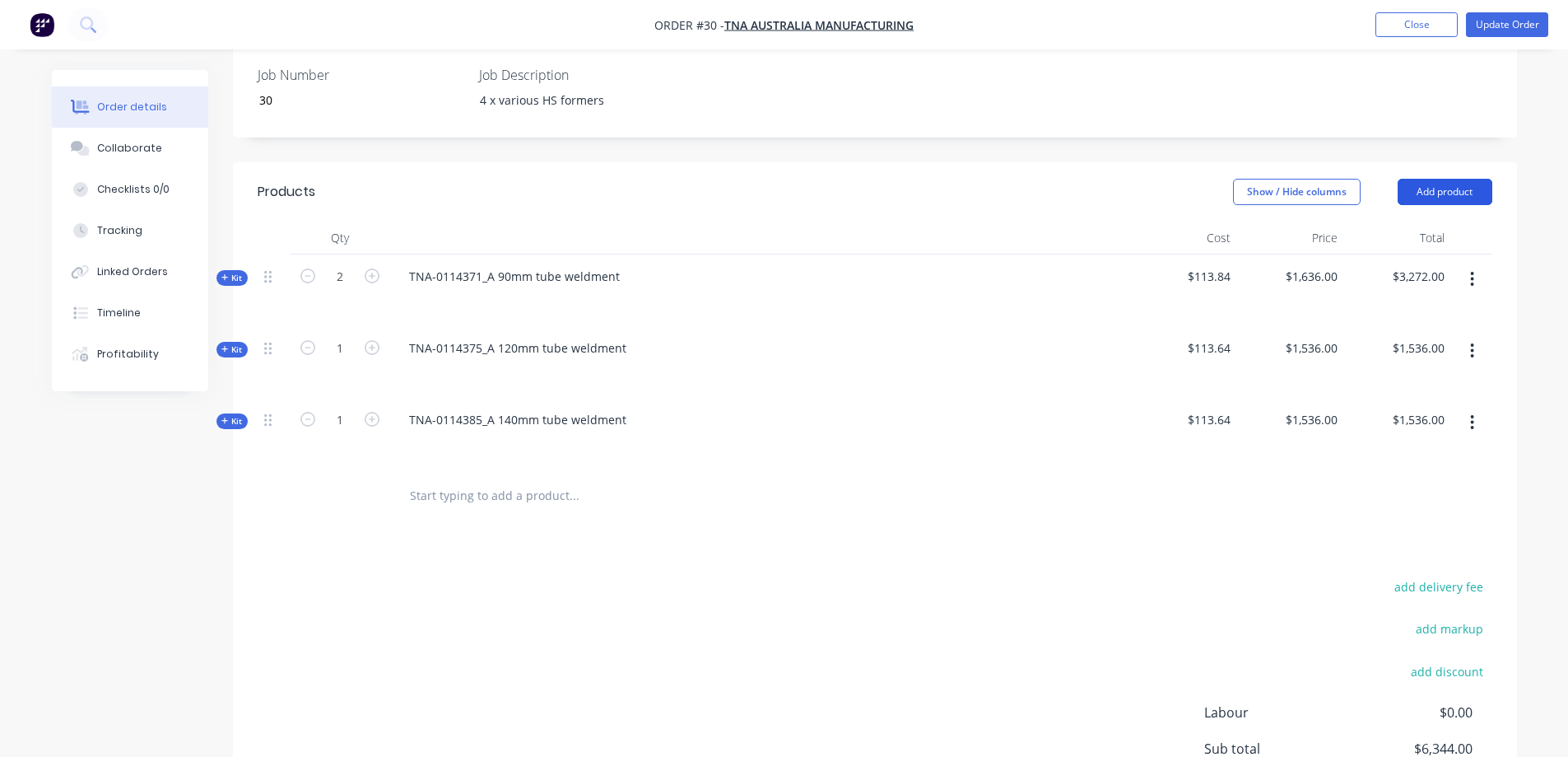
click at [1444, 179] on button "Add product" at bounding box center [1445, 191] width 94 height 27
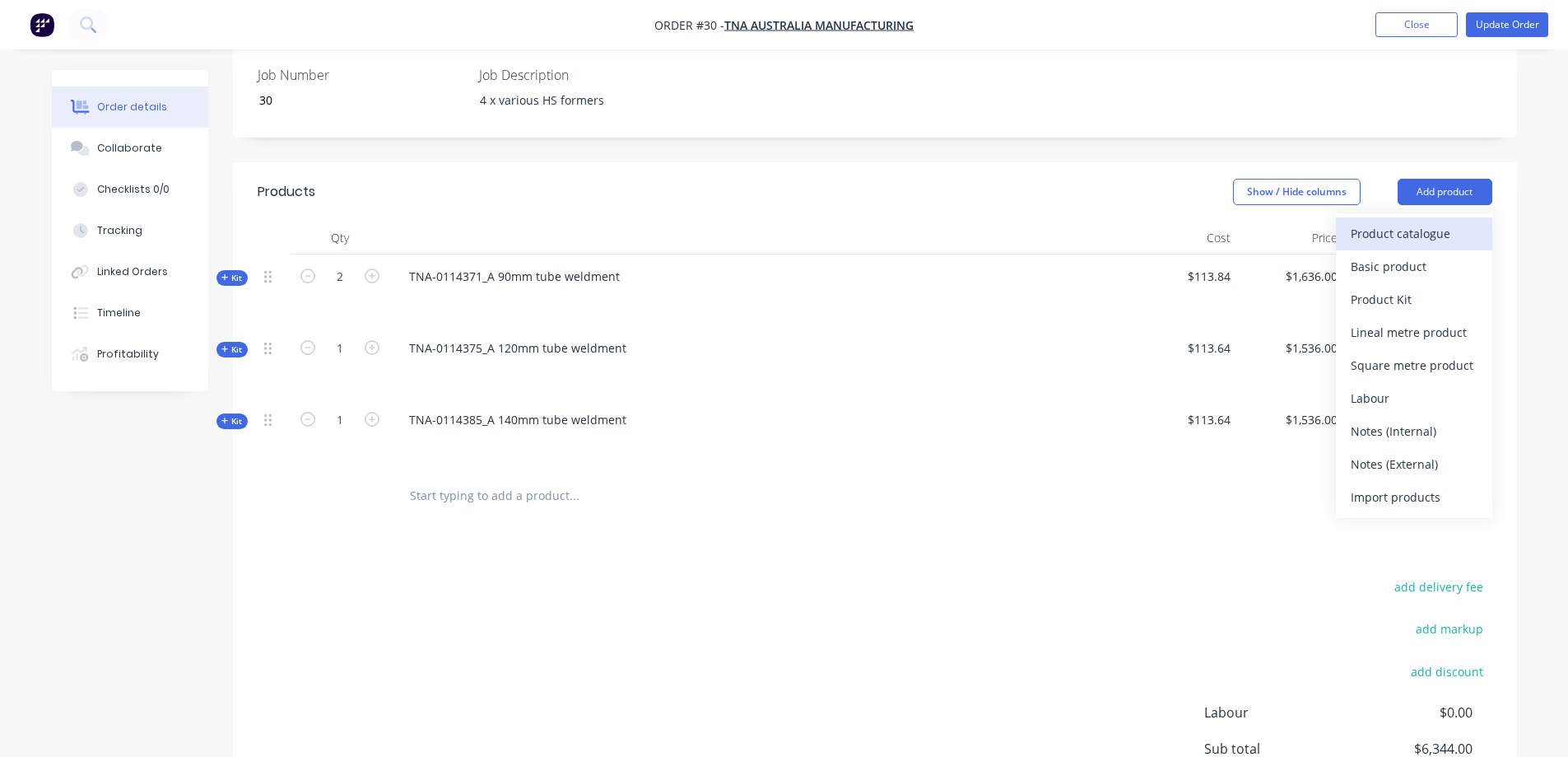
click at [1392, 221] on div "Product catalogue" at bounding box center [1414, 233] width 127 height 24
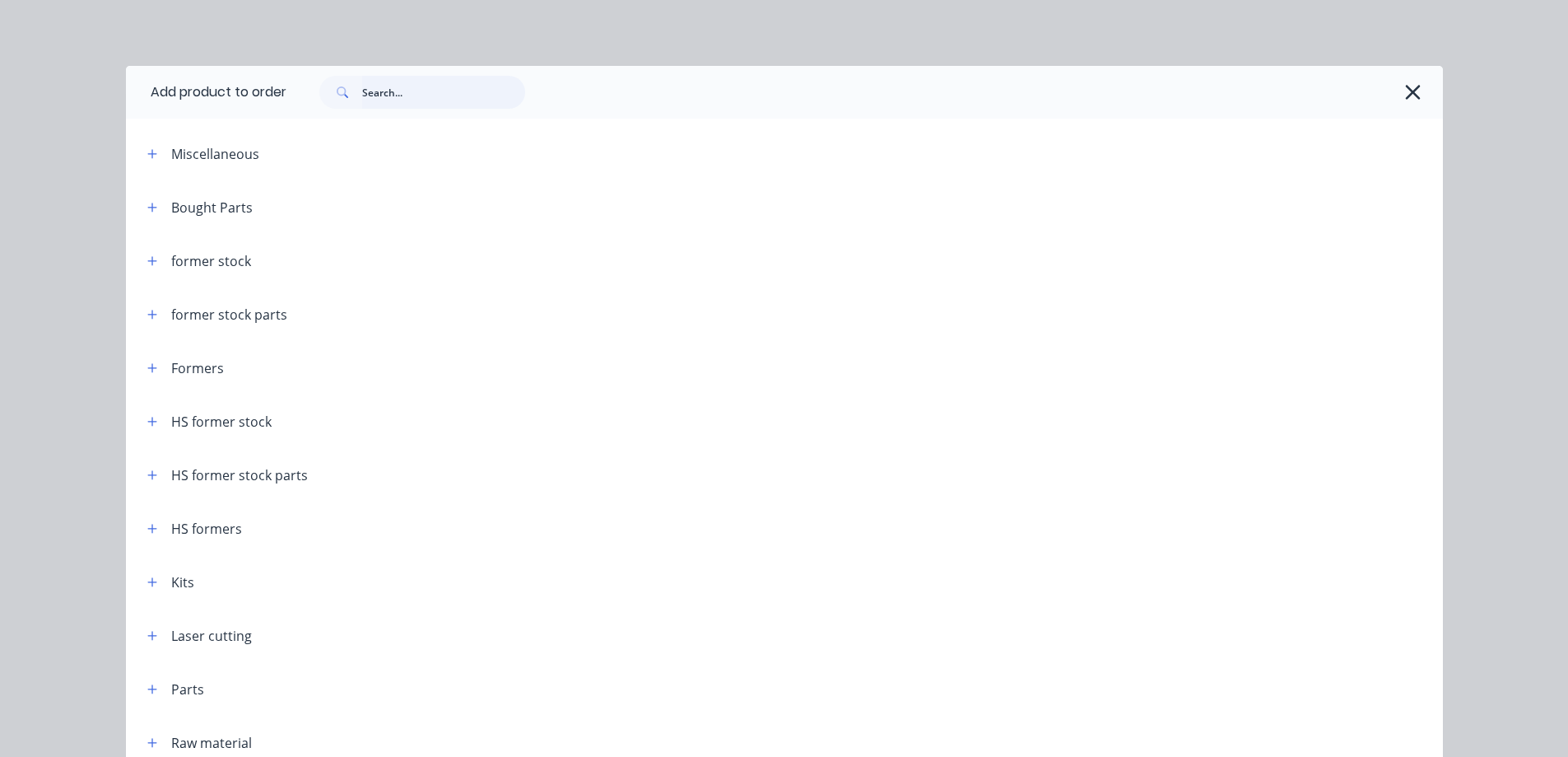
click at [400, 94] on input "text" at bounding box center [443, 92] width 163 height 33
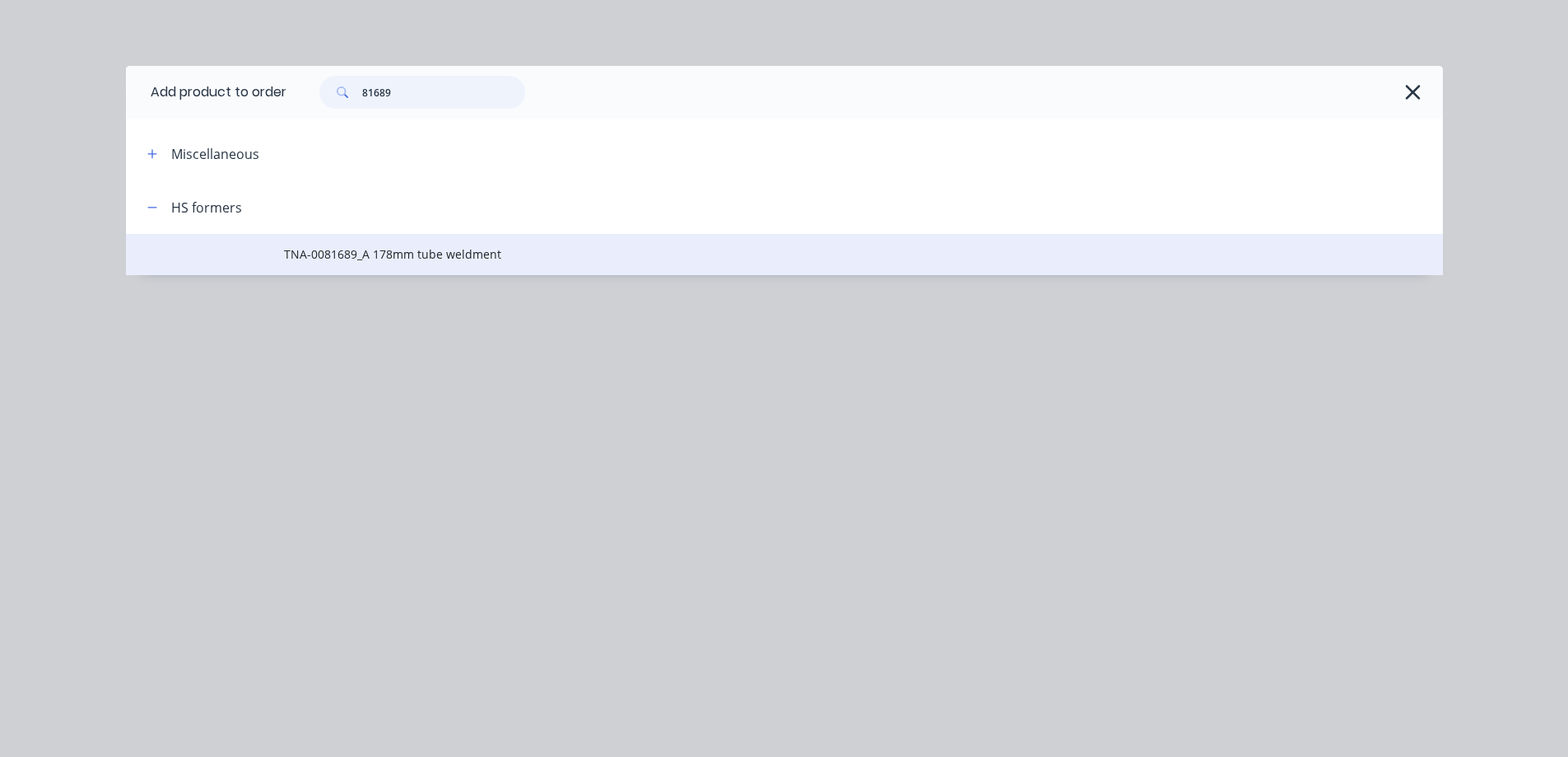
type input "81689"
click at [389, 248] on span "TNA-0081689_A 178mm tube weldment" at bounding box center [747, 254] width 927 height 17
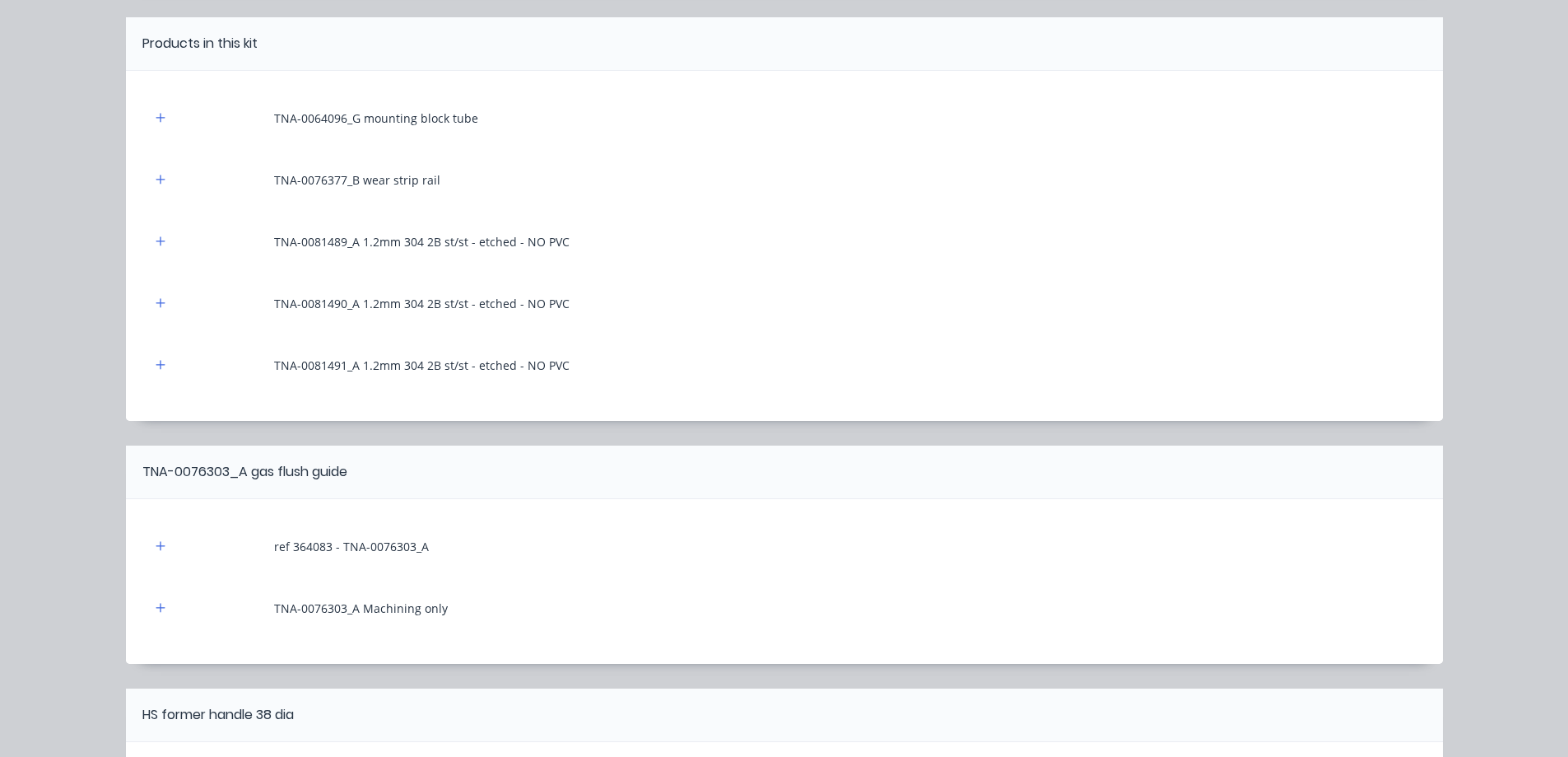
scroll to position [110, 0]
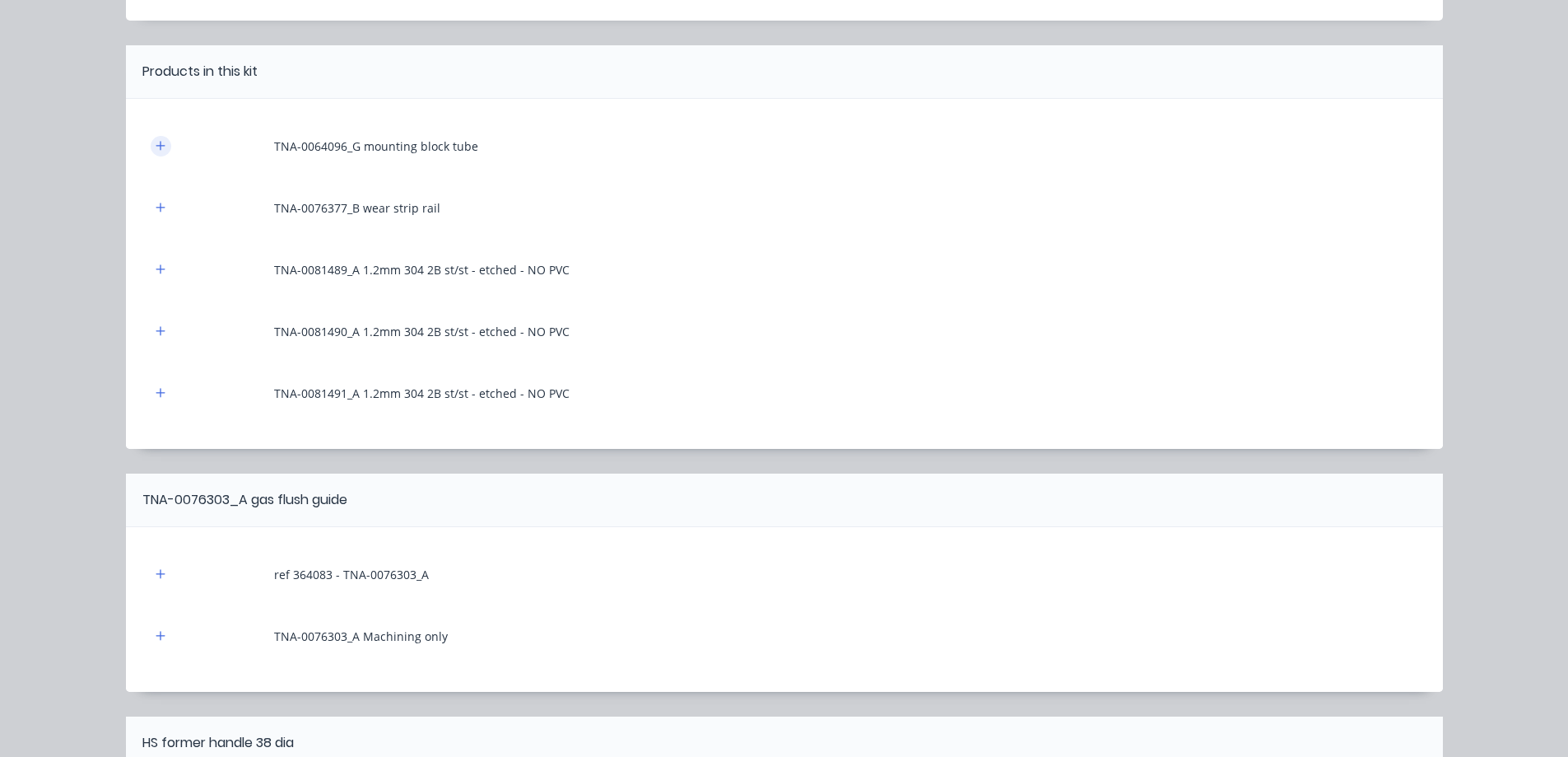
click at [155, 142] on icon "button" at bounding box center [160, 145] width 9 height 9
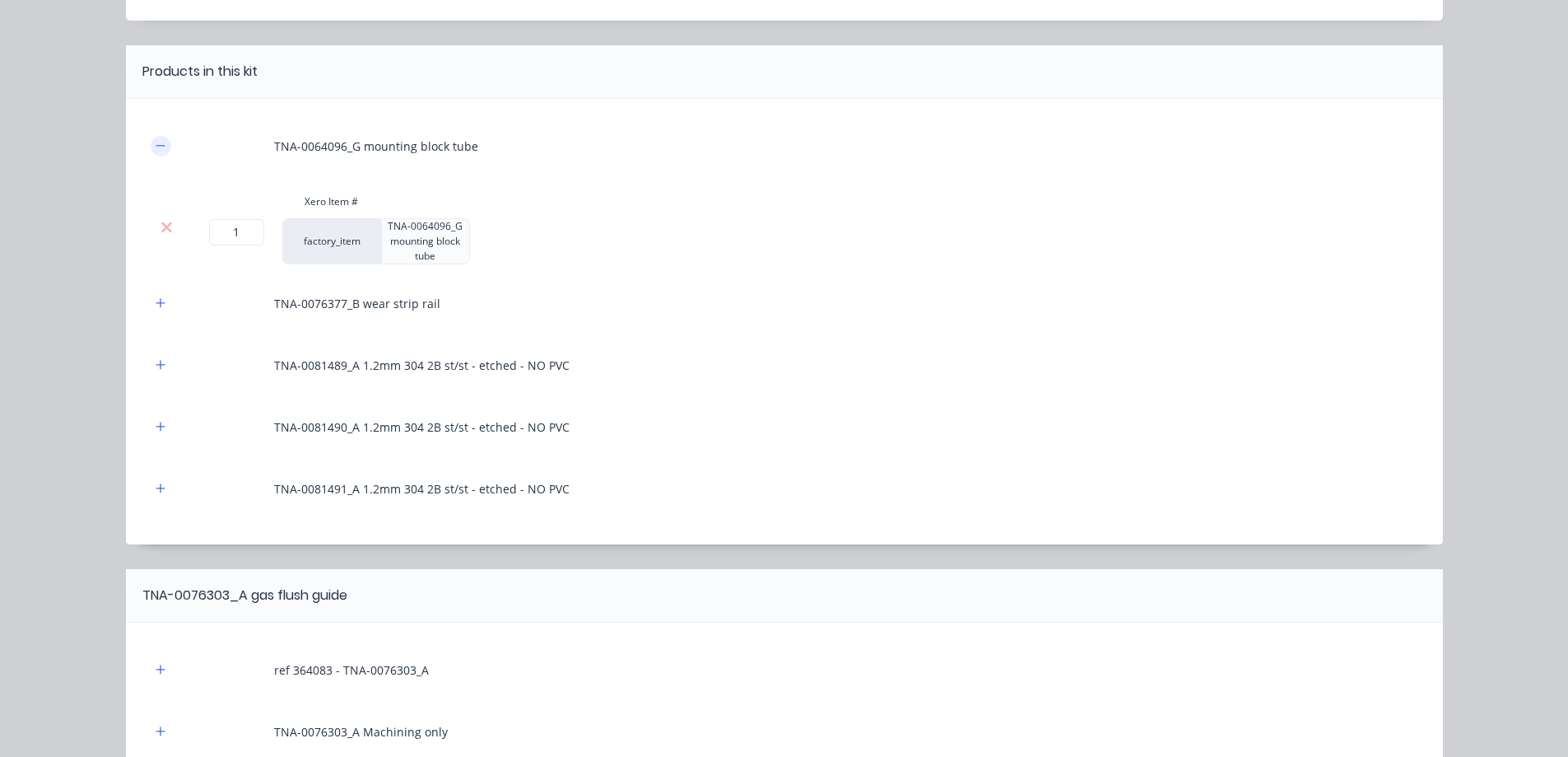
click at [155, 147] on icon "button" at bounding box center [160, 145] width 10 height 11
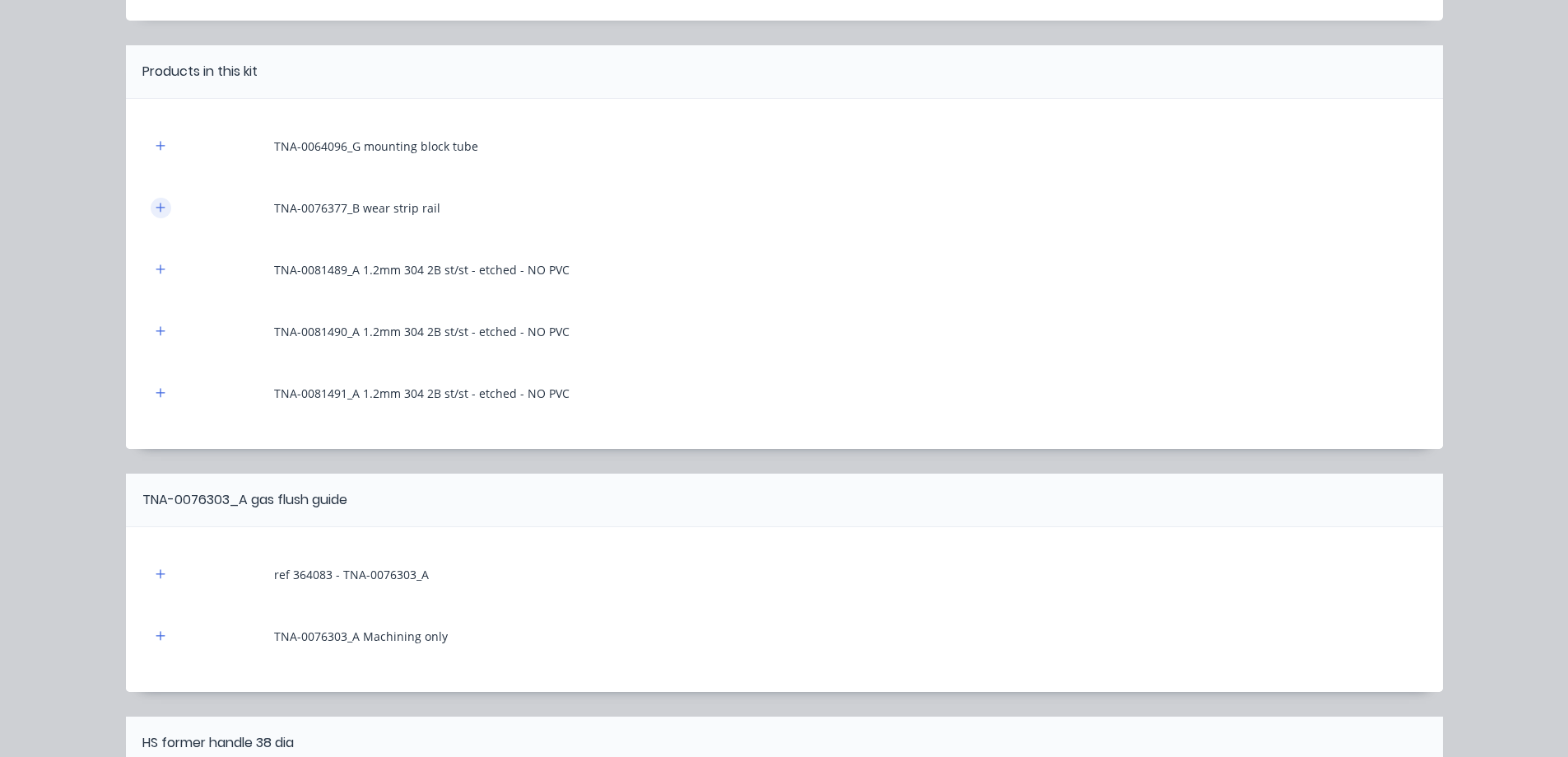
click at [156, 209] on icon "button" at bounding box center [160, 207] width 10 height 11
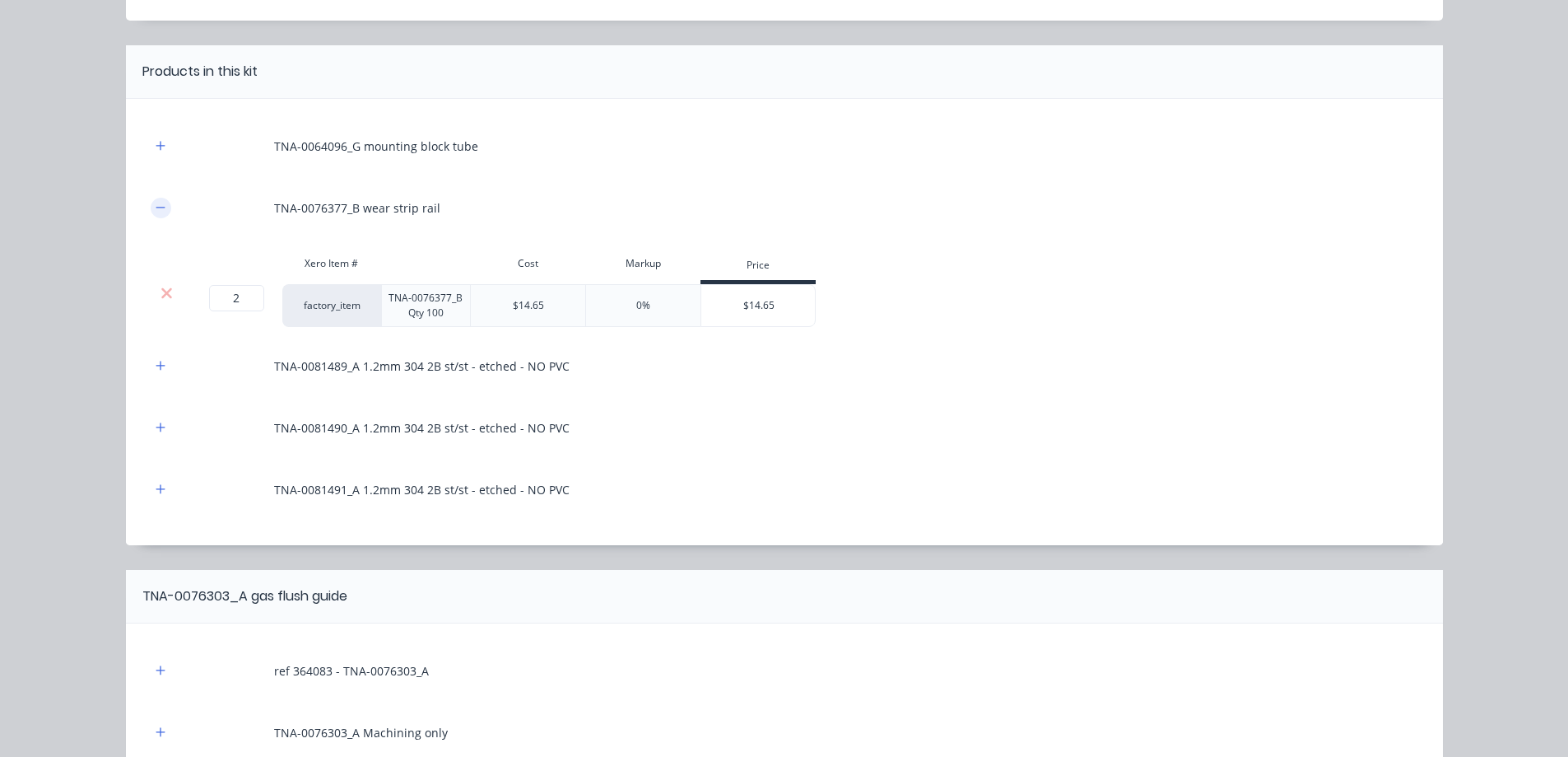
click at [155, 209] on icon "button" at bounding box center [160, 207] width 10 height 11
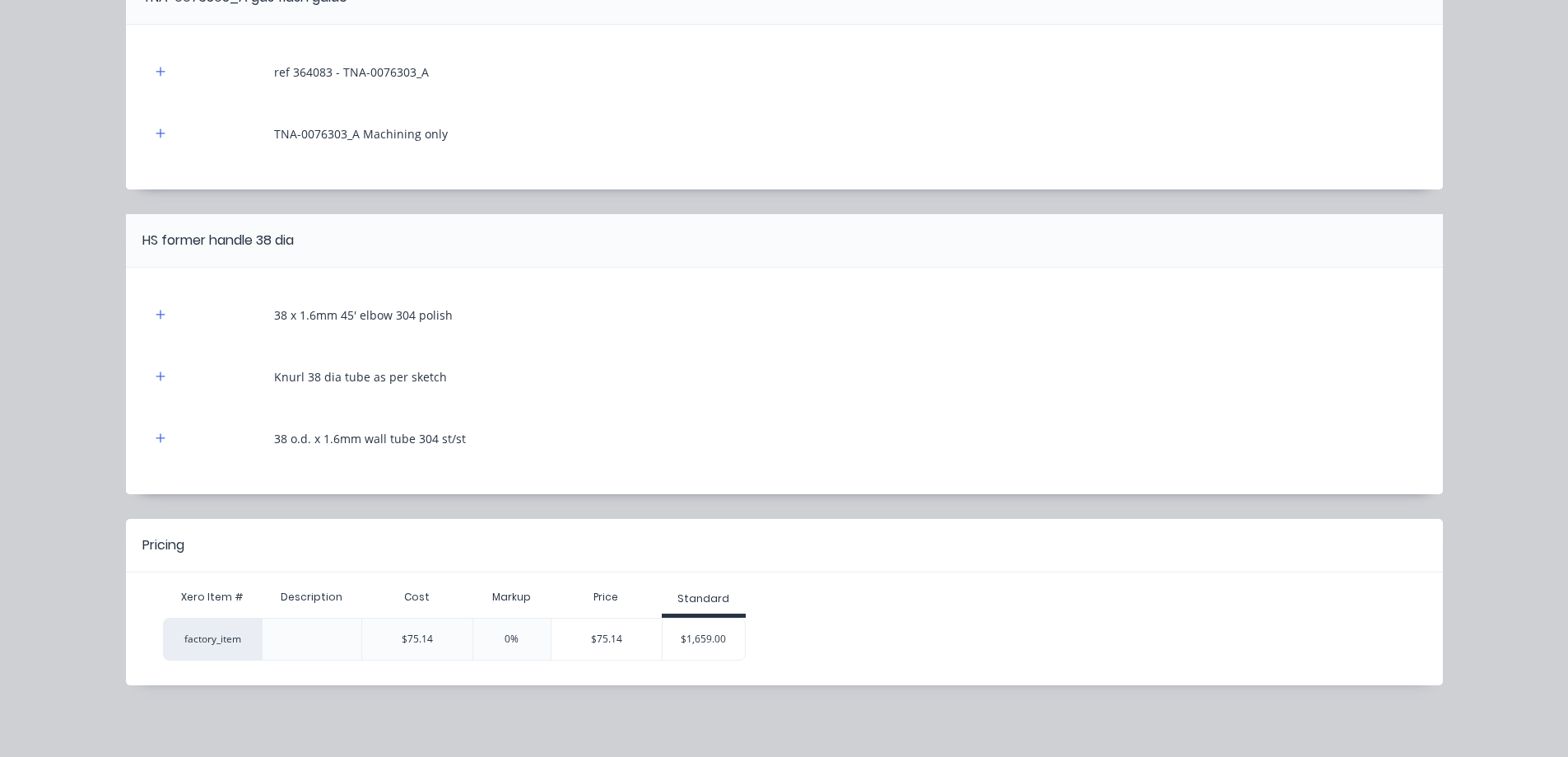
scroll to position [613, 0]
click at [155, 439] on icon "button" at bounding box center [160, 437] width 9 height 9
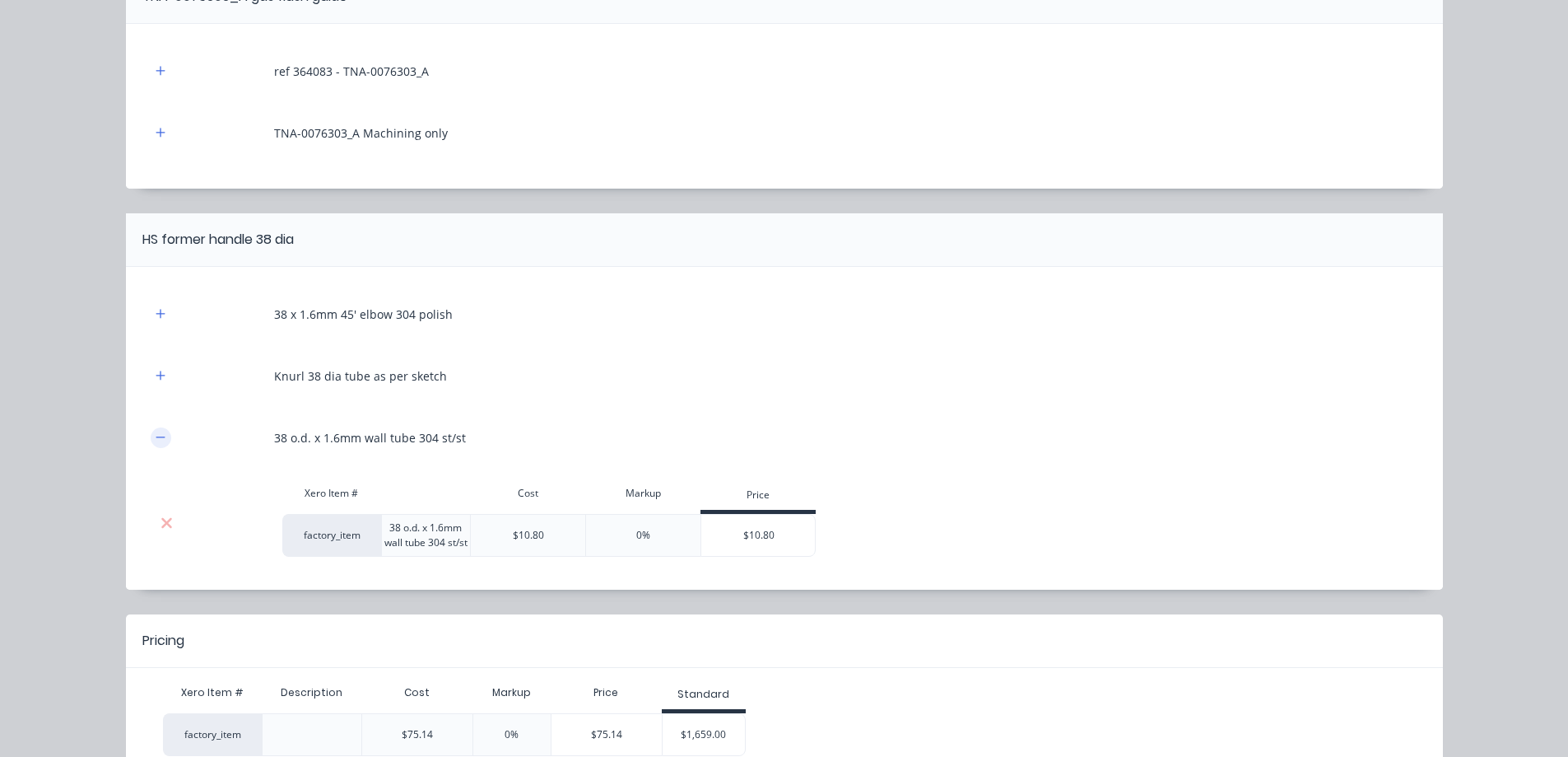
click at [155, 438] on icon "button" at bounding box center [160, 437] width 9 height 1
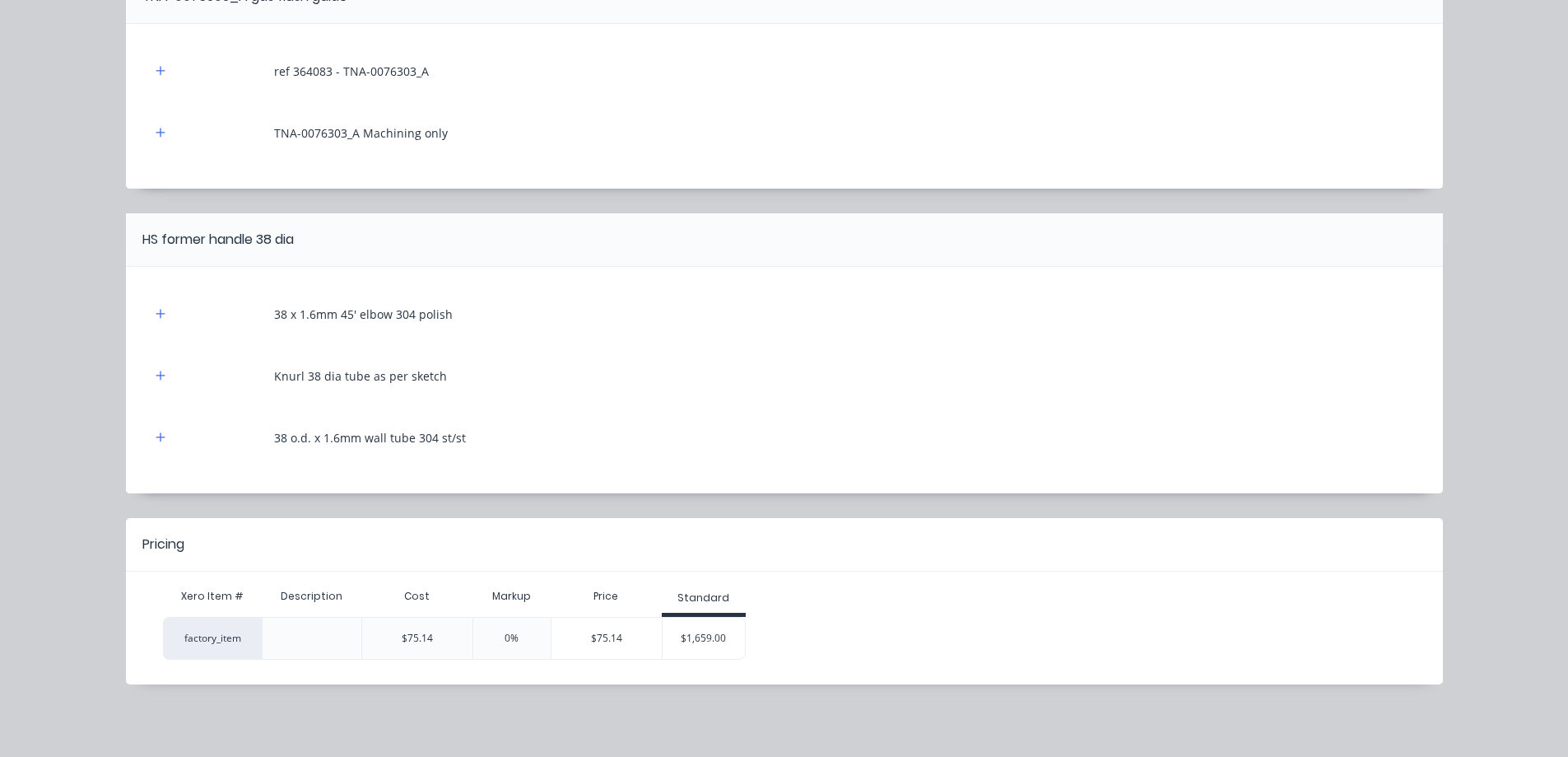
scroll to position [630, 0]
click at [693, 641] on div "$1,659.00" at bounding box center [704, 639] width 82 height 41
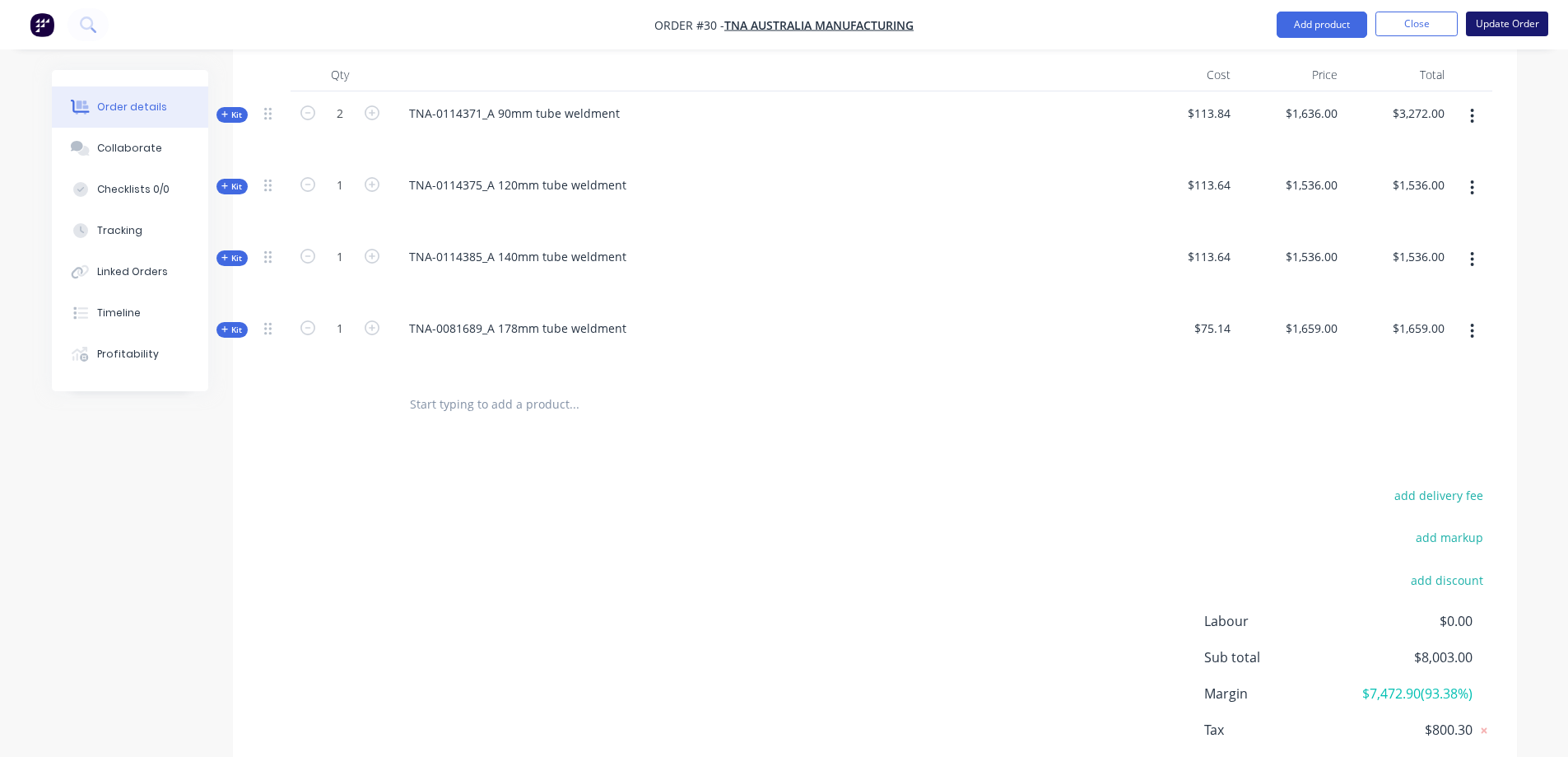
click at [1487, 21] on button "Update Order" at bounding box center [1507, 23] width 82 height 25
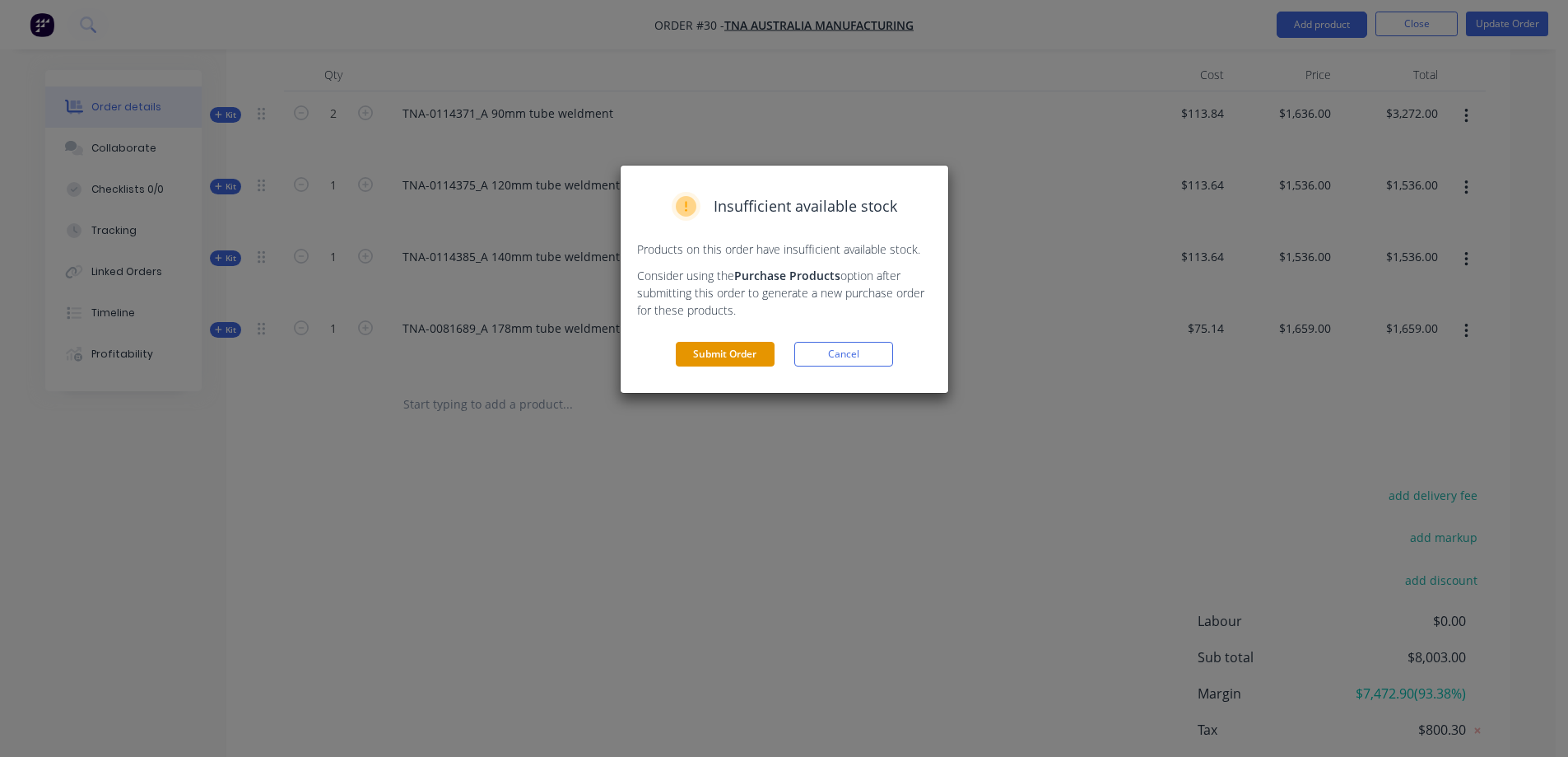
click at [735, 360] on button "Submit Order" at bounding box center [725, 354] width 99 height 25
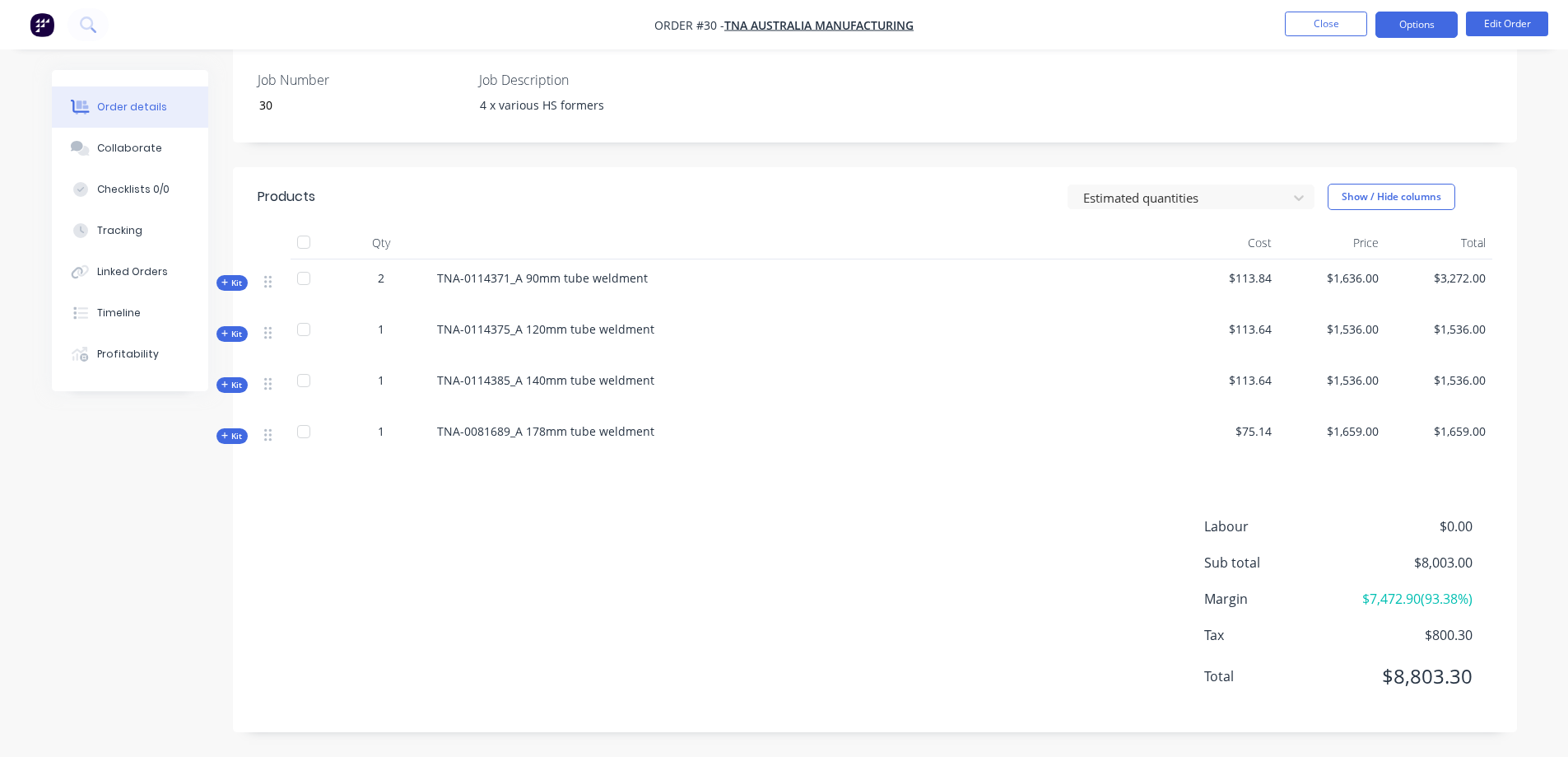
click at [1420, 25] on button "Options" at bounding box center [1417, 24] width 82 height 27
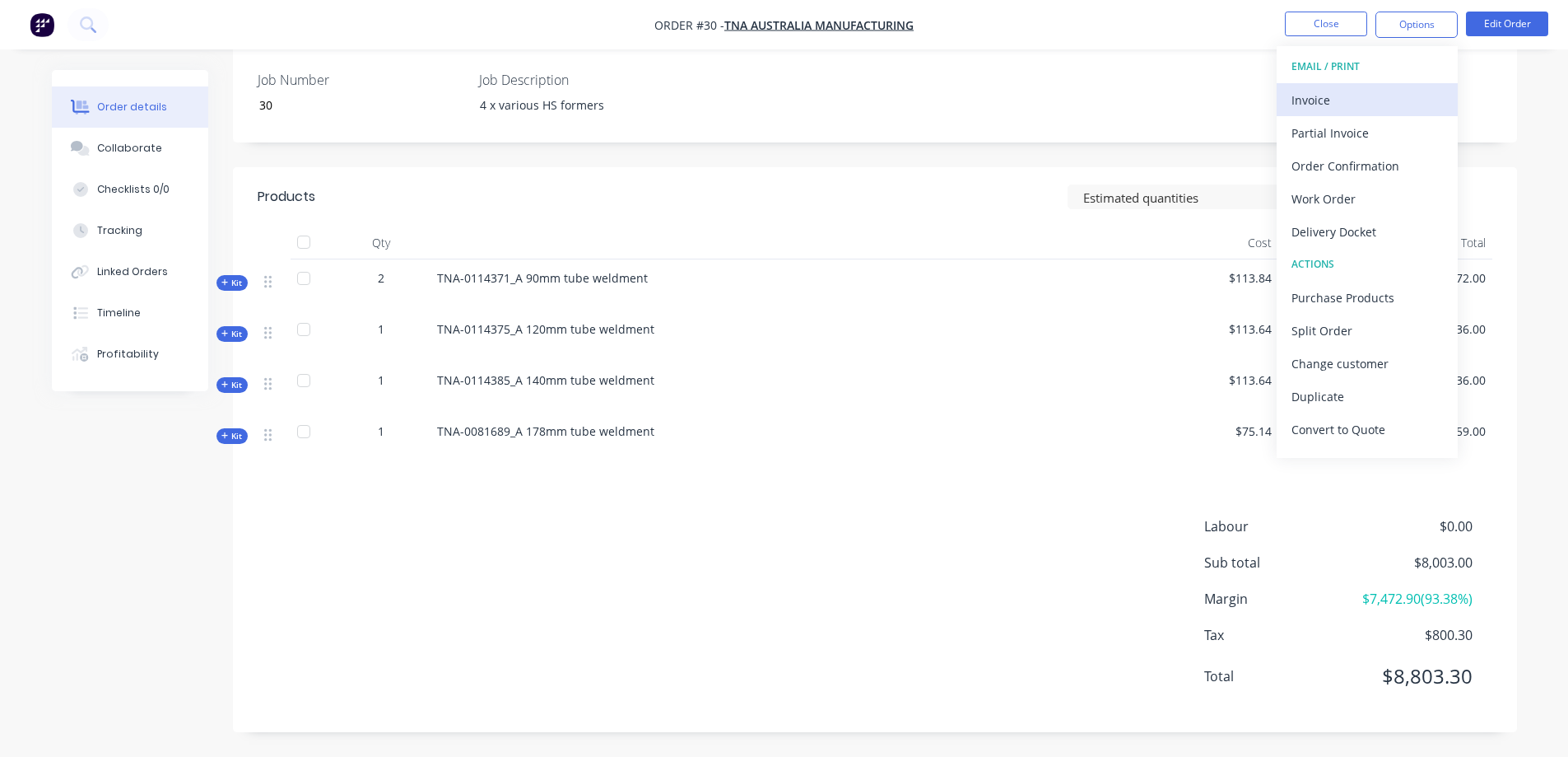
click at [1339, 104] on div "Invoice" at bounding box center [1367, 100] width 152 height 24
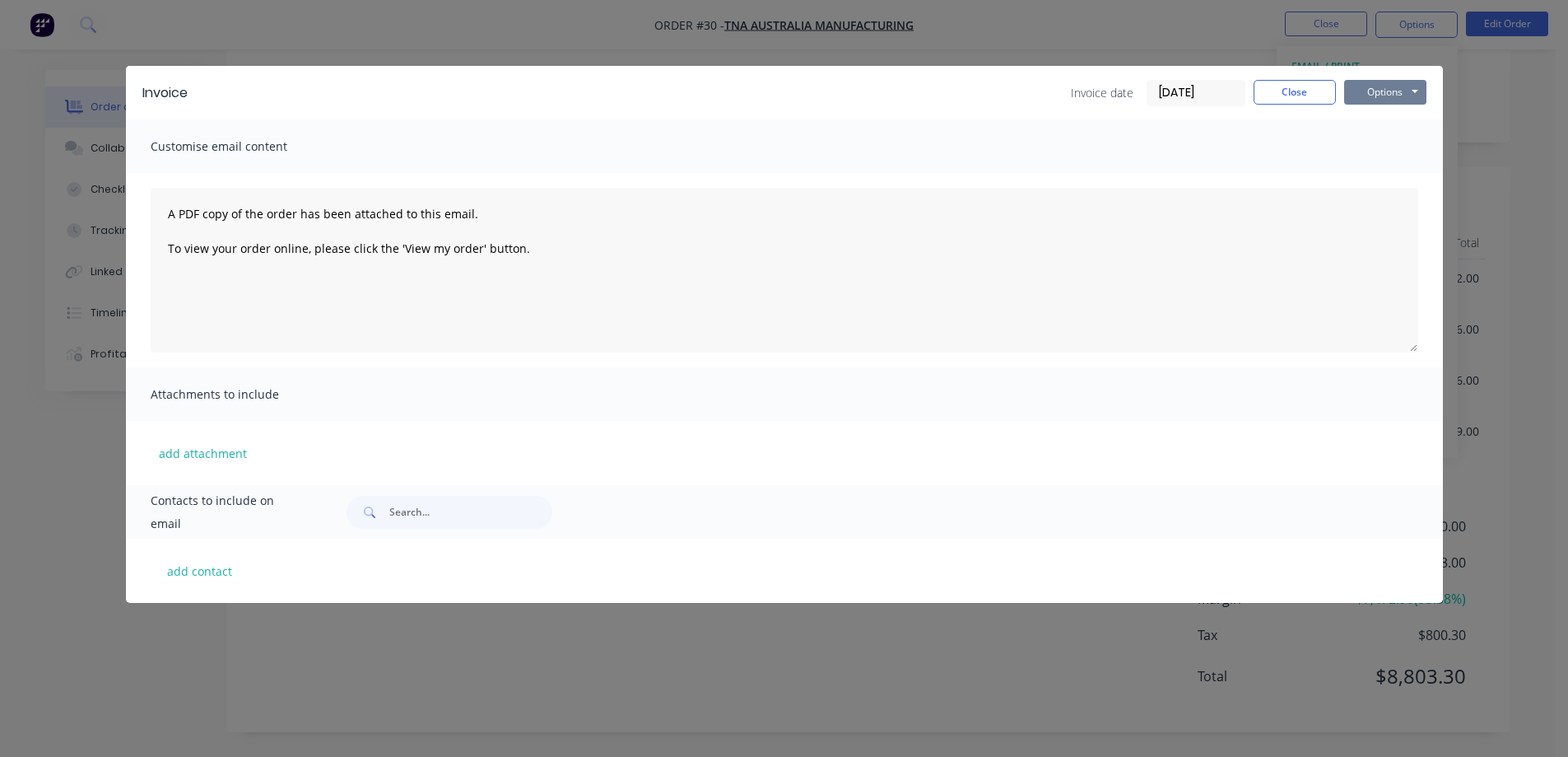
click at [1367, 93] on button "Options" at bounding box center [1385, 92] width 82 height 25
click at [1375, 121] on button "Preview" at bounding box center [1396, 122] width 106 height 27
drag, startPoint x: 1299, startPoint y: 92, endPoint x: 1308, endPoint y: 84, distance: 12.0
click at [1299, 92] on button "Close" at bounding box center [1295, 92] width 82 height 25
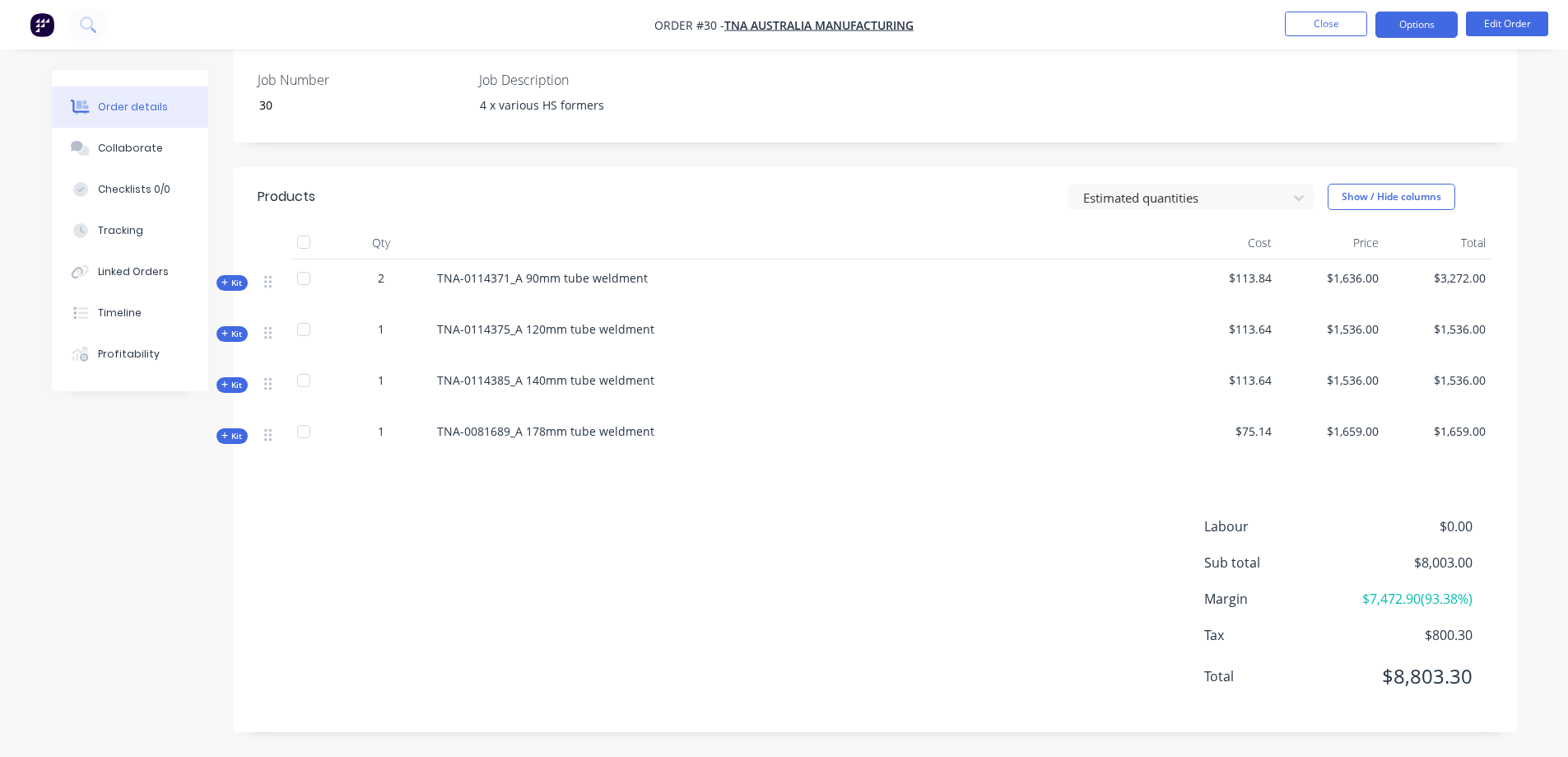
click at [1426, 25] on button "Options" at bounding box center [1417, 24] width 82 height 27
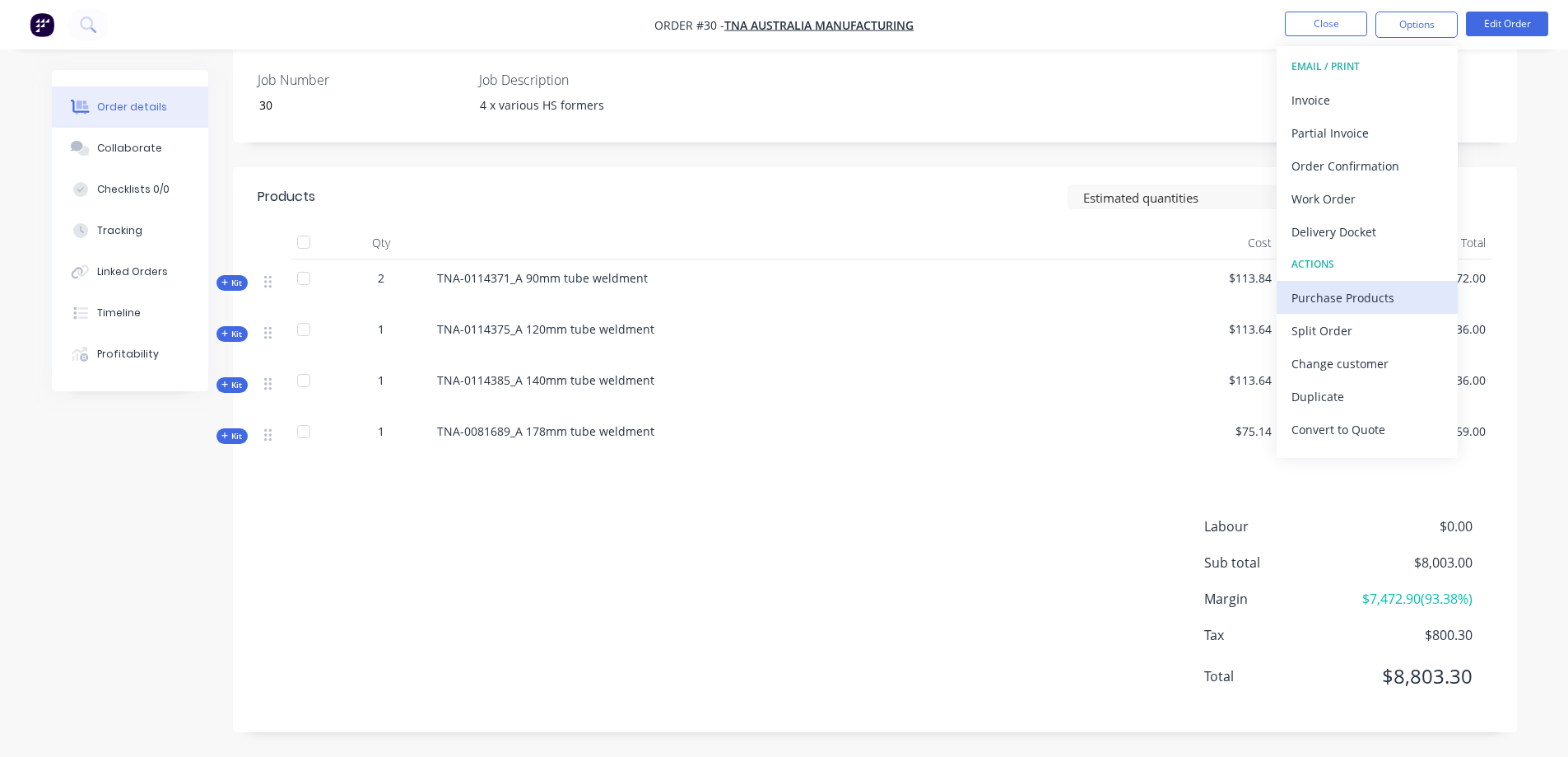
click at [1339, 299] on div "Purchase Products" at bounding box center [1367, 298] width 152 height 24
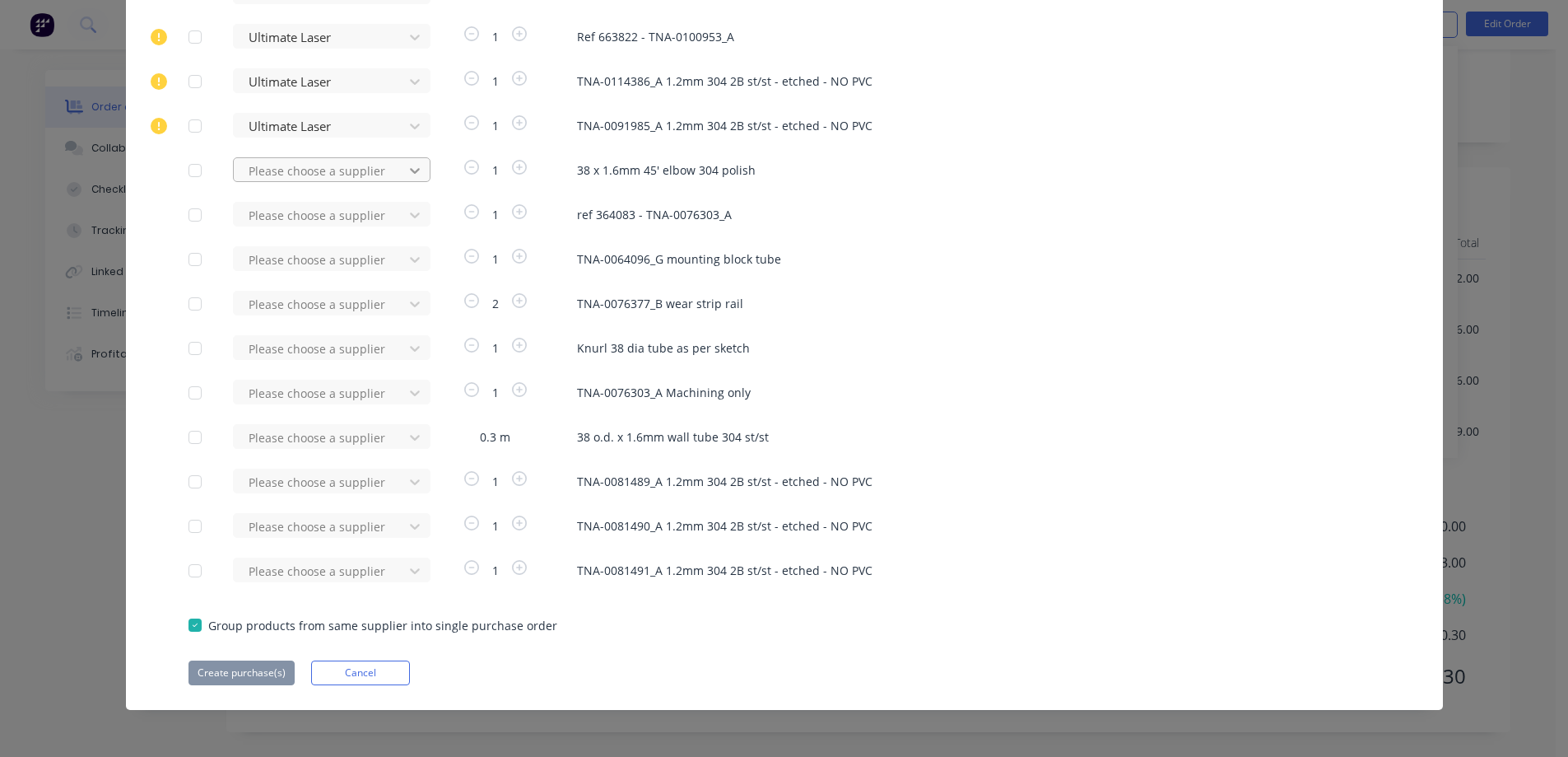
scroll to position [1359, 0]
click at [304, 480] on div at bounding box center [321, 481] width 148 height 21
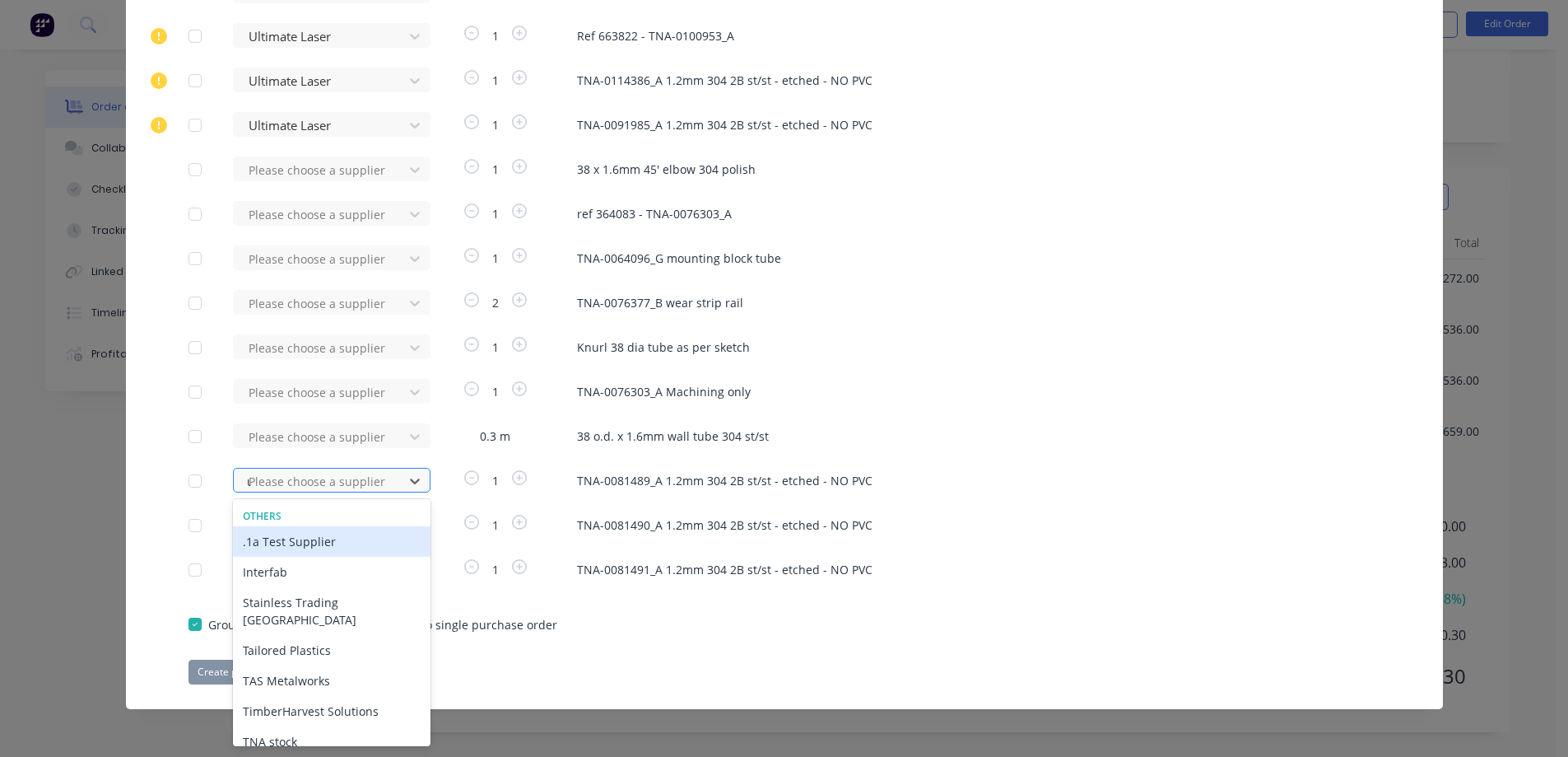
type input "ul"
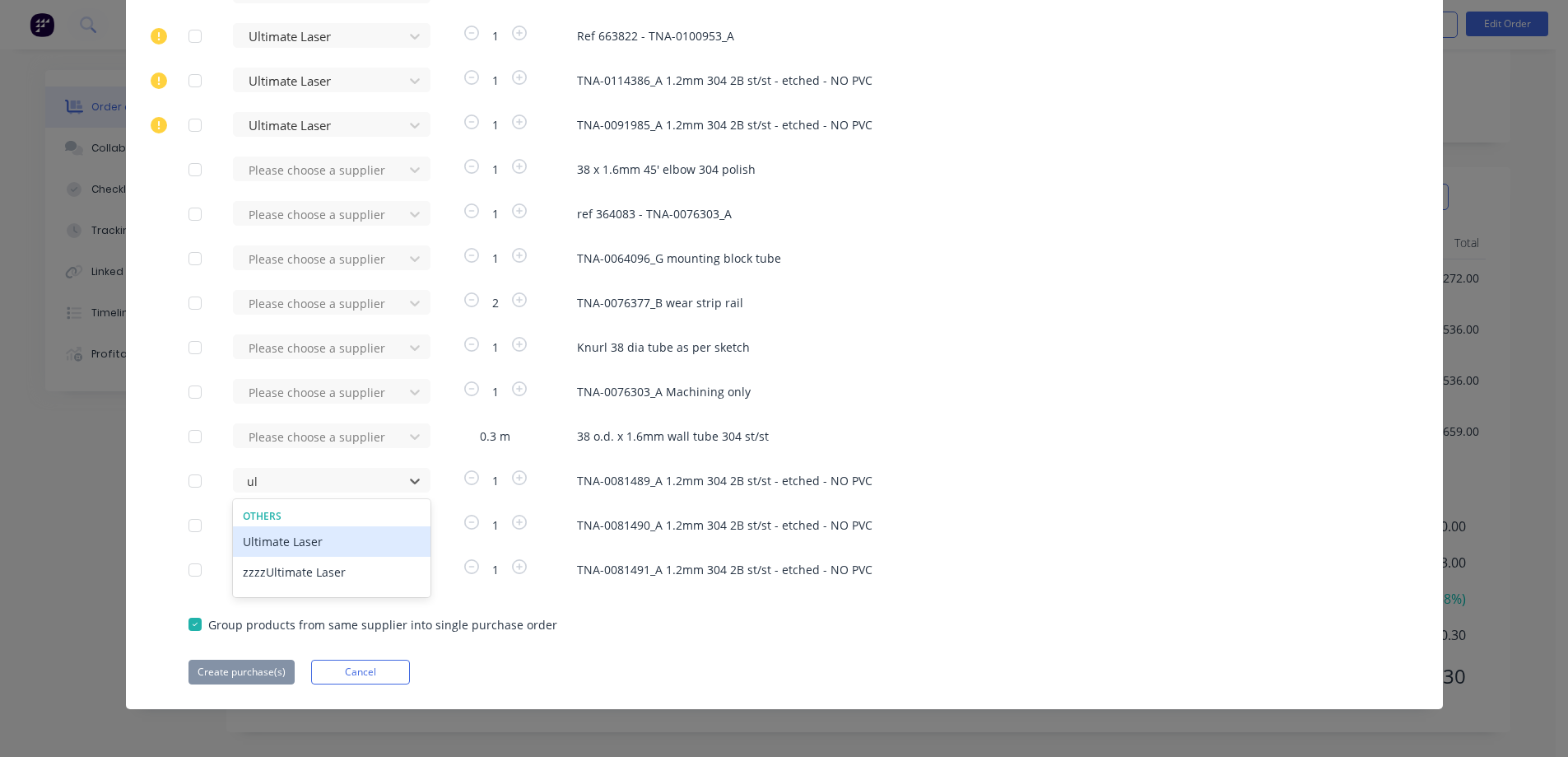
click at [293, 547] on div "Ultimate Laser" at bounding box center [332, 542] width 197 height 31
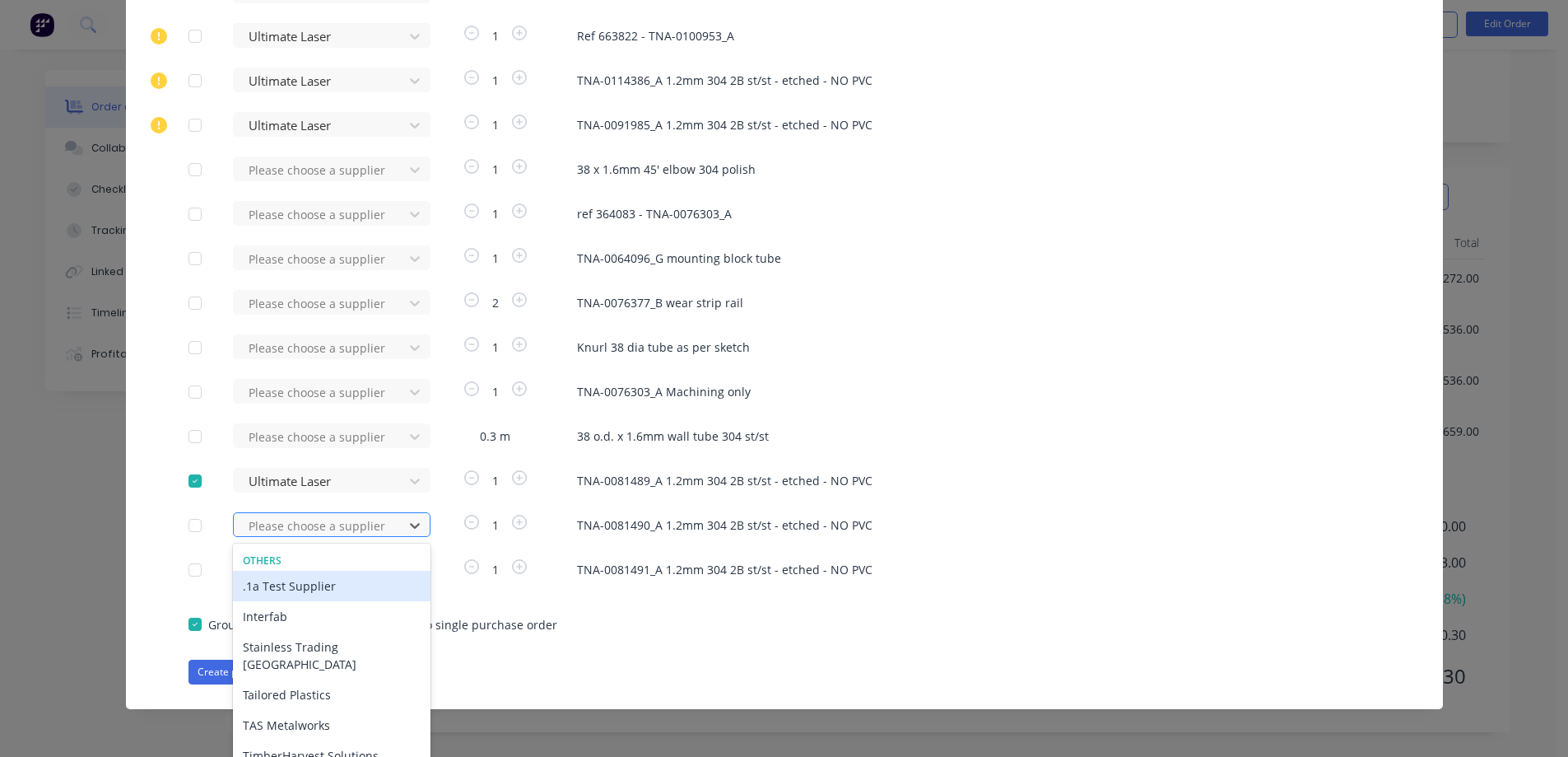
click at [295, 527] on div "13 results available. Use Up and Down to choose options, press Enter to select …" at bounding box center [323, 524] width 181 height 25
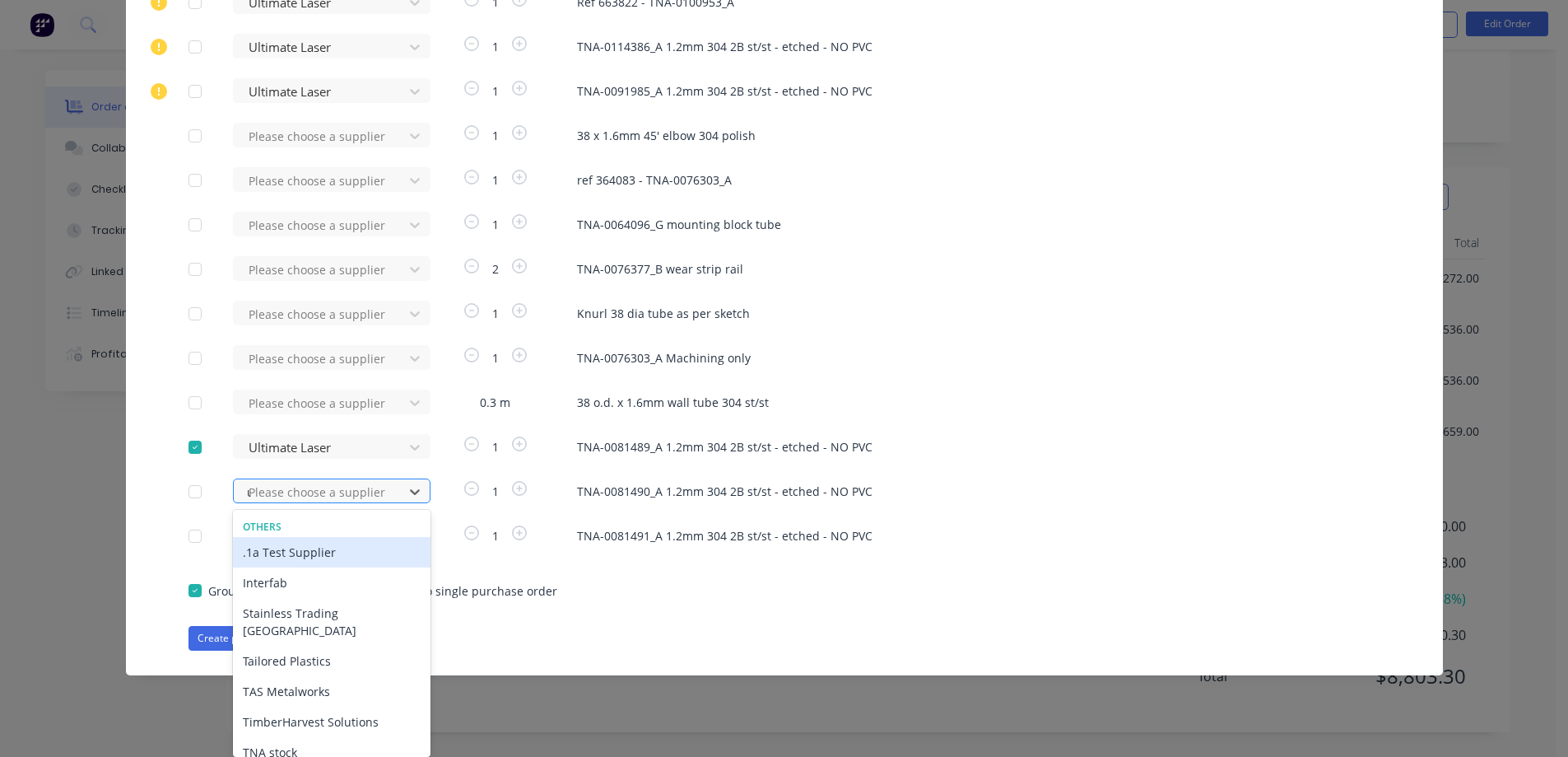
type input "ul"
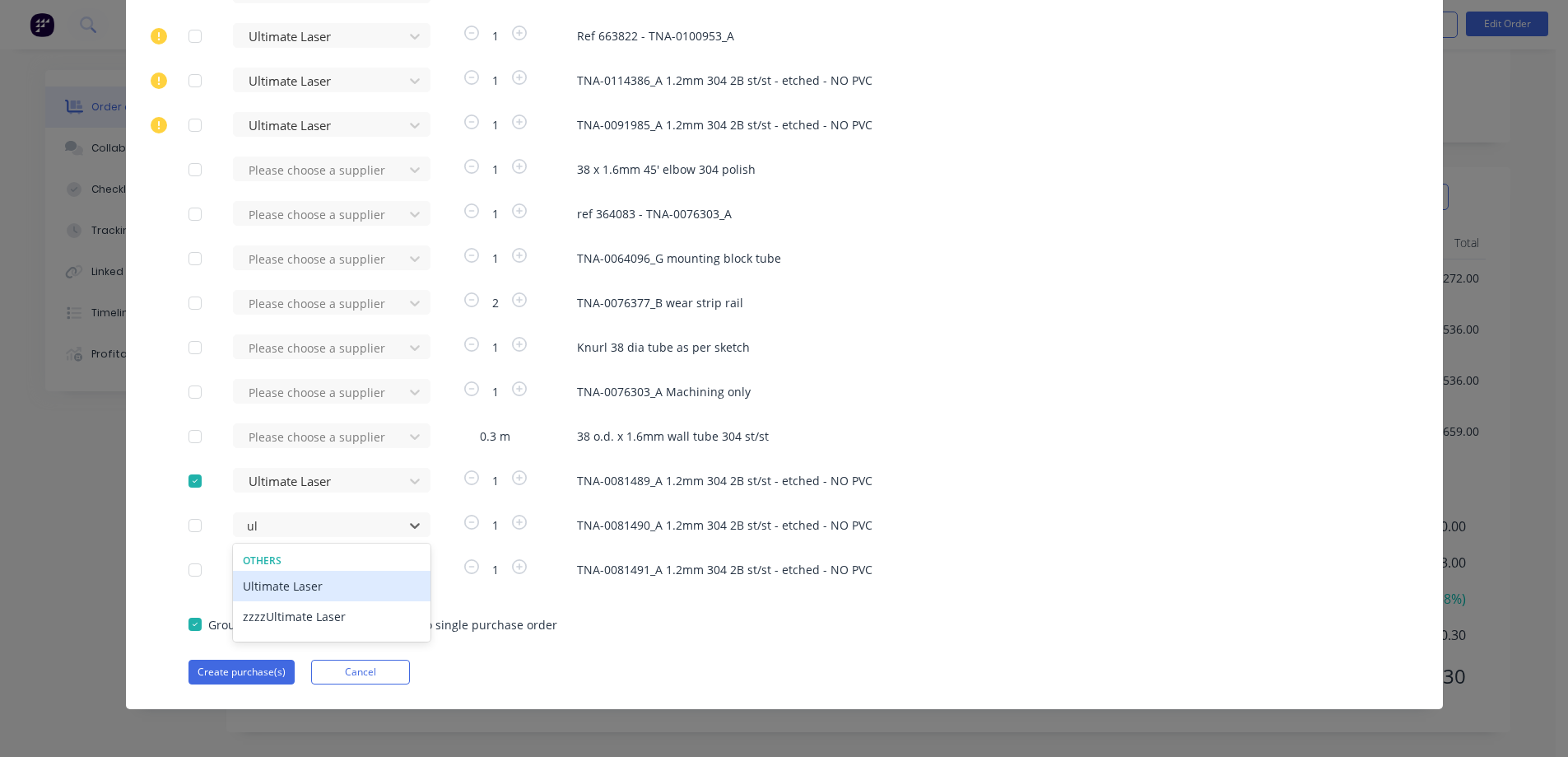
click at [284, 582] on div "Ultimate Laser" at bounding box center [332, 586] width 197 height 31
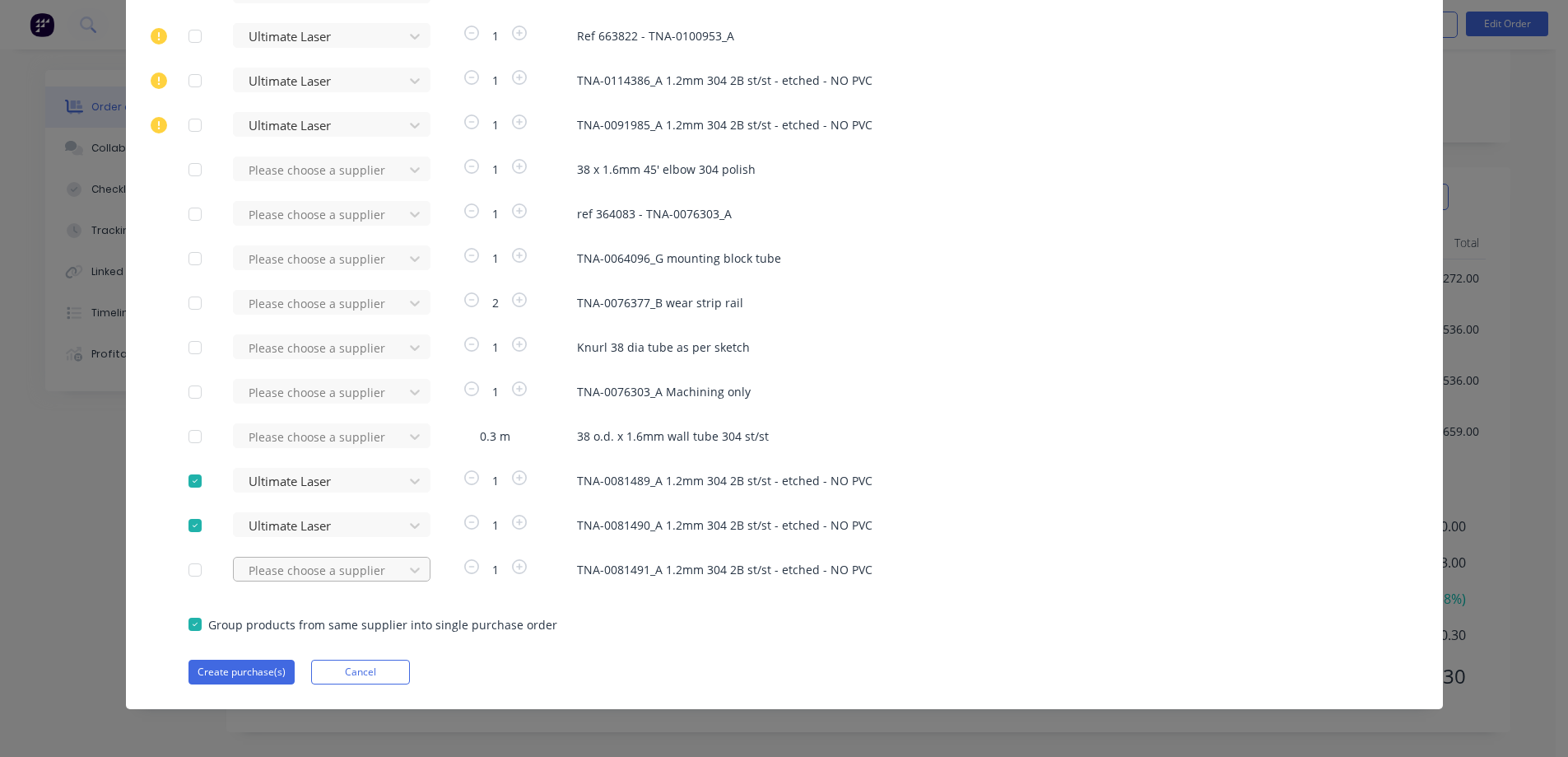
click at [285, 564] on div "Please choose a supplier" at bounding box center [323, 569] width 181 height 25
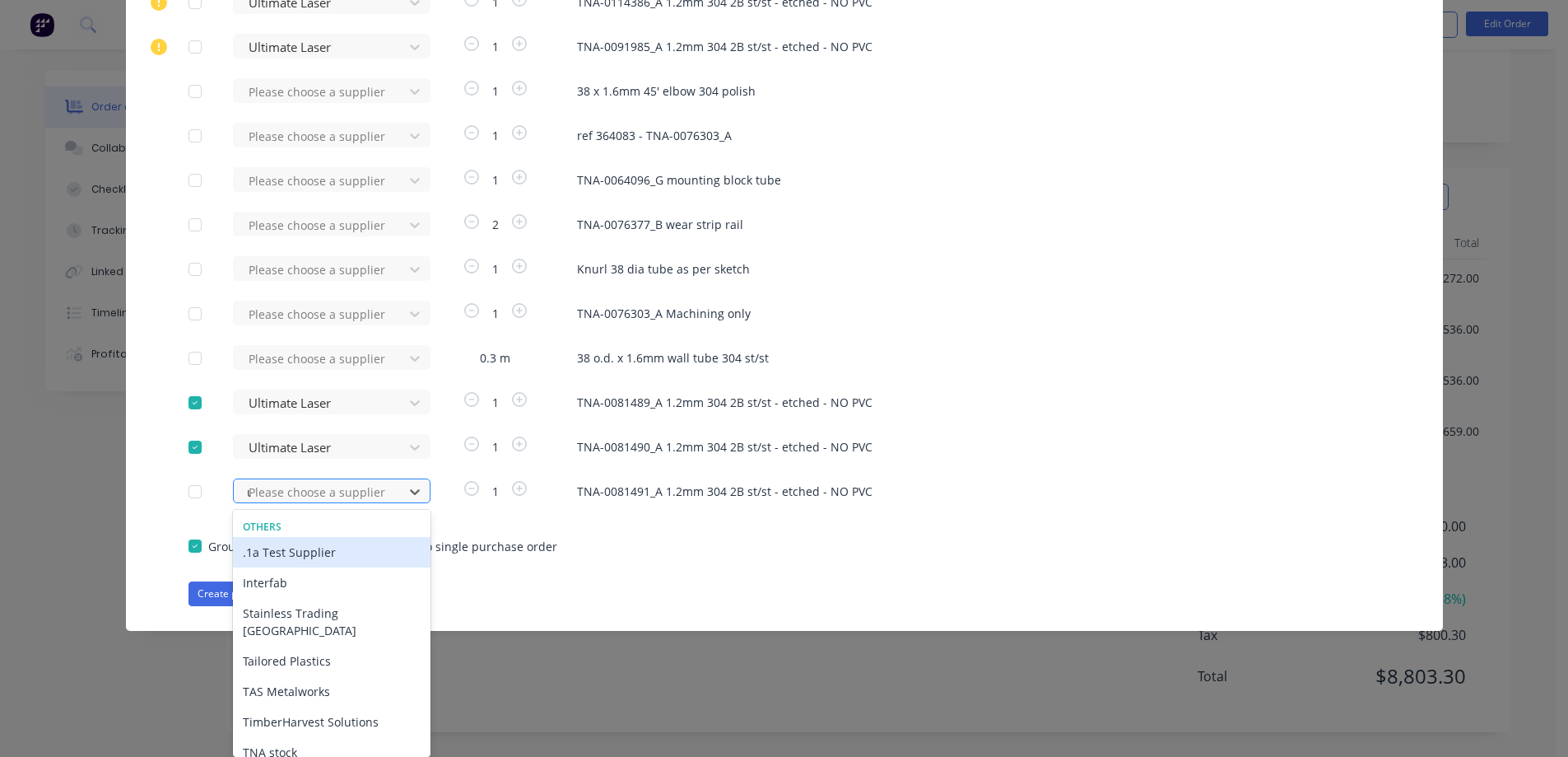
type input "ul"
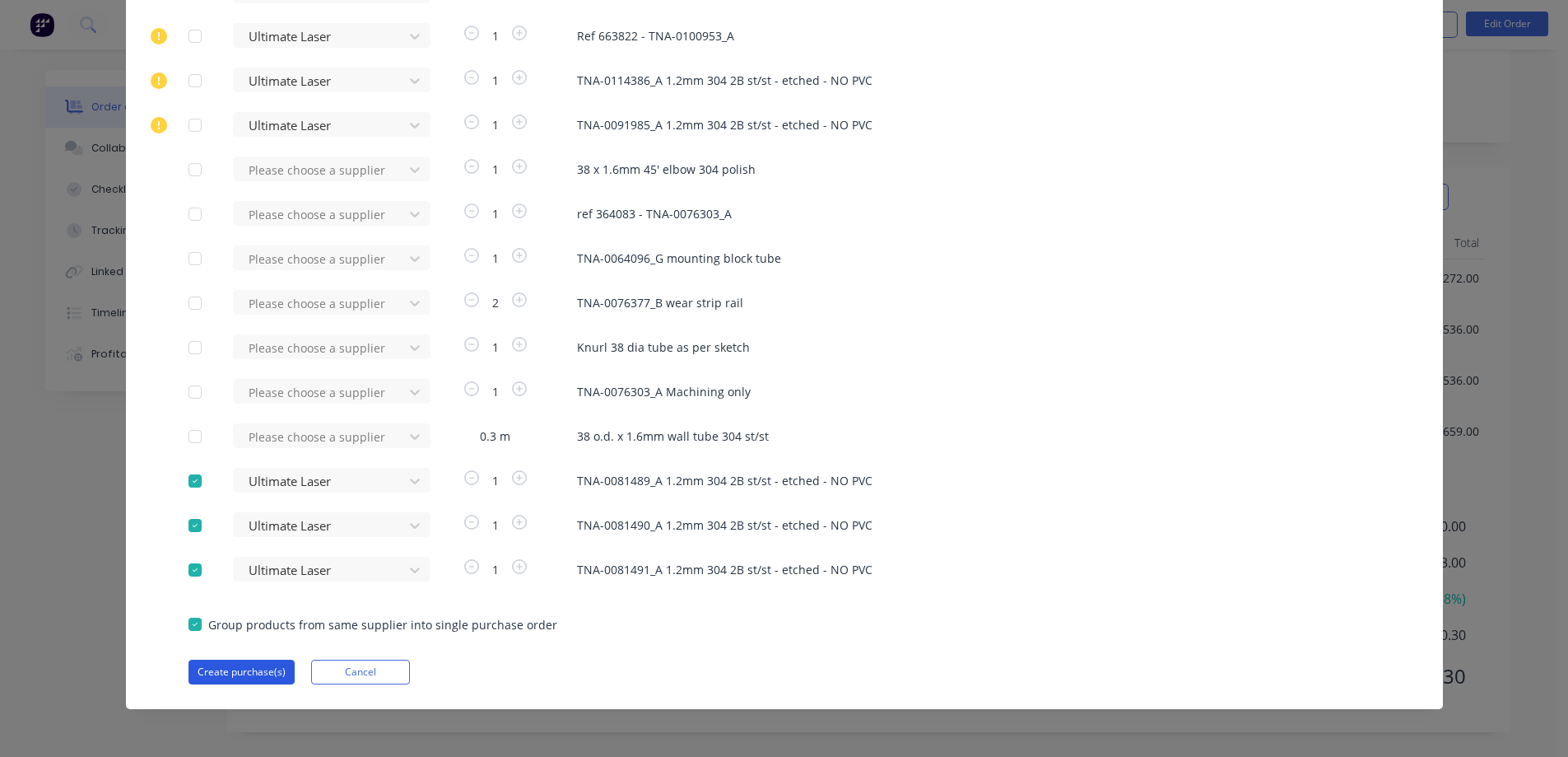
click at [223, 673] on button "Create purchase(s)" at bounding box center [242, 672] width 106 height 25
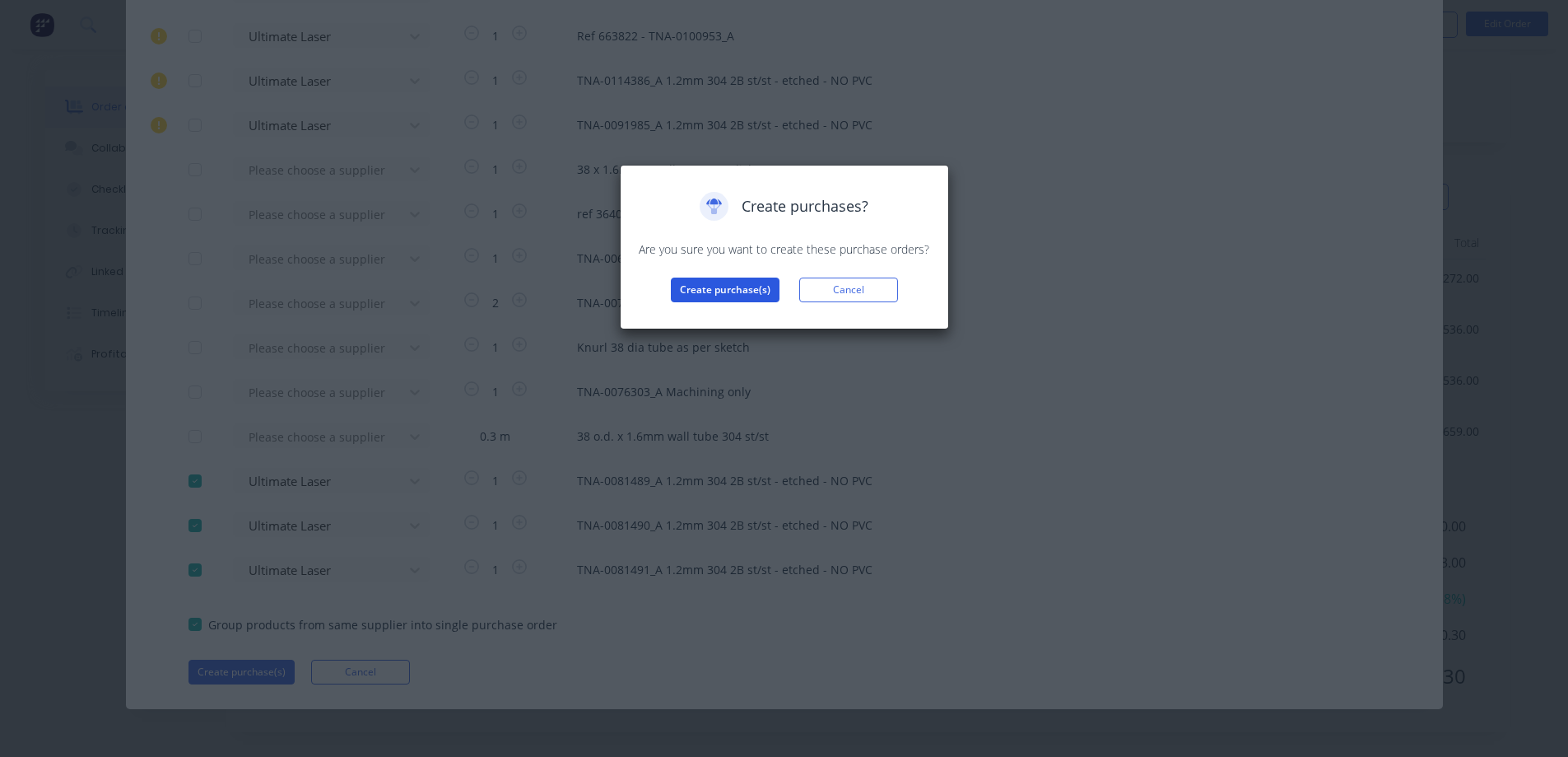
click at [719, 294] on button "Create purchase(s)" at bounding box center [725, 289] width 109 height 25
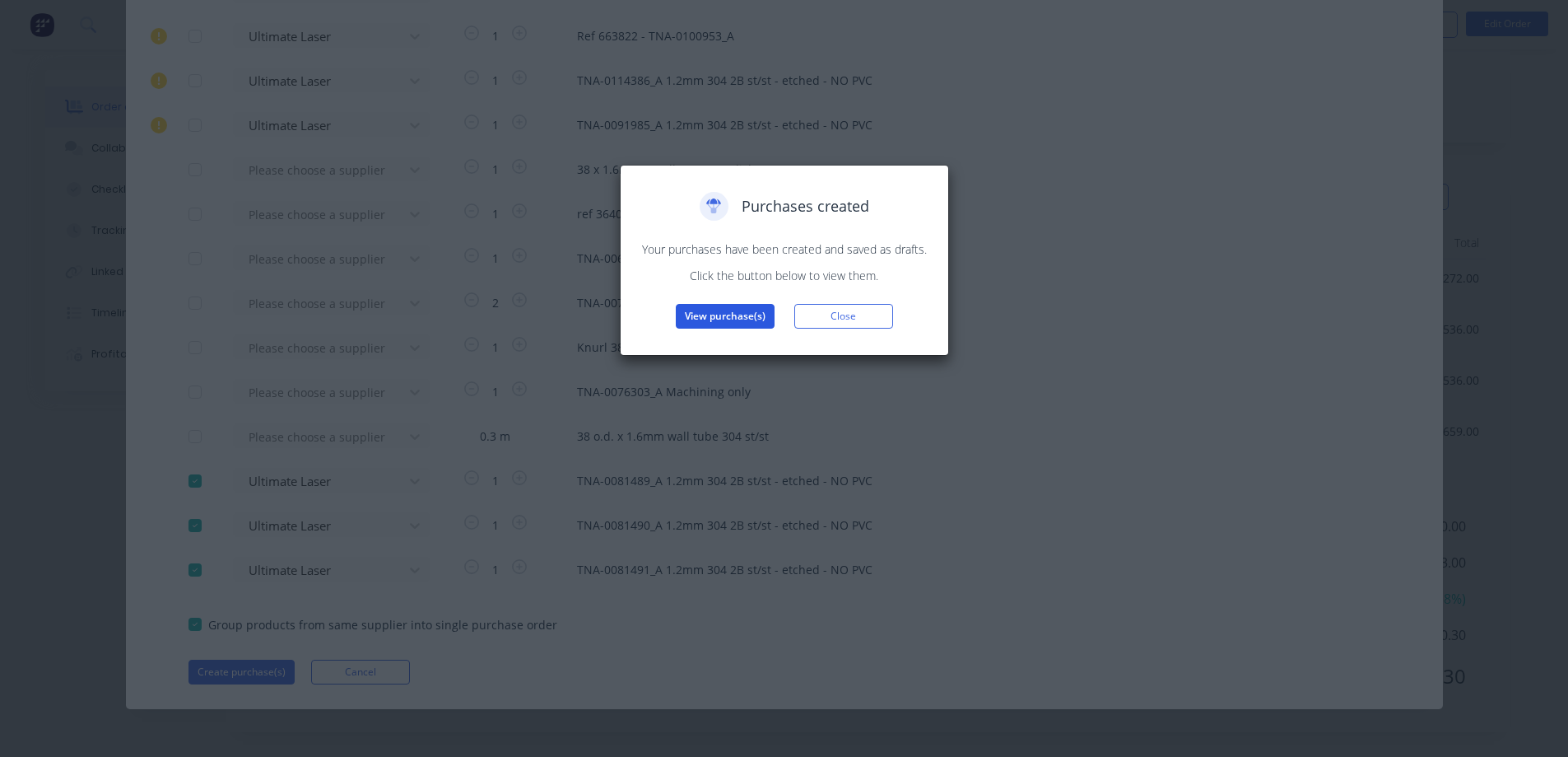
click at [725, 318] on button "View purchase(s)" at bounding box center [725, 316] width 99 height 25
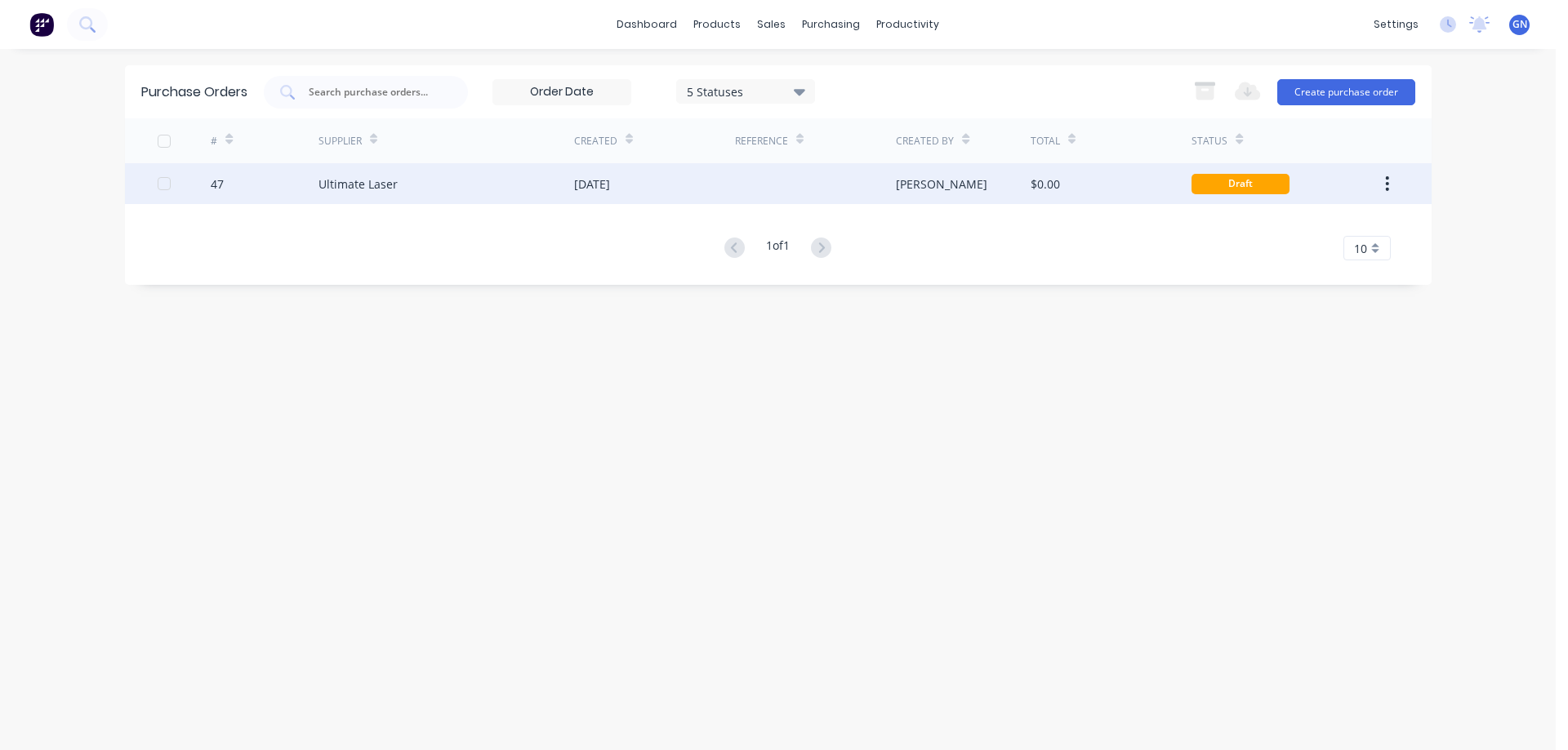
click at [610, 181] on div "[DATE]" at bounding box center [592, 184] width 36 height 17
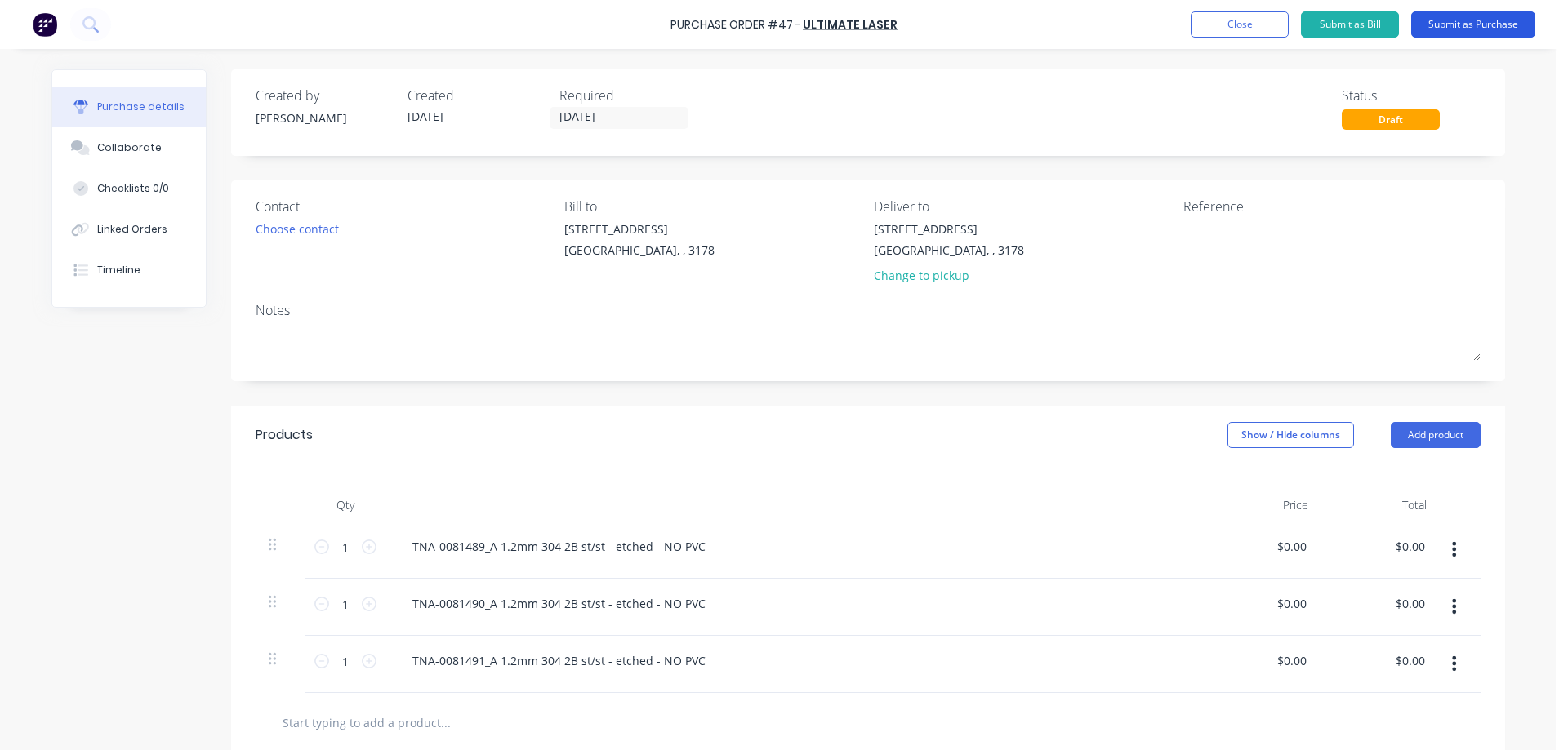
click at [1441, 26] on button "Submit as Purchase" at bounding box center [1474, 24] width 124 height 26
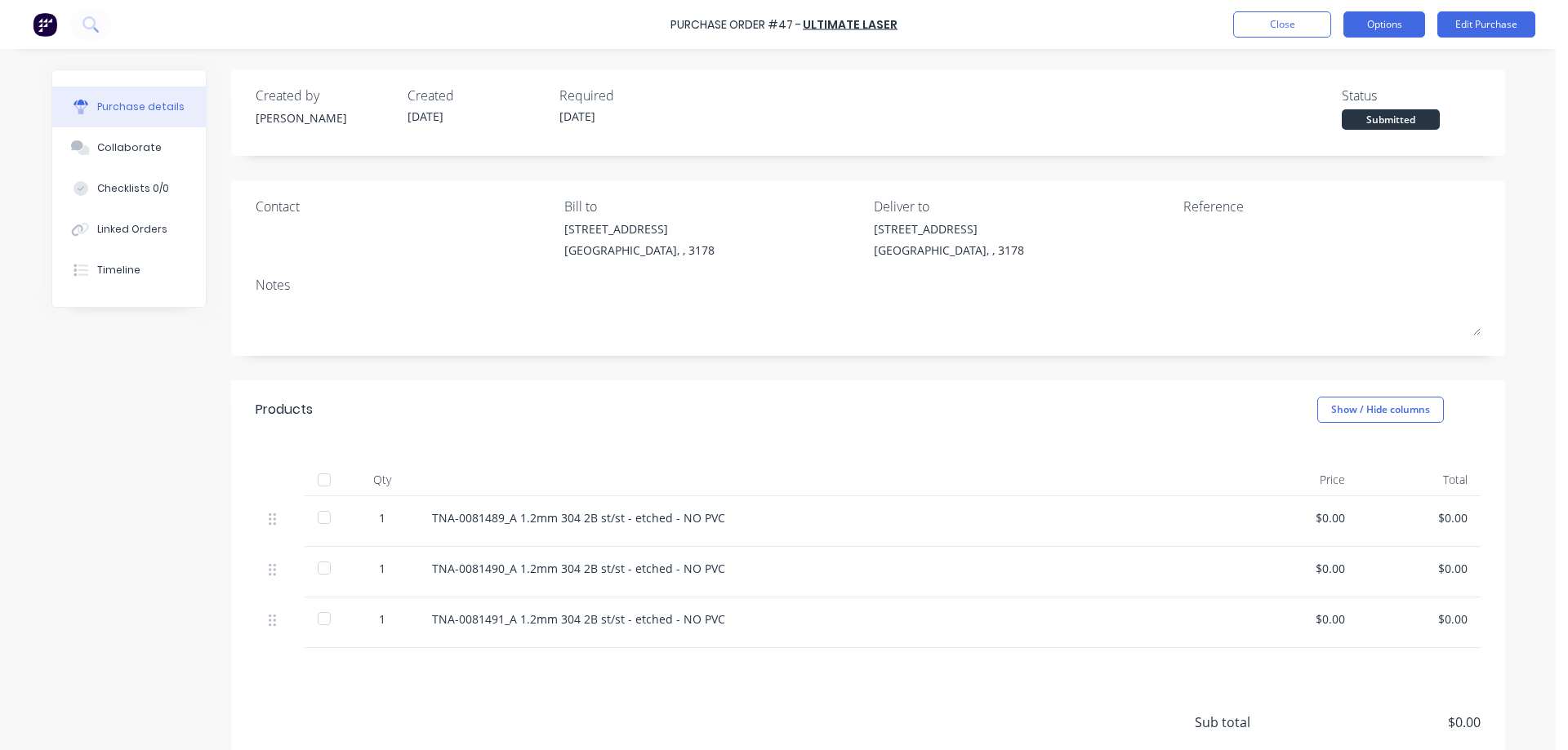
click at [1388, 20] on button "Options" at bounding box center [1384, 24] width 82 height 26
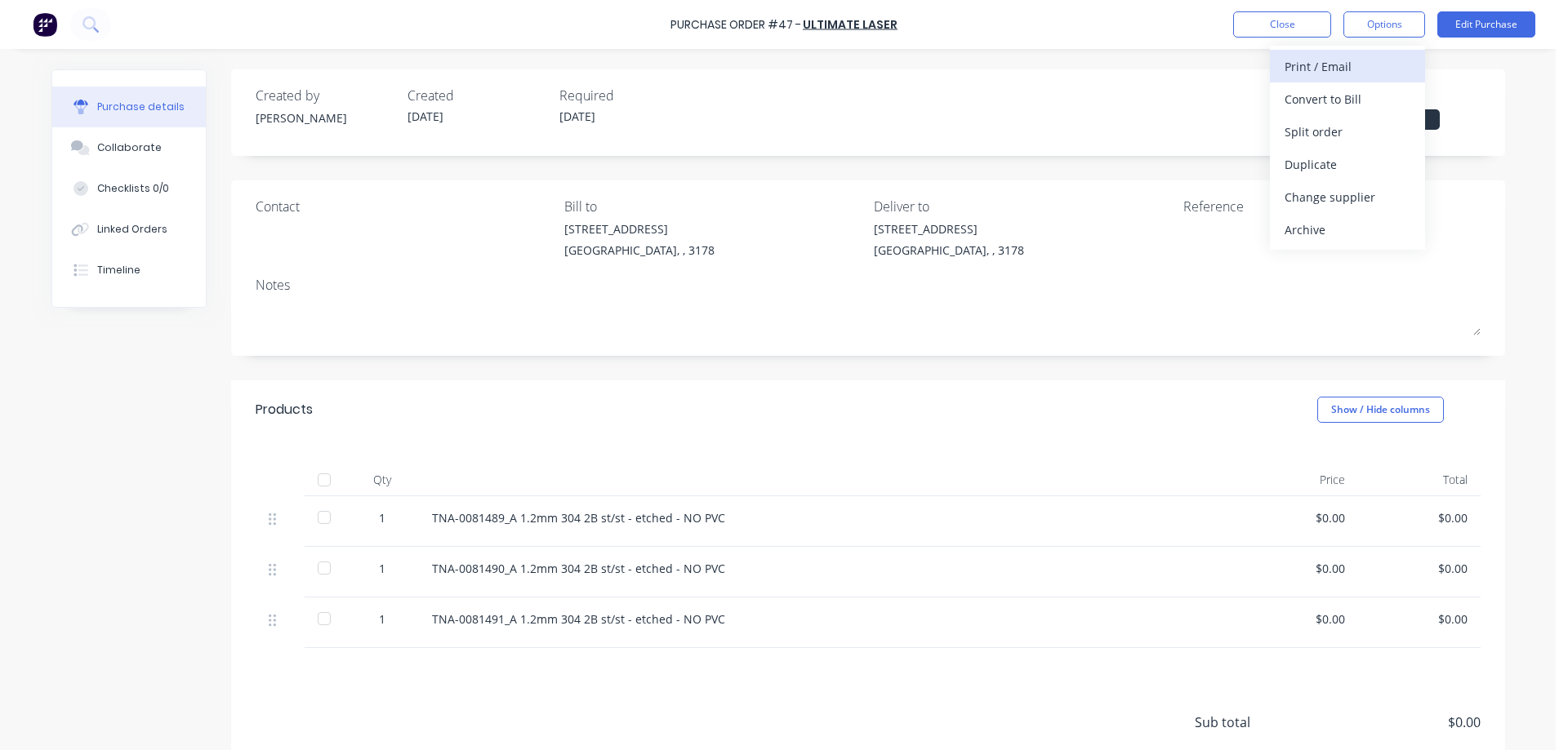
click at [1341, 70] on div "Print / Email" at bounding box center [1348, 66] width 126 height 24
click at [1319, 104] on div "With pricing" at bounding box center [1348, 99] width 126 height 24
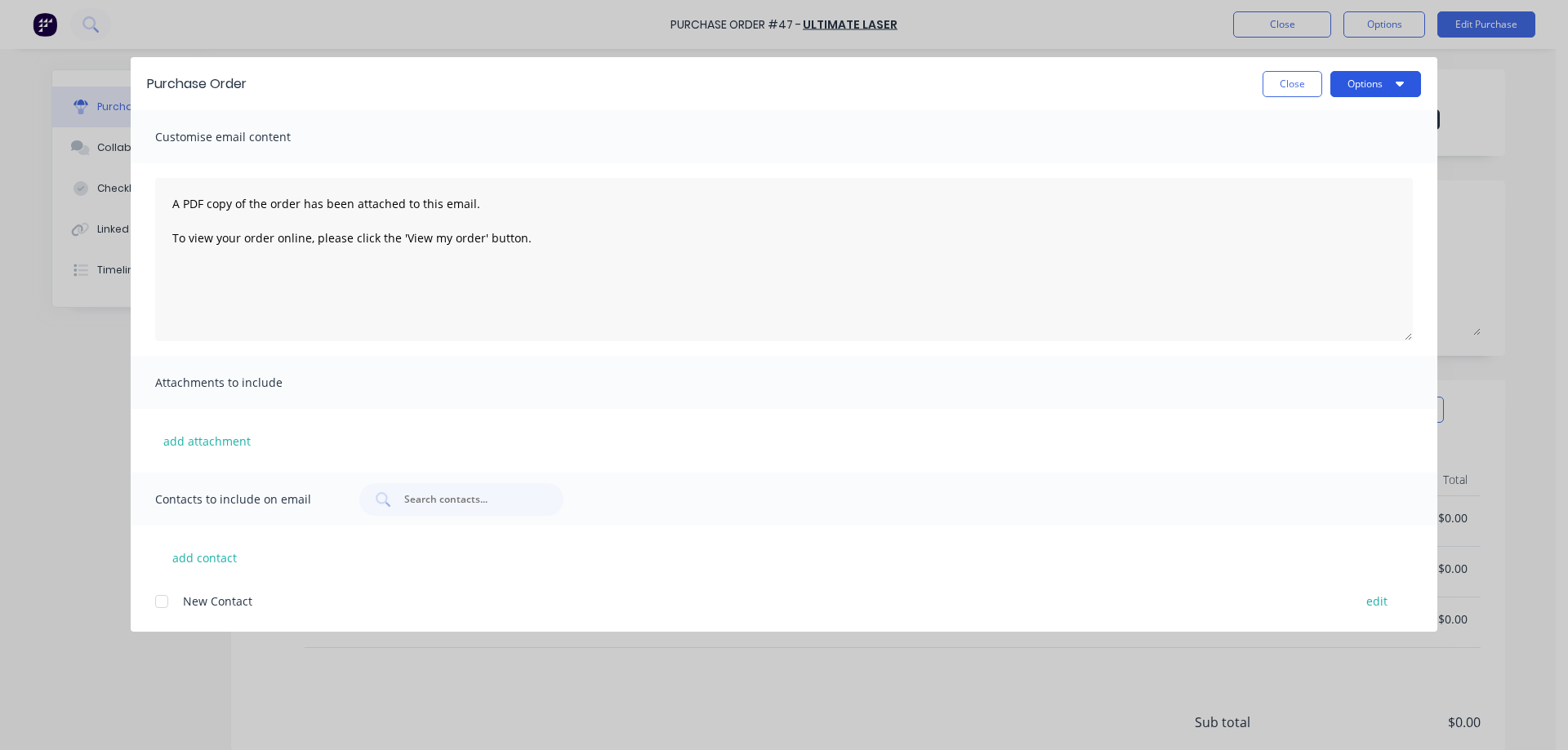
click at [1369, 87] on button "Options" at bounding box center [1376, 84] width 91 height 26
click at [1309, 122] on div "Preview" at bounding box center [1343, 125] width 126 height 24
click at [1291, 86] on button "Close" at bounding box center [1292, 84] width 60 height 26
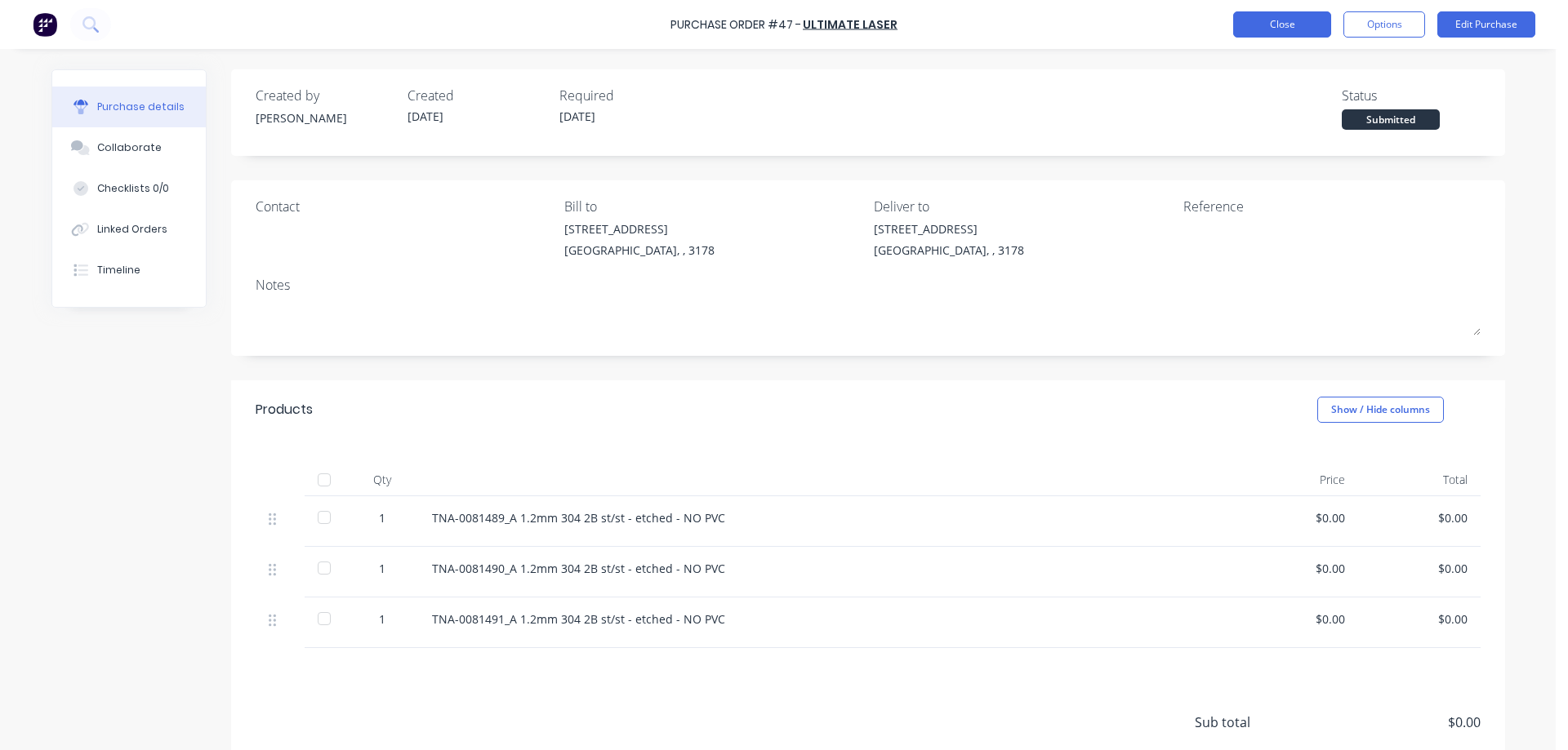
click at [1283, 21] on button "Close" at bounding box center [1281, 24] width 98 height 26
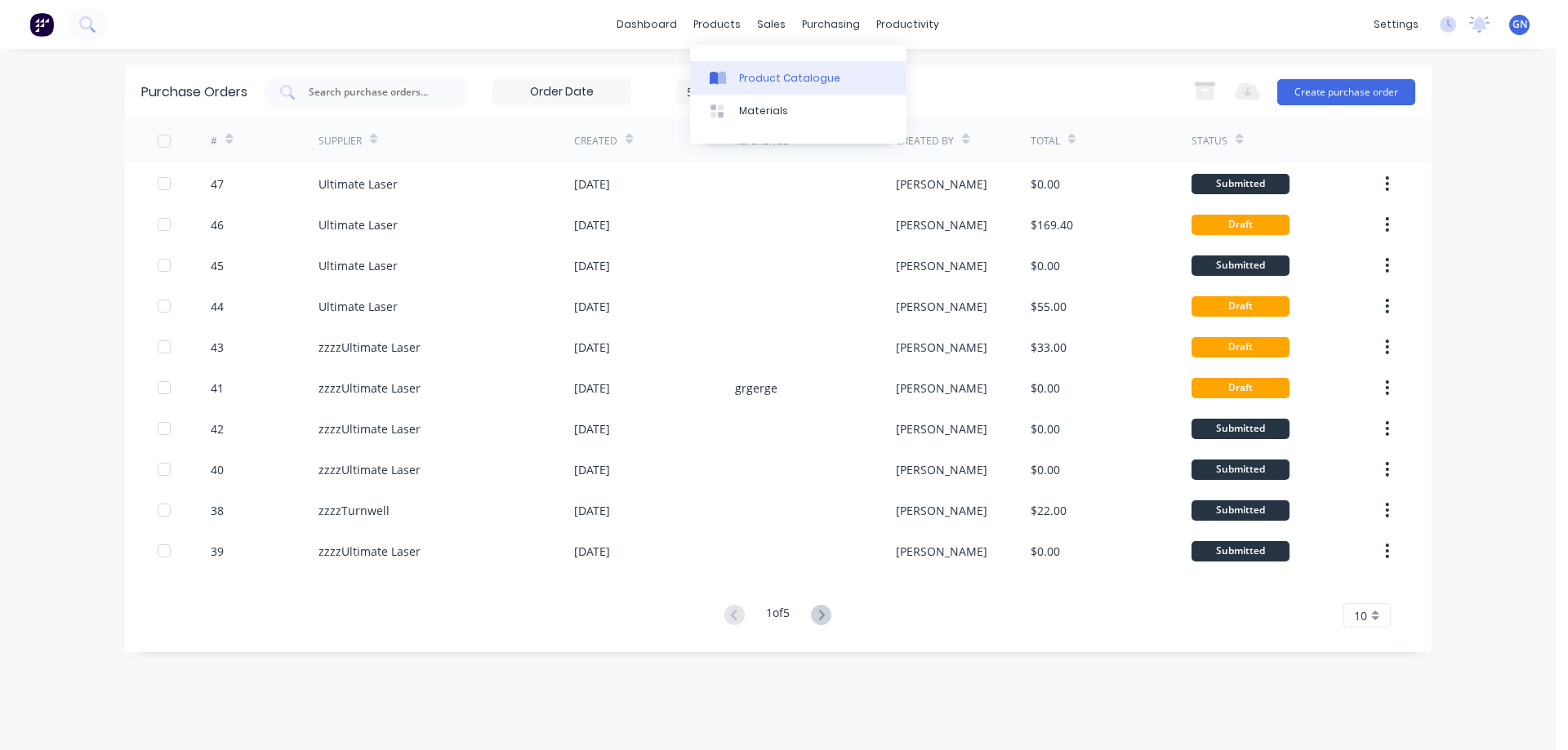
click at [765, 73] on div "Product Catalogue" at bounding box center [790, 78] width 101 height 14
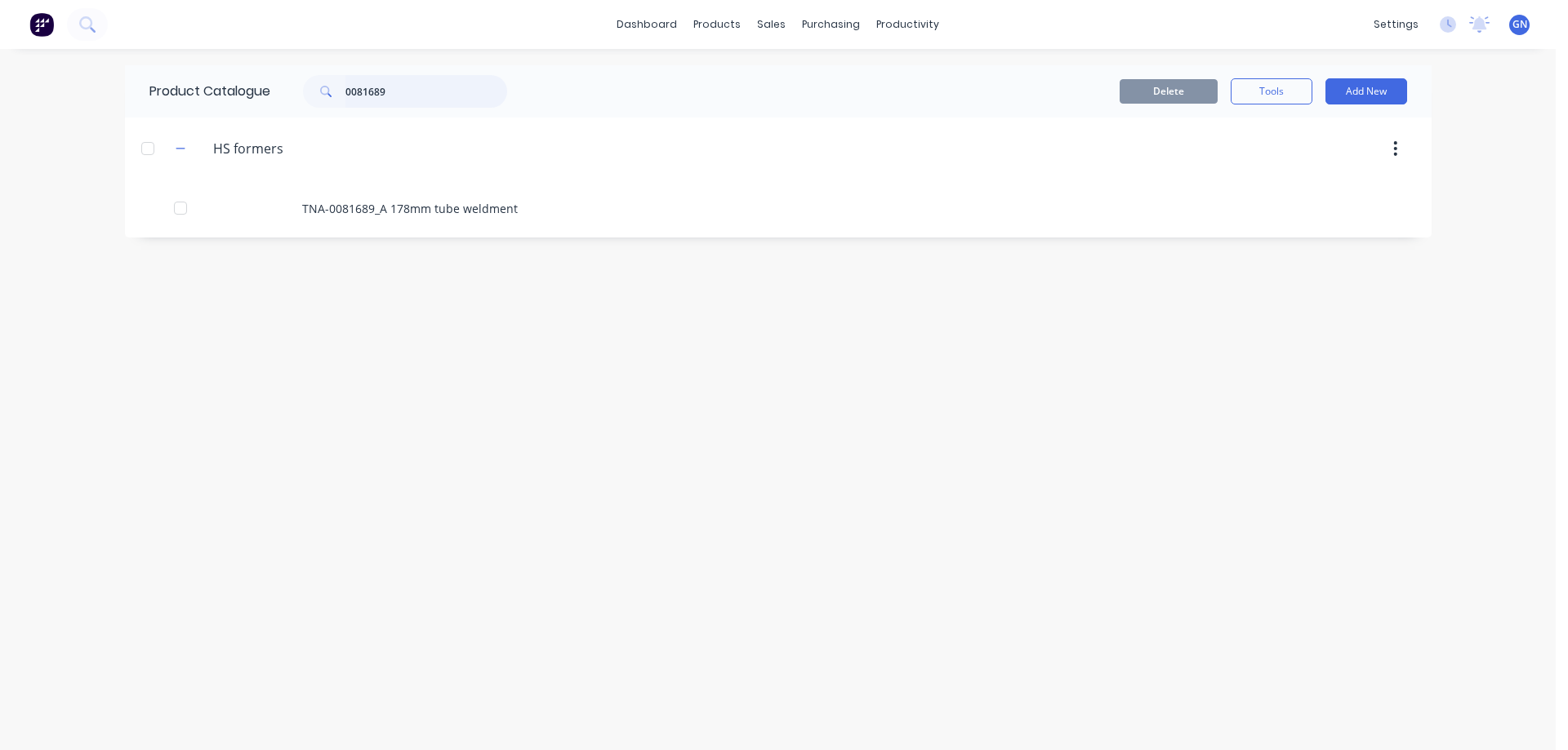
click at [419, 90] on input "0081689" at bounding box center [426, 91] width 162 height 32
click at [138, 142] on div at bounding box center [148, 145] width 32 height 32
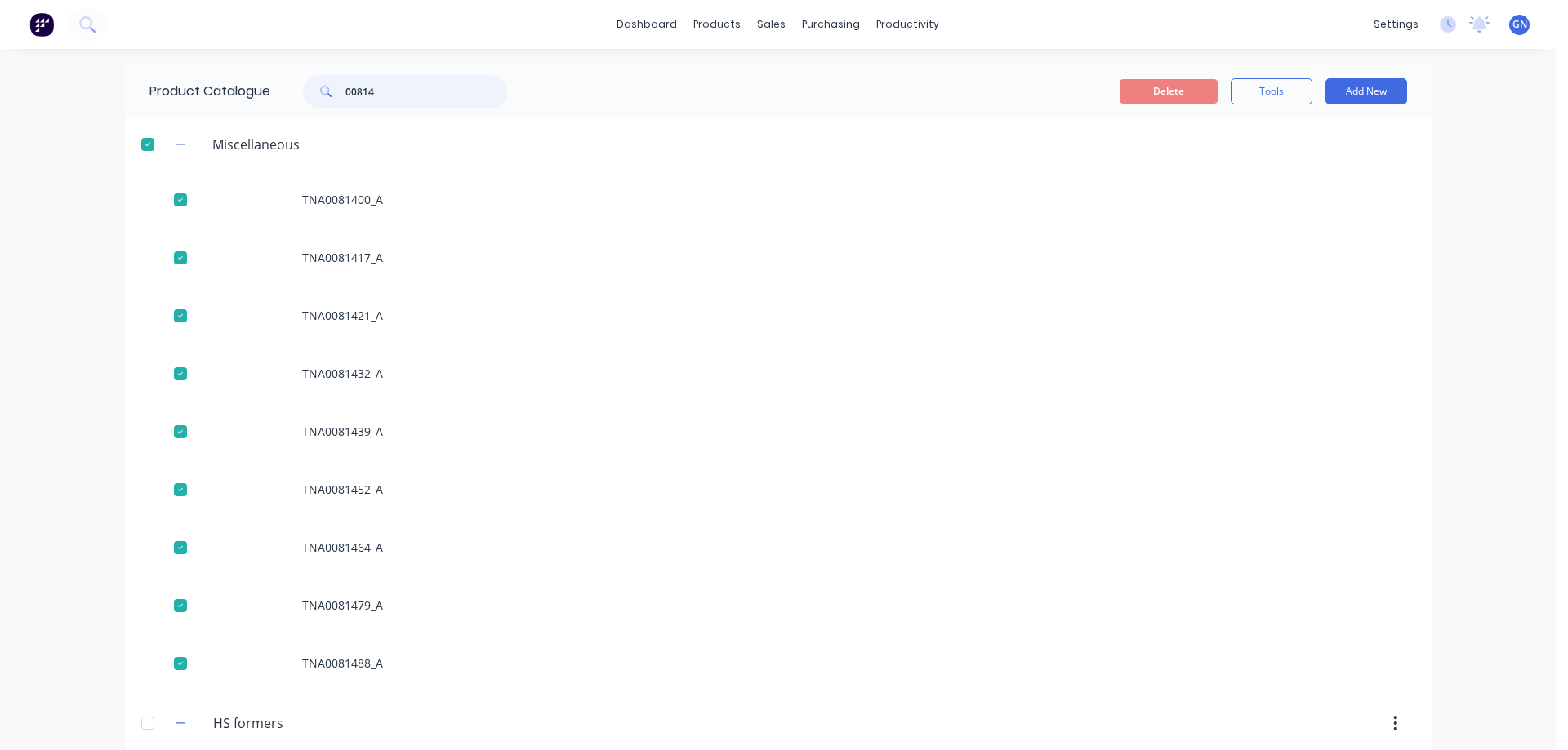
click at [138, 142] on div at bounding box center [148, 145] width 32 height 32
type input "00814"
click at [176, 145] on icon "button" at bounding box center [180, 144] width 9 height 1
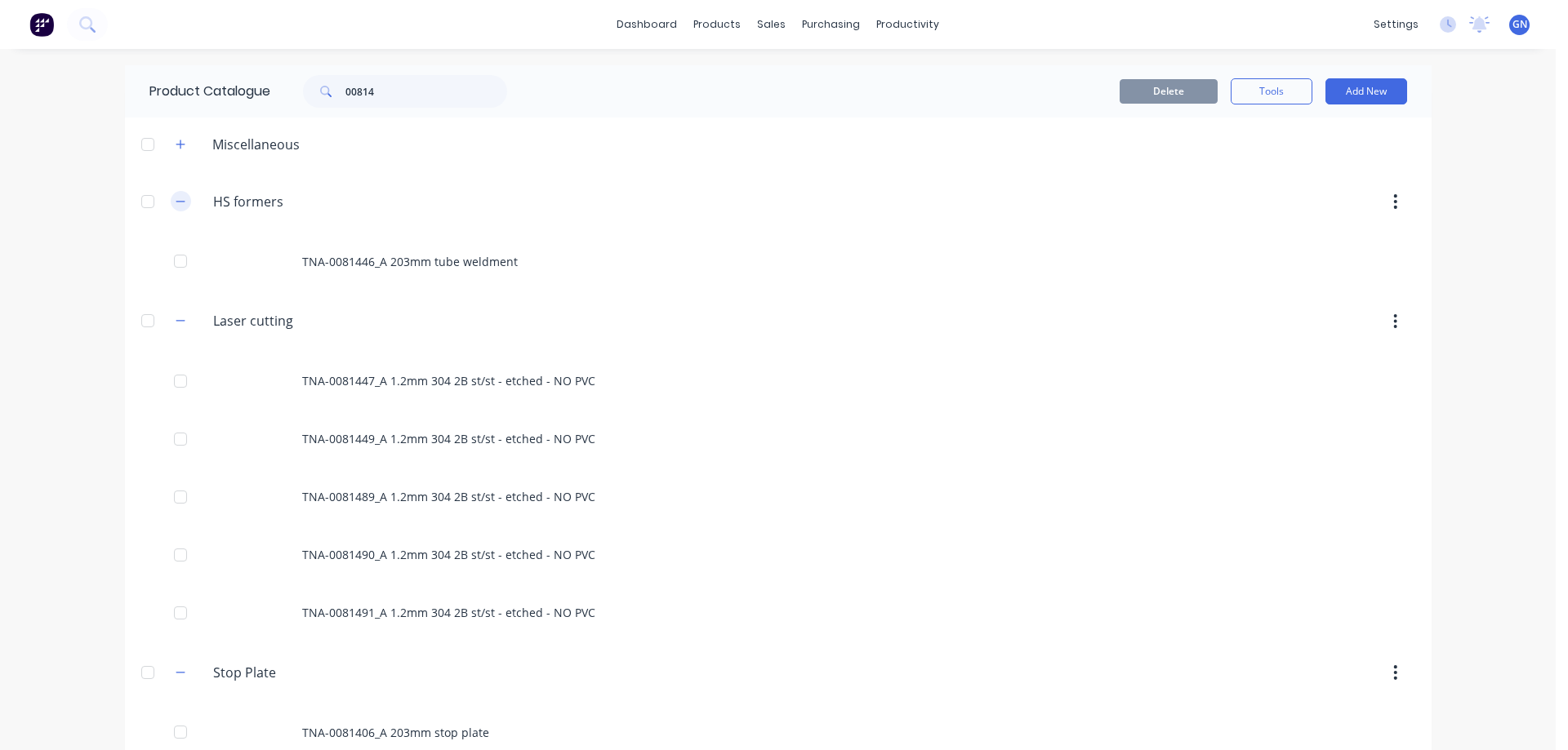
click at [175, 202] on icon "button" at bounding box center [180, 201] width 9 height 1
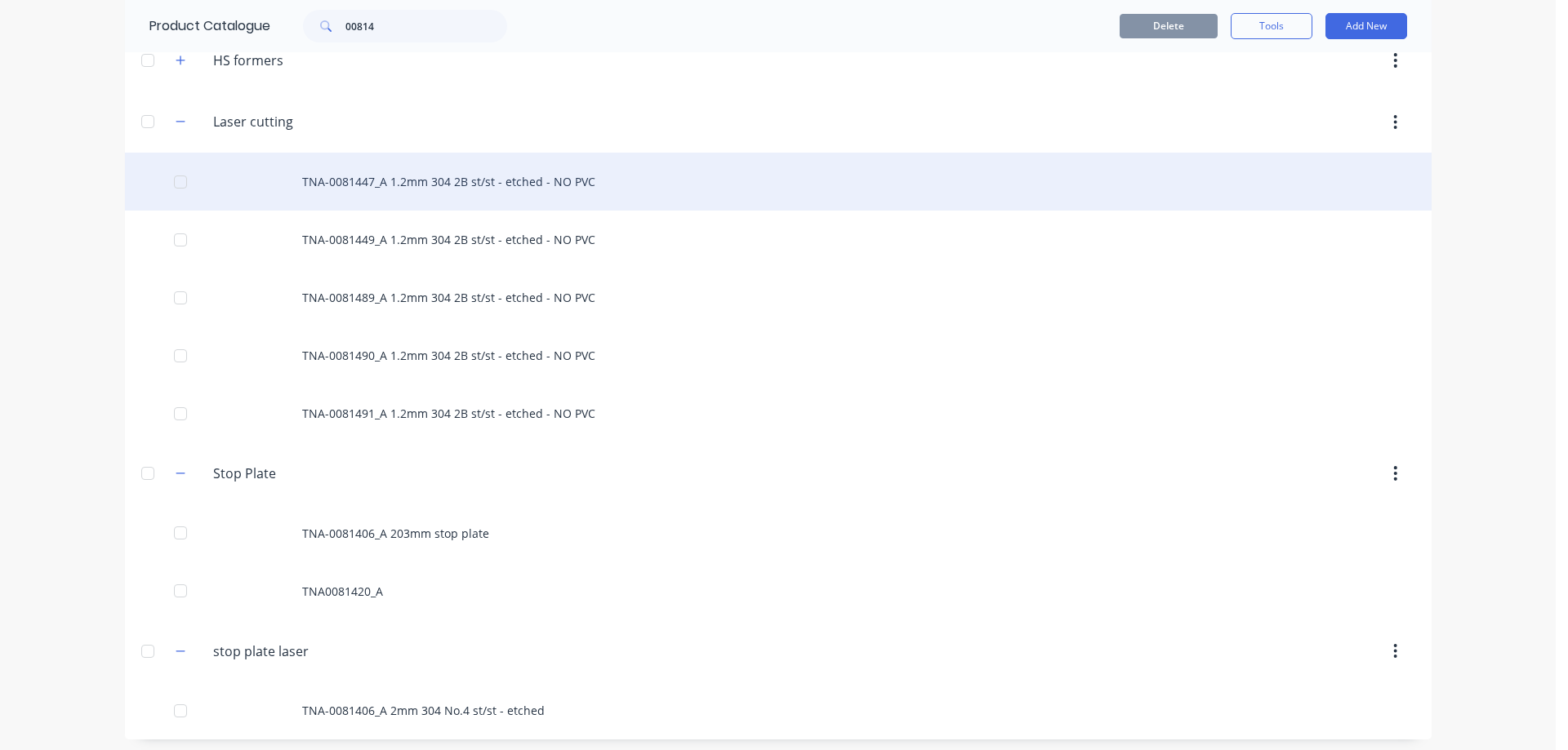
scroll to position [147, 0]
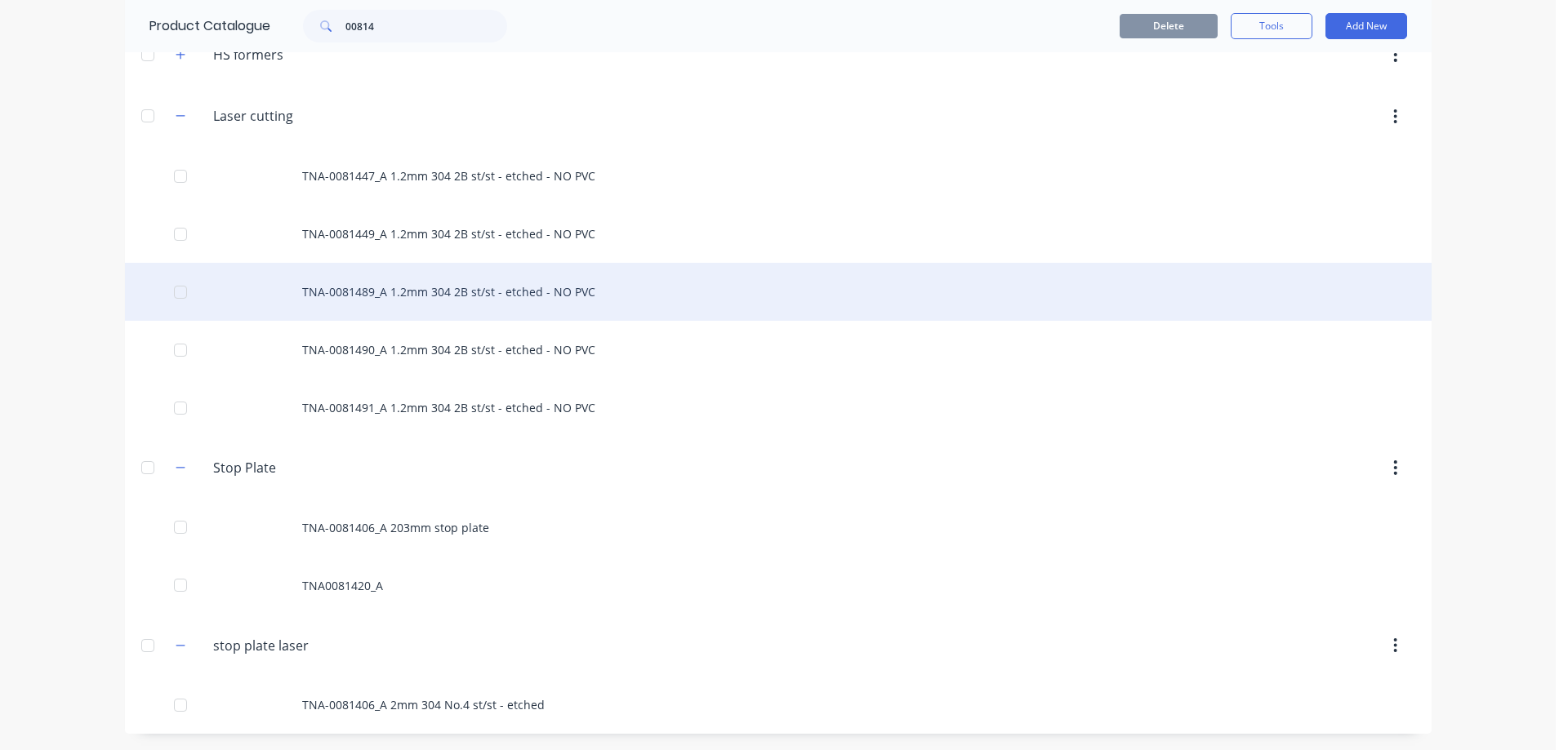
drag, startPoint x: 608, startPoint y: 292, endPoint x: 475, endPoint y: 295, distance: 133.0
click at [475, 295] on div "TNA-0081489_A 1.2mm 304 2B st/st - etched - NO PVC" at bounding box center [778, 292] width 1307 height 58
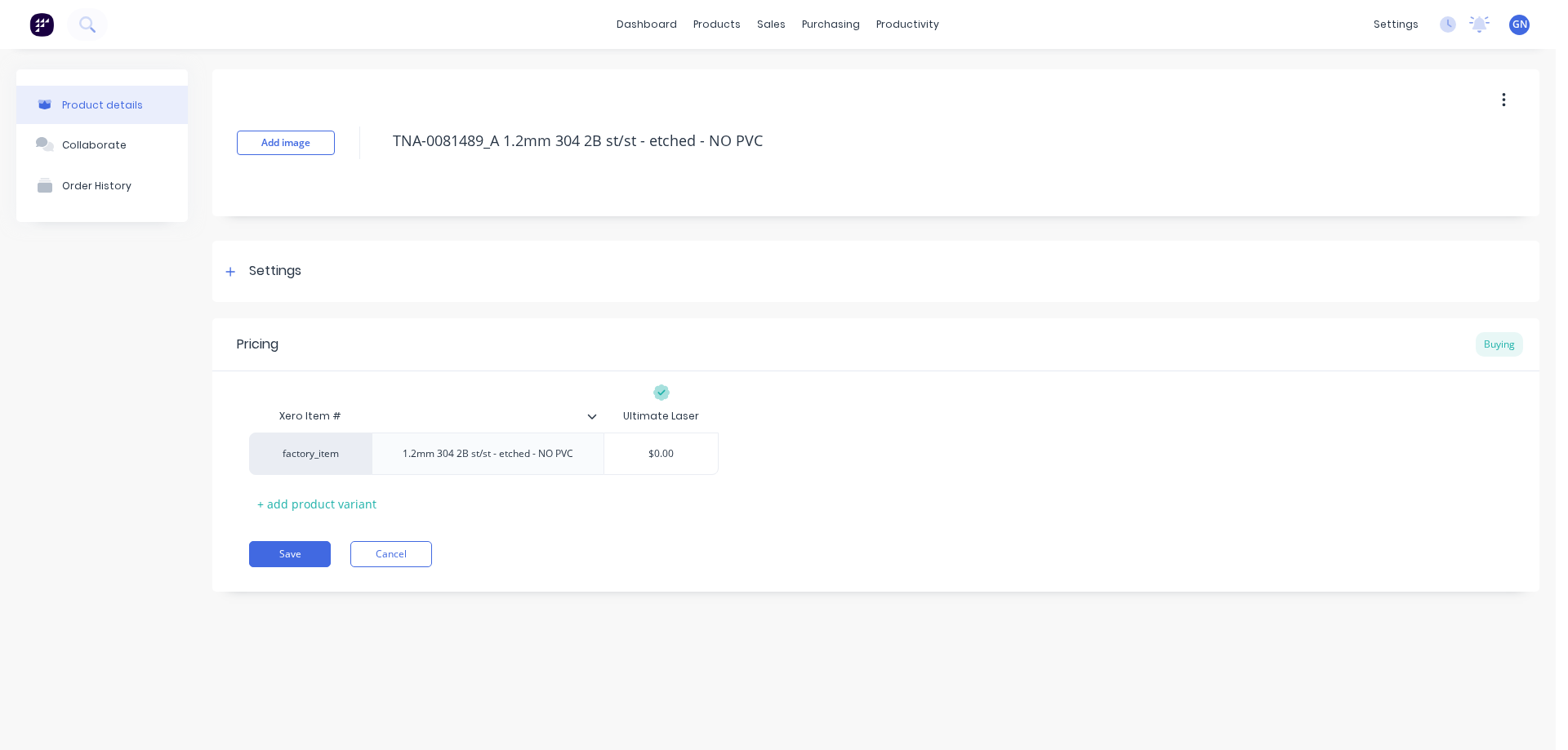
drag, startPoint x: 767, startPoint y: 141, endPoint x: 381, endPoint y: 135, distance: 386.0
click at [381, 135] on div "Add image TNA-0081489_A 1.2mm 304 2B st/st - etched - NO PVC" at bounding box center [876, 143] width 1327 height 147
click at [383, 554] on button "Cancel" at bounding box center [391, 554] width 82 height 26
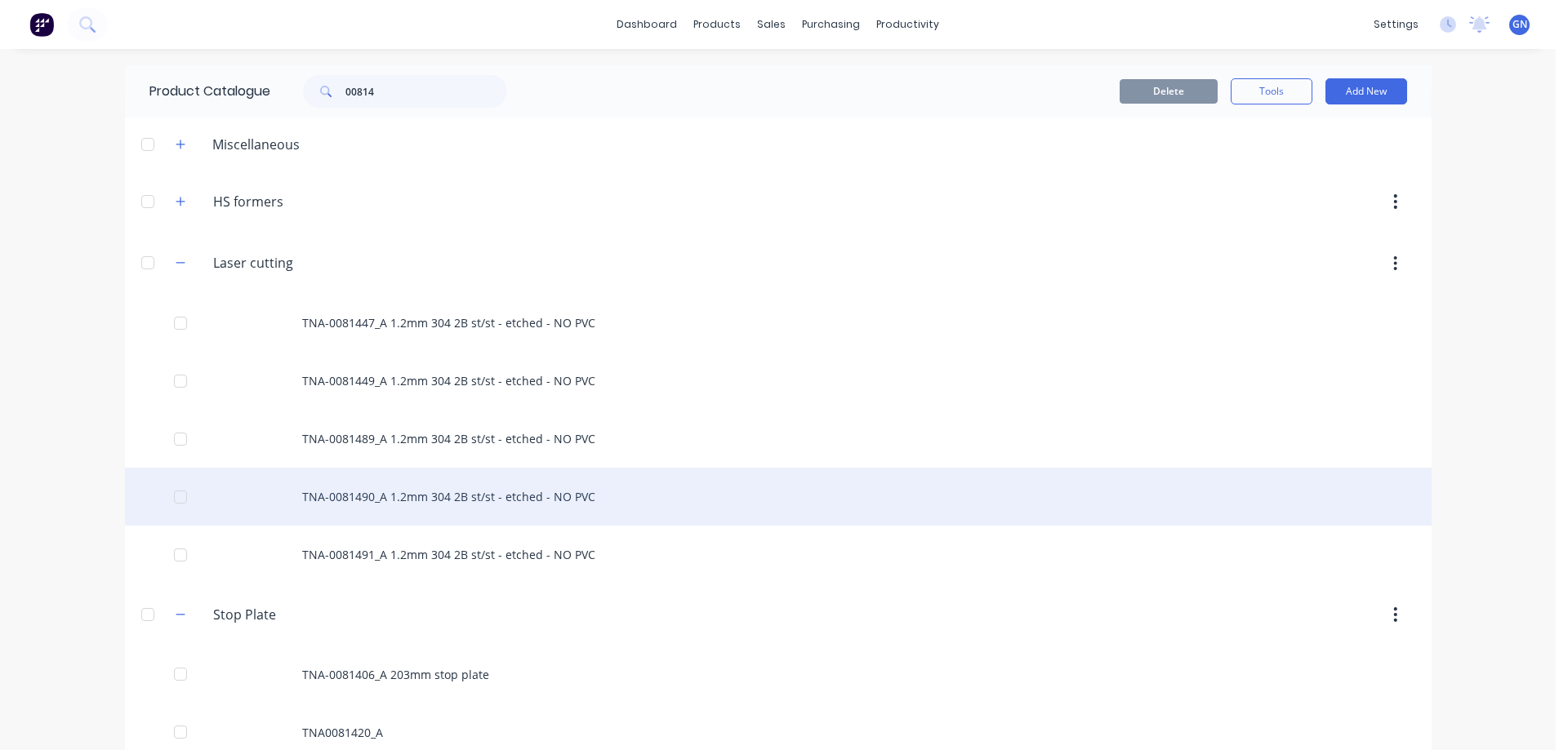
click at [437, 497] on div "TNA-0081490_A 1.2mm 304 2B st/st - etched - NO PVC" at bounding box center [778, 497] width 1307 height 58
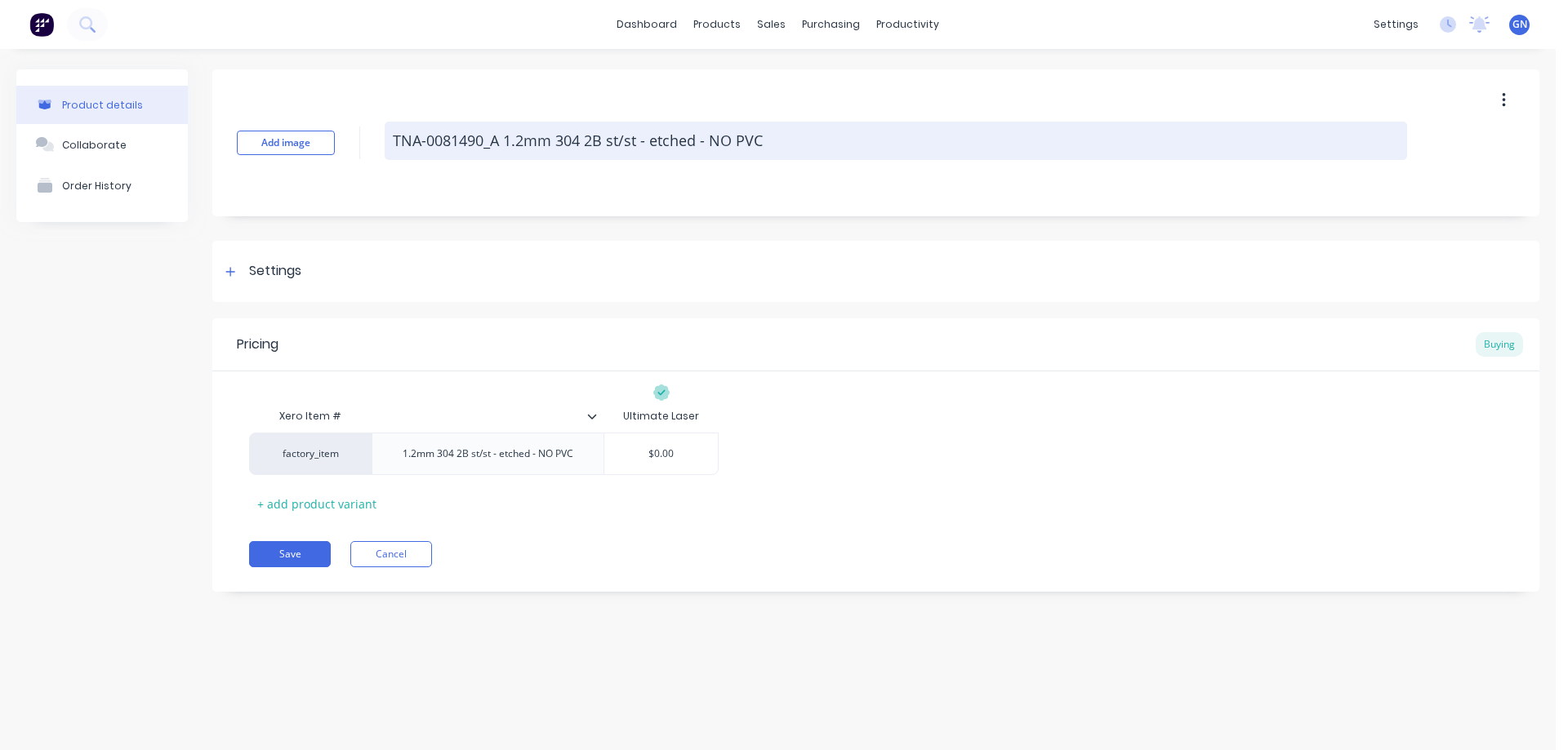
drag, startPoint x: 771, startPoint y: 140, endPoint x: 385, endPoint y: 142, distance: 386.0
click at [385, 142] on textarea "TNA-0081490_A 1.2mm 304 2B st/st - etched - NO PVC" at bounding box center [896, 140] width 1023 height 38
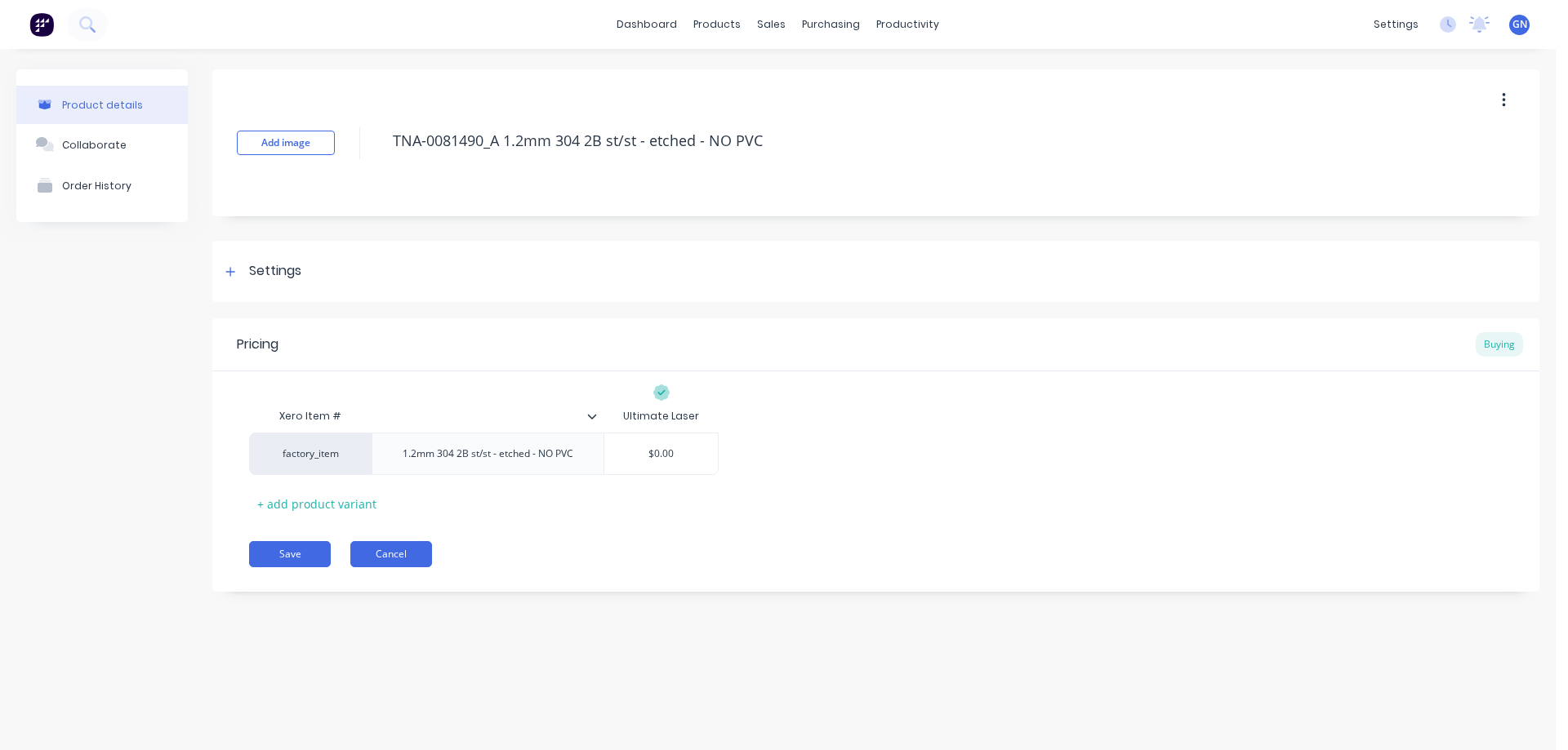
click at [391, 558] on button "Cancel" at bounding box center [391, 554] width 82 height 26
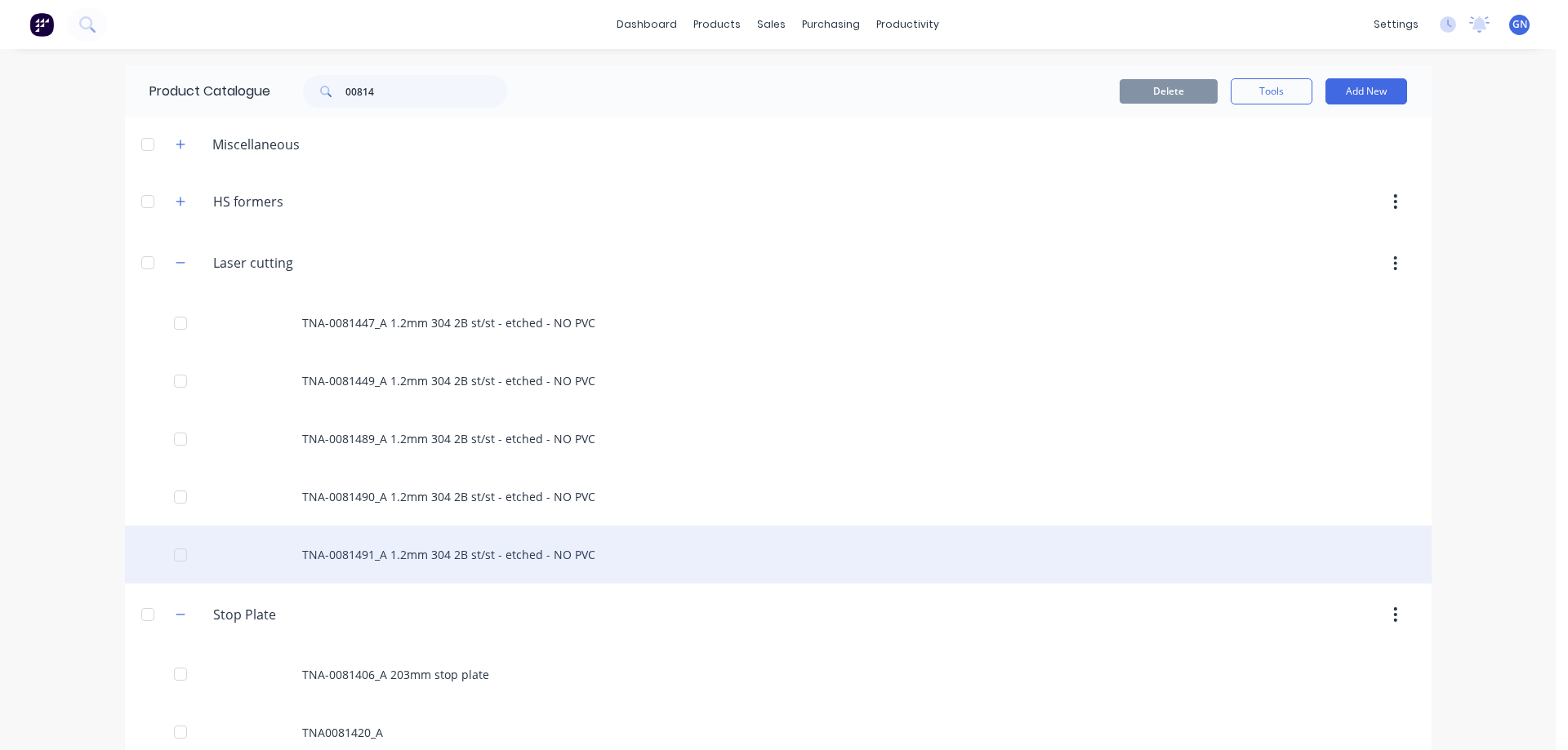
click at [457, 543] on div "TNA-0081491_A 1.2mm 304 2B st/st - etched - NO PVC" at bounding box center [778, 554] width 1307 height 58
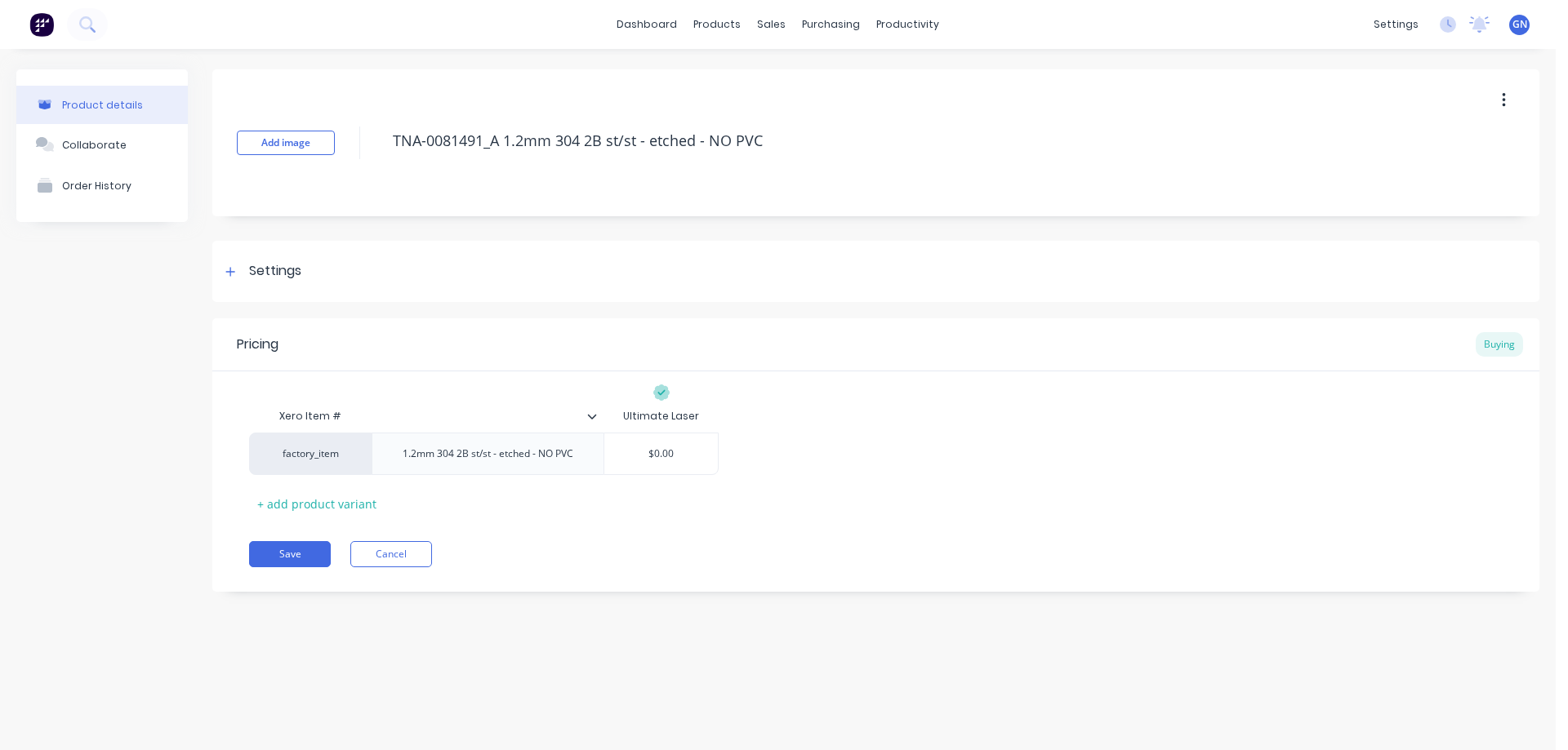
drag, startPoint x: 785, startPoint y: 143, endPoint x: 383, endPoint y: 144, distance: 402.0
click at [383, 144] on div "Add image TNA-0081491_A 1.2mm 304 2B st/st - etched - NO PVC" at bounding box center [876, 143] width 1327 height 147
type textarea "x"
click at [379, 554] on button "Cancel" at bounding box center [391, 554] width 82 height 26
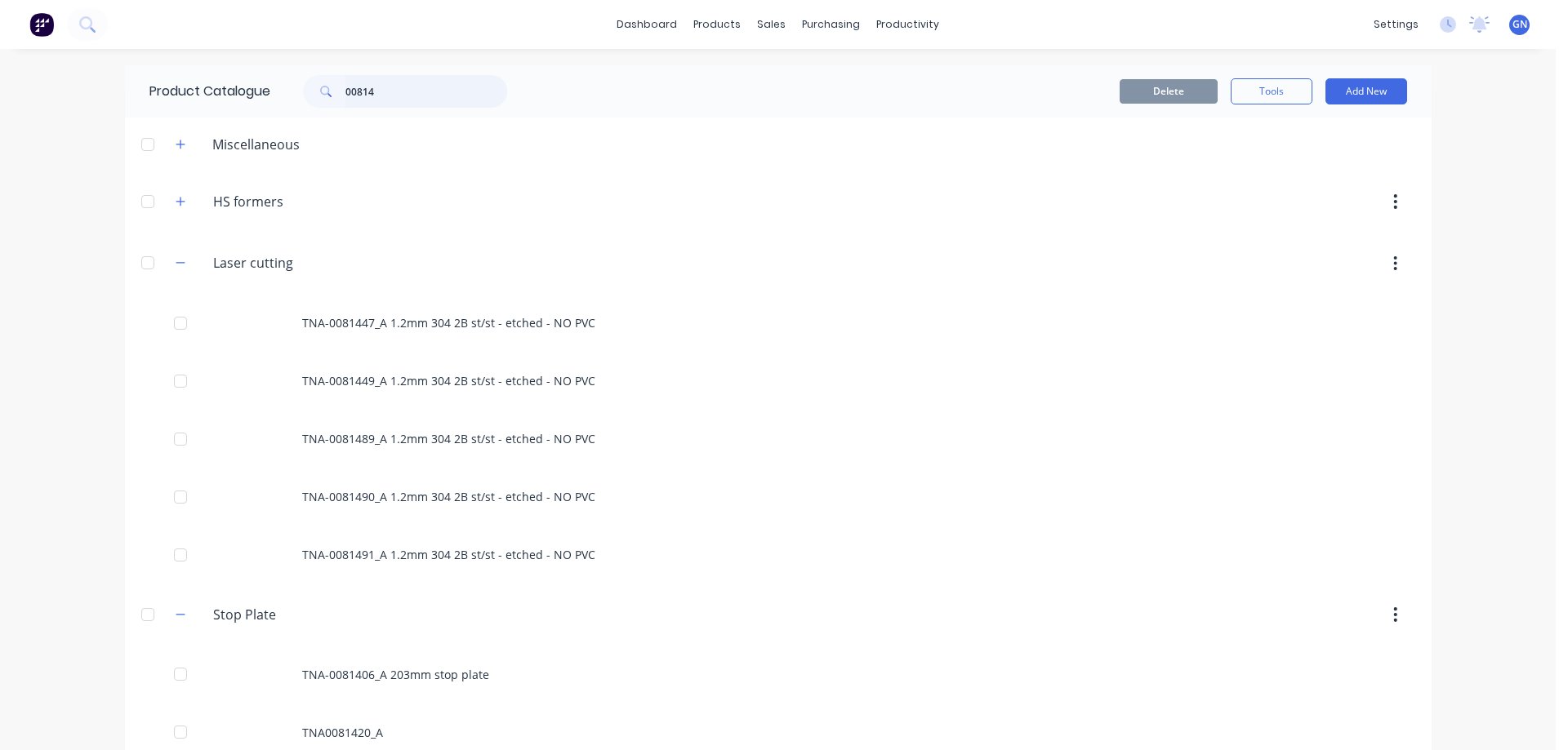
click at [396, 94] on input "00814" at bounding box center [426, 91] width 162 height 32
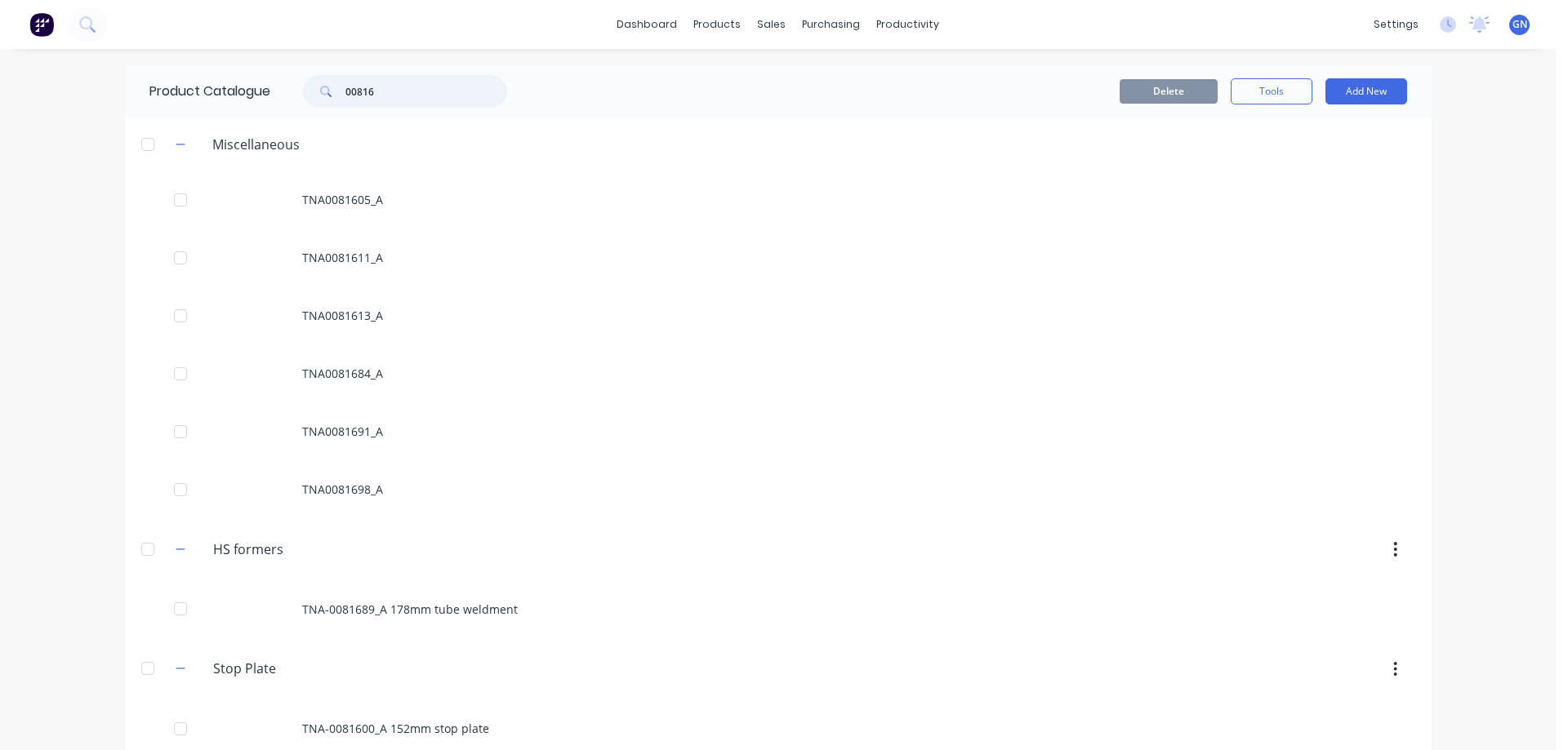
click at [385, 94] on input "00816" at bounding box center [426, 91] width 162 height 32
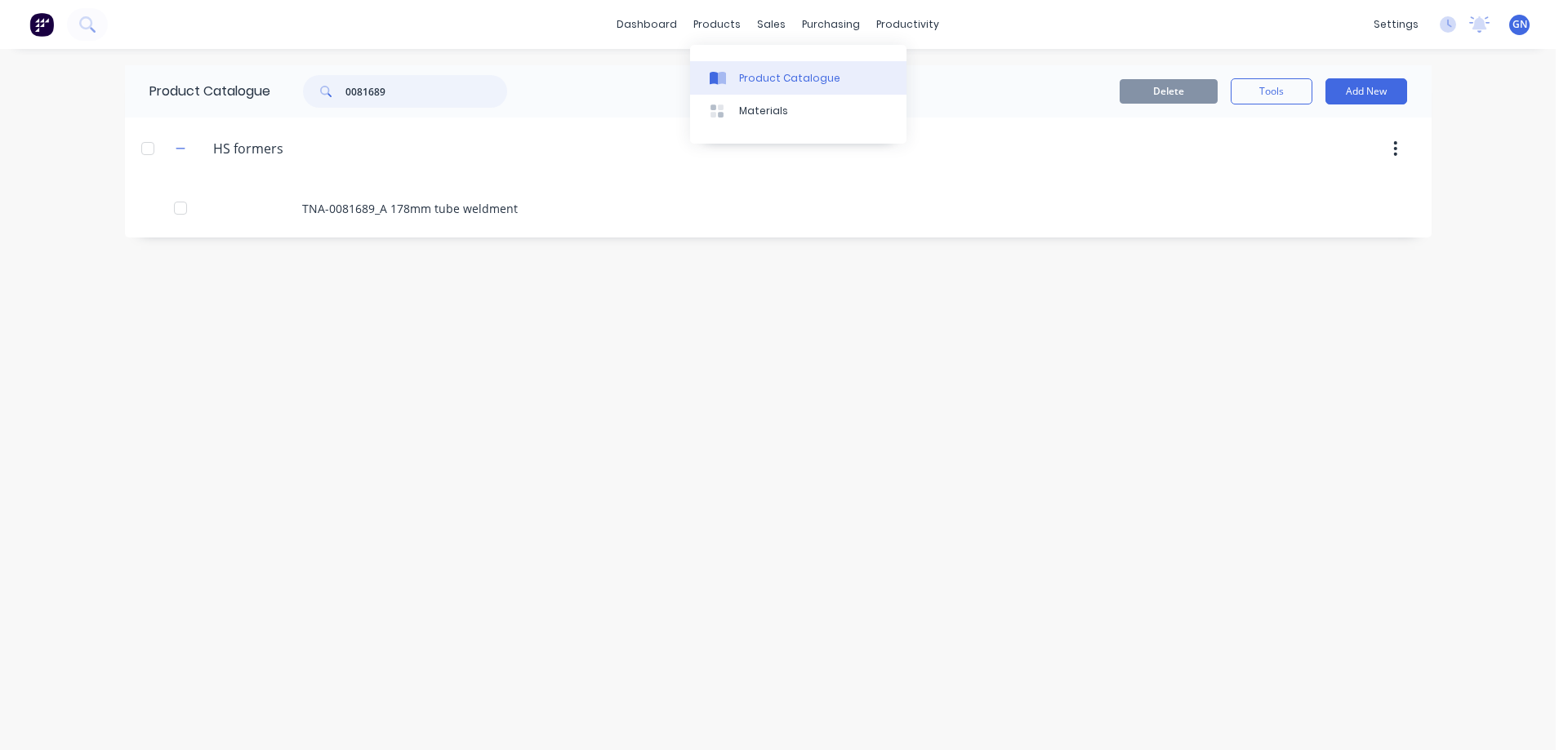
type input "0081689"
click at [744, 71] on div "Product Catalogue" at bounding box center [790, 78] width 101 height 14
drag, startPoint x: 430, startPoint y: 93, endPoint x: 316, endPoint y: 96, distance: 114.0
click at [316, 96] on div "0081689" at bounding box center [405, 91] width 204 height 32
